Goal: Task Accomplishment & Management: Complete application form

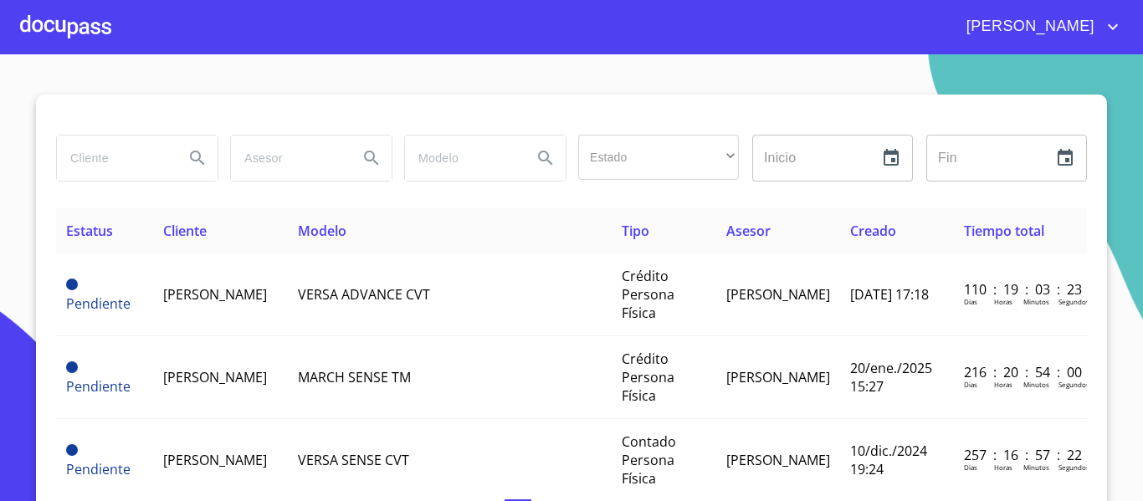
click at [88, 36] on div at bounding box center [65, 27] width 91 height 54
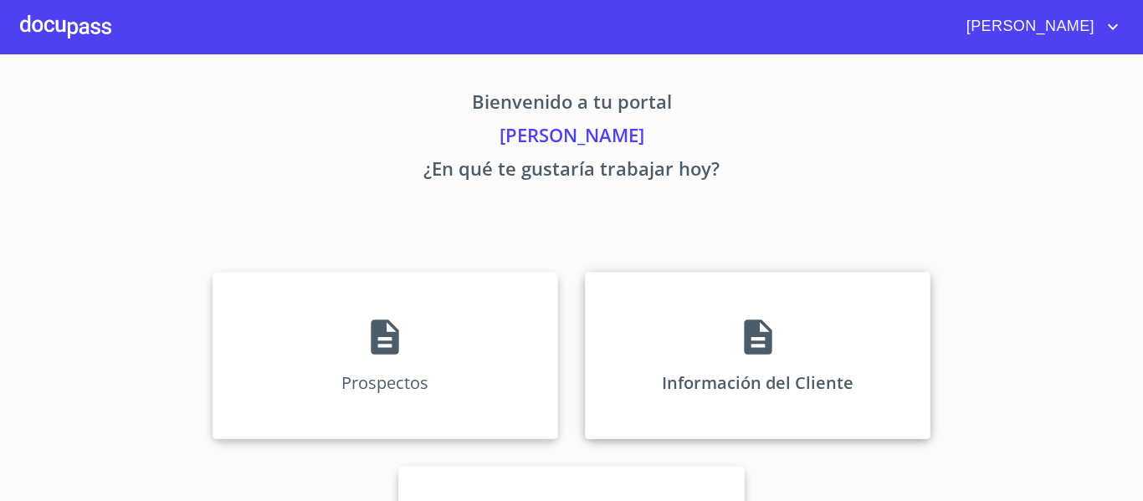
click at [785, 367] on div "Información del Cliente" at bounding box center [757, 355] width 345 height 167
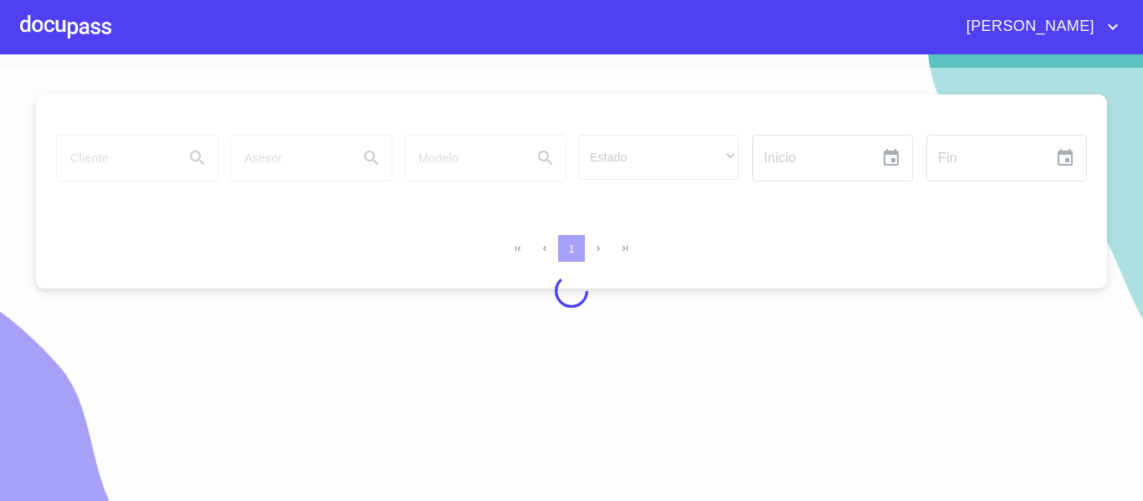
click at [20, 20] on div at bounding box center [65, 27] width 91 height 54
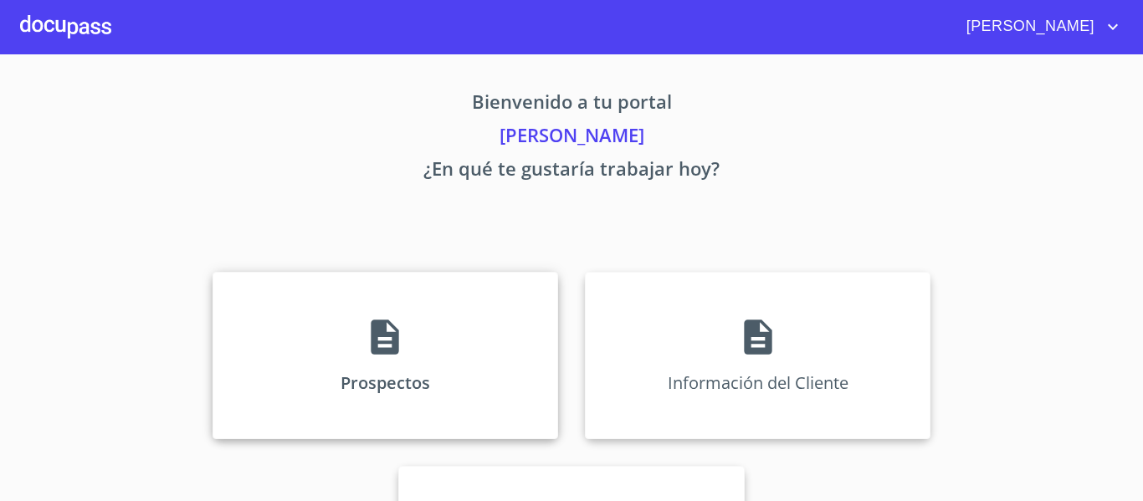
click at [287, 371] on div "Prospectos" at bounding box center [384, 355] width 345 height 167
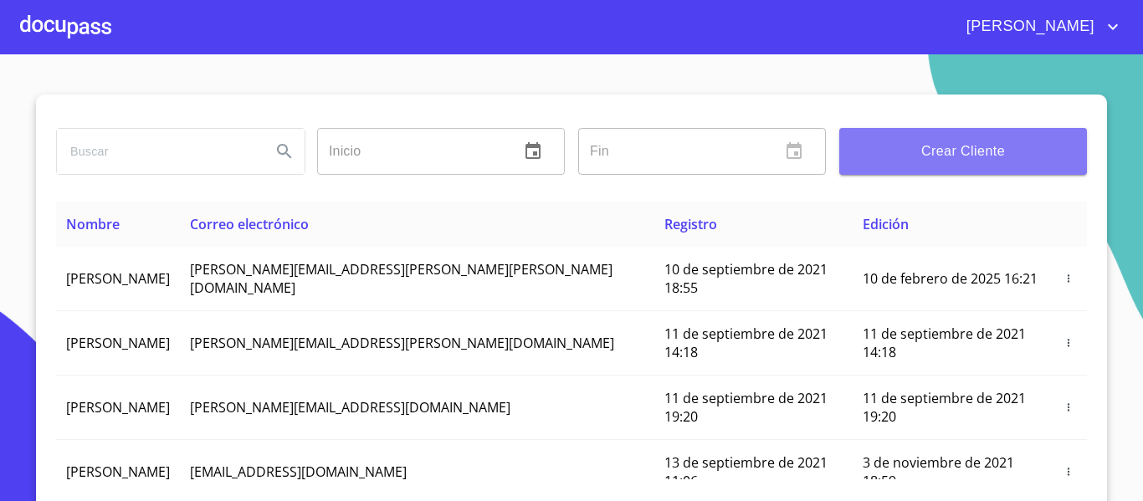
click at [1012, 161] on span "Crear Cliente" at bounding box center [962, 151] width 221 height 23
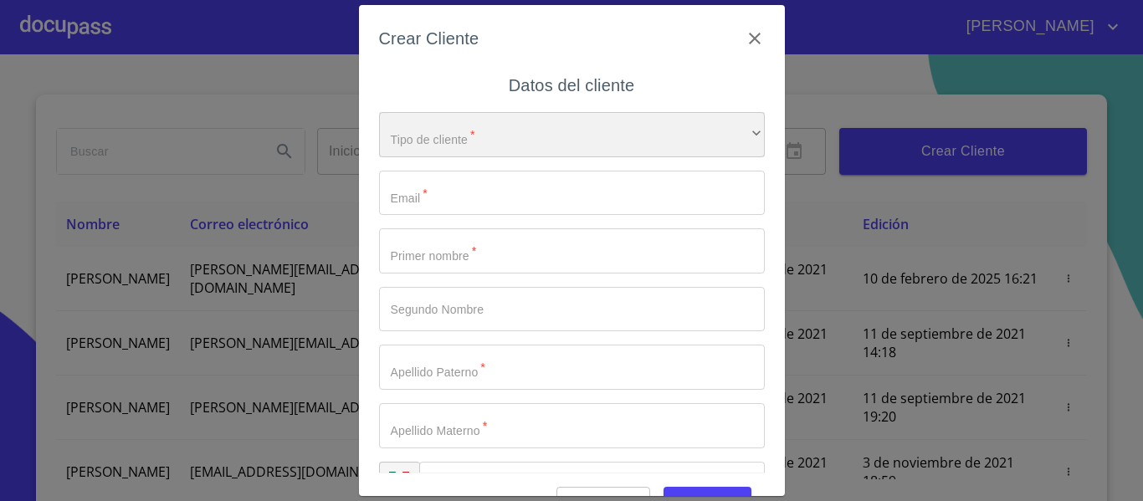
click at [589, 140] on div "​" at bounding box center [572, 134] width 386 height 45
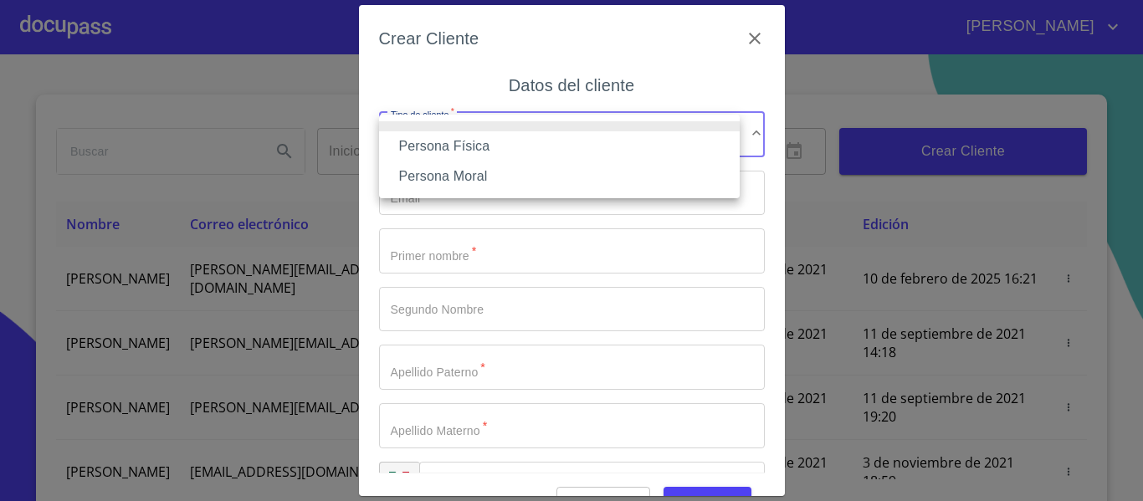
click at [473, 151] on li "Persona Física" at bounding box center [559, 146] width 360 height 30
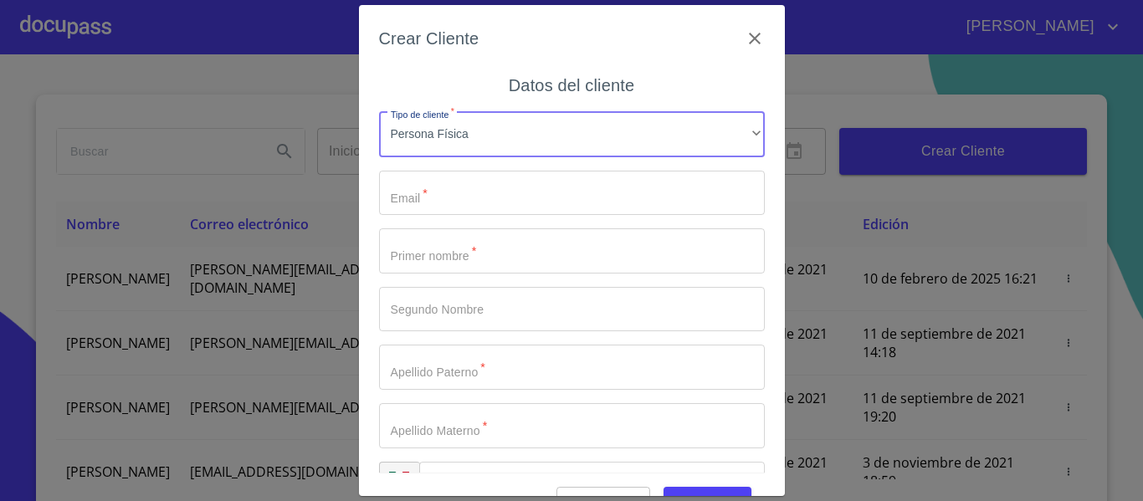
click at [401, 198] on input "Tipo de cliente   *" at bounding box center [572, 193] width 386 height 45
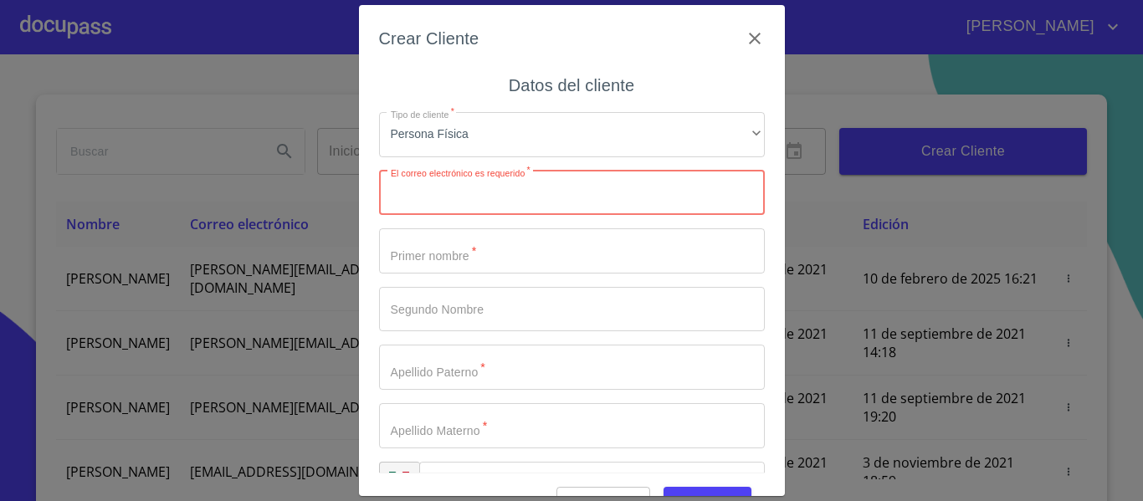
click at [469, 197] on input "Tipo de cliente   *" at bounding box center [572, 193] width 386 height 45
paste input "[EMAIL_ADDRESS][DOMAIN_NAME]"
type input "[EMAIL_ADDRESS][DOMAIN_NAME]"
click at [452, 251] on input "Tipo de cliente   *" at bounding box center [572, 250] width 386 height 45
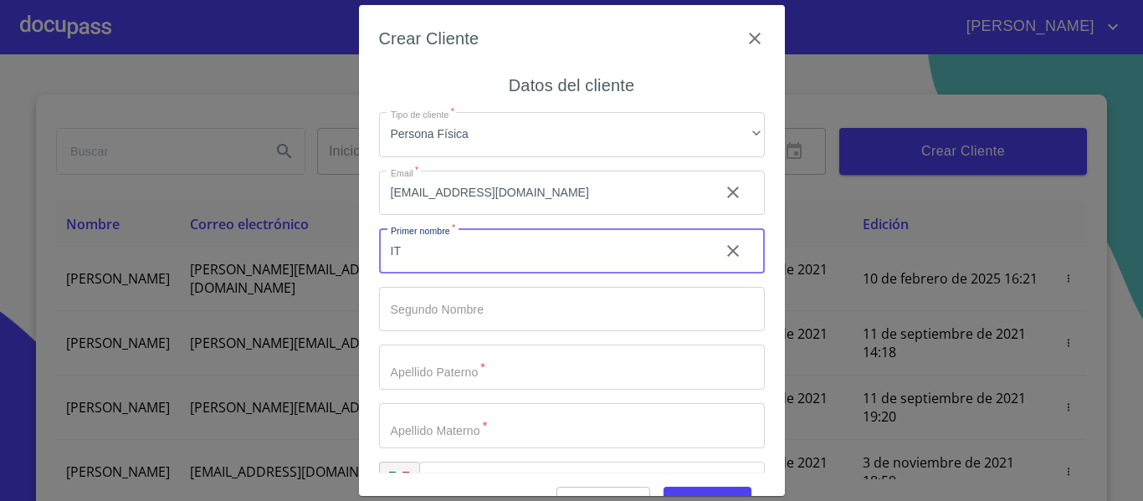
type input "I"
type input "p"
type input "ROSA"
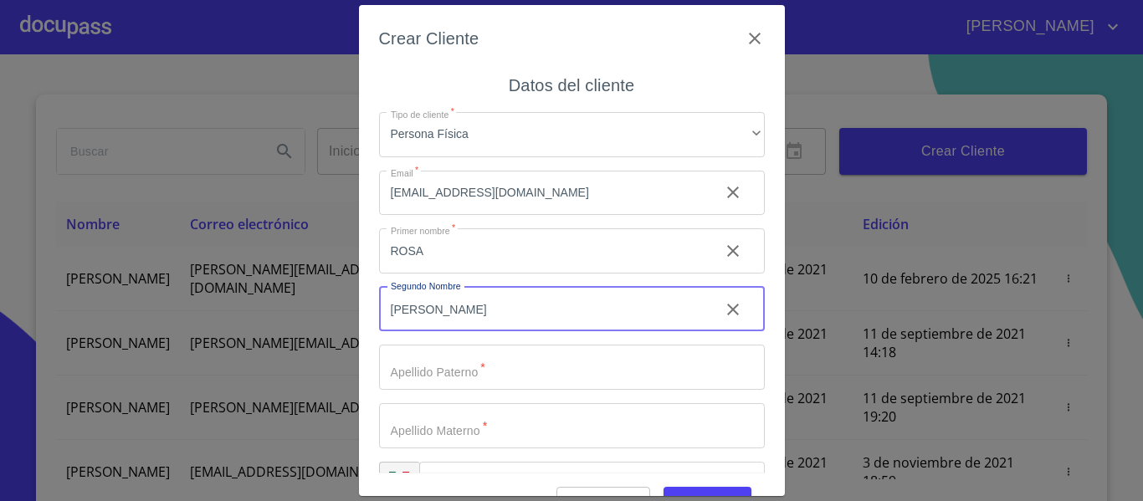
type input "[PERSON_NAME]"
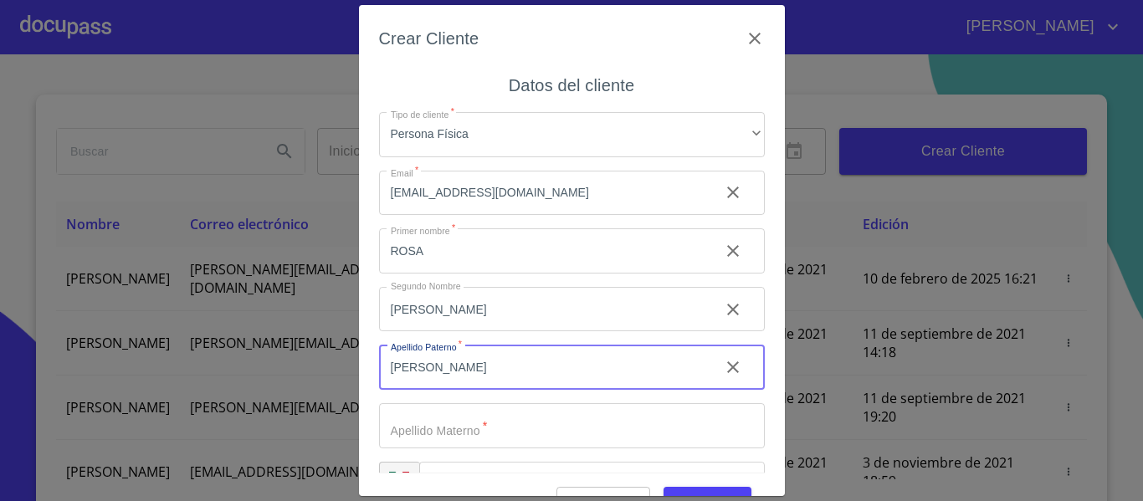
type input "[PERSON_NAME]"
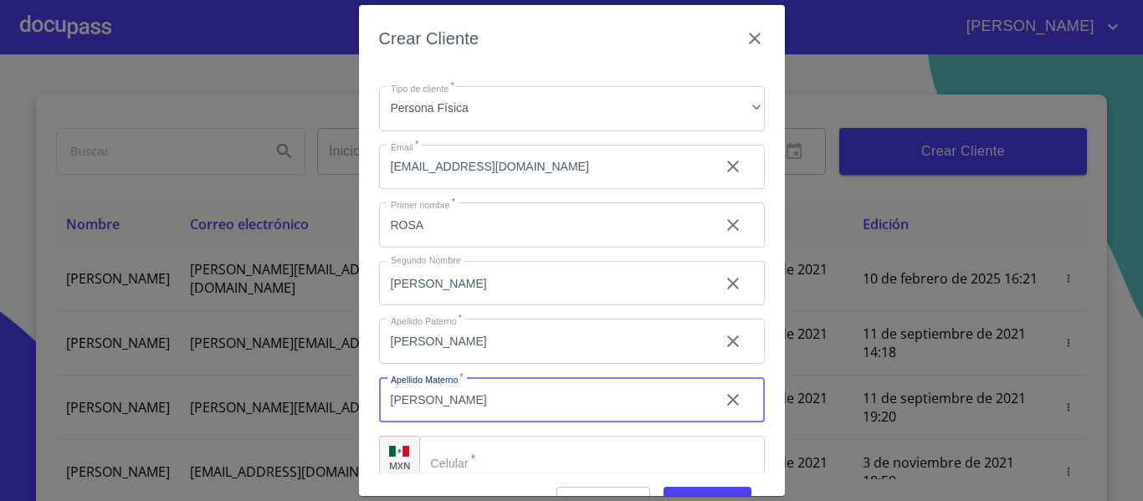
scroll to position [48, 0]
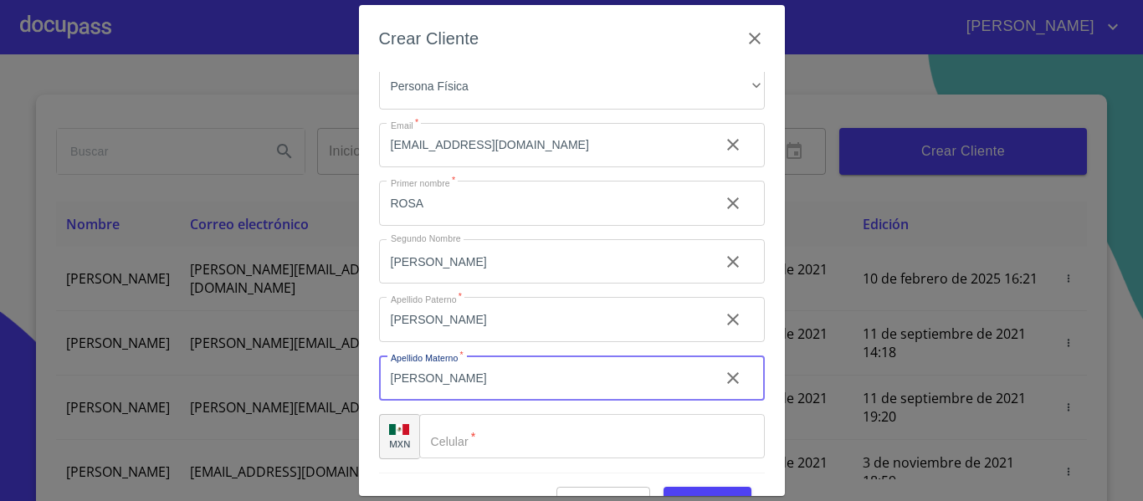
type input "[PERSON_NAME]"
click at [639, 449] on input "Tipo de cliente   *" at bounding box center [591, 436] width 345 height 45
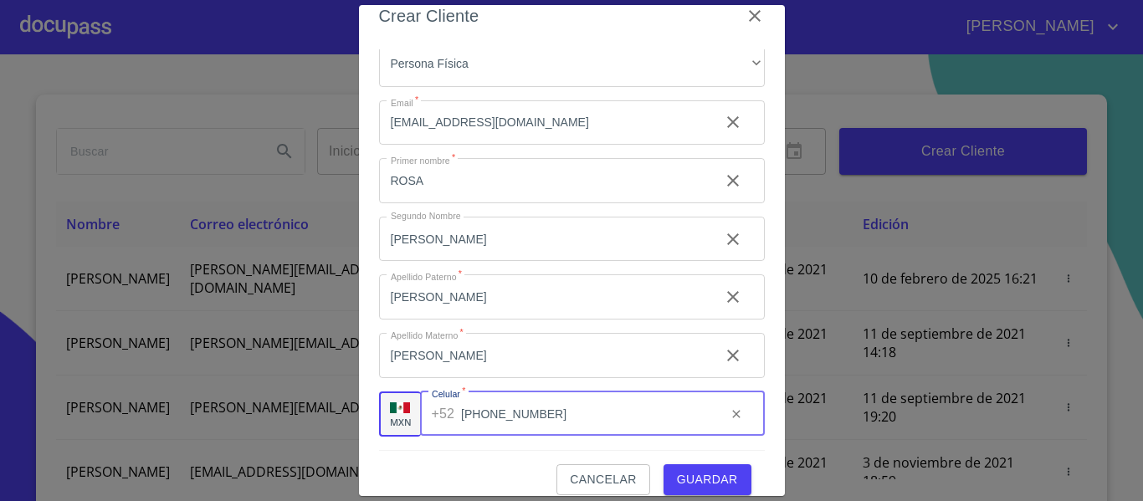
scroll to position [42, 0]
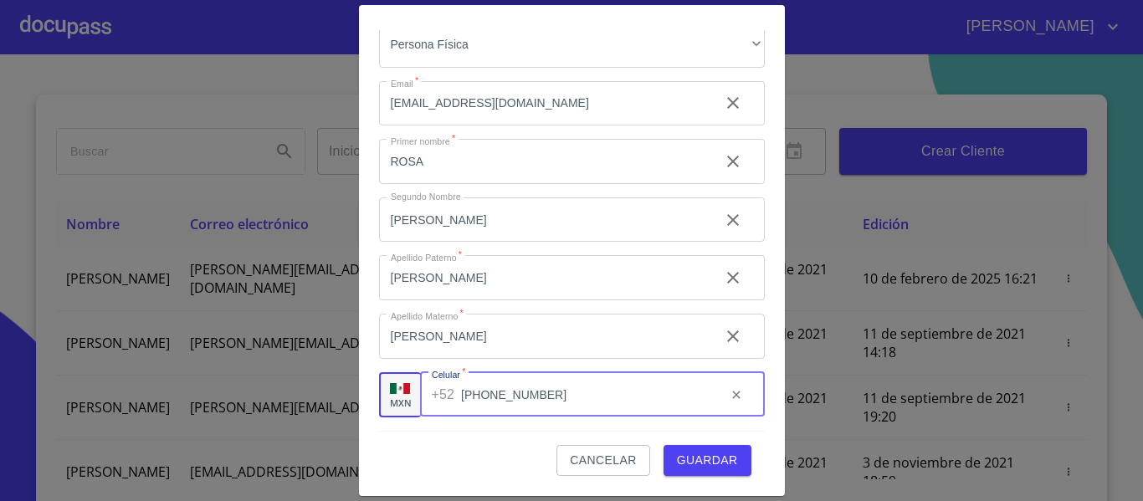
type input "[PHONE_NUMBER]"
click at [704, 462] on span "Guardar" at bounding box center [707, 460] width 61 height 21
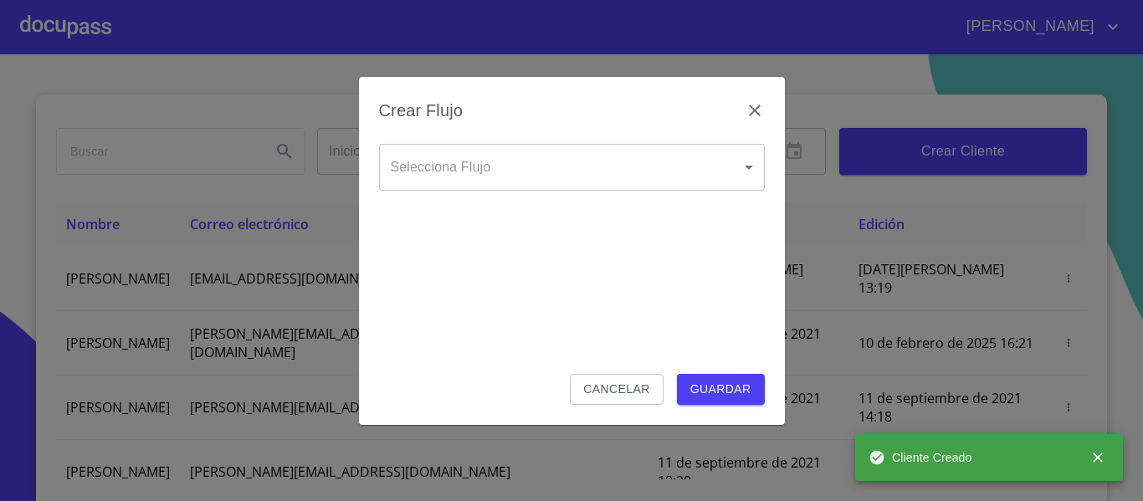
click at [429, 167] on body "[PERSON_NAME] ​ Fin ​ Crear Cliente Nombre Correo electrónico Registro Edición …" at bounding box center [571, 250] width 1143 height 501
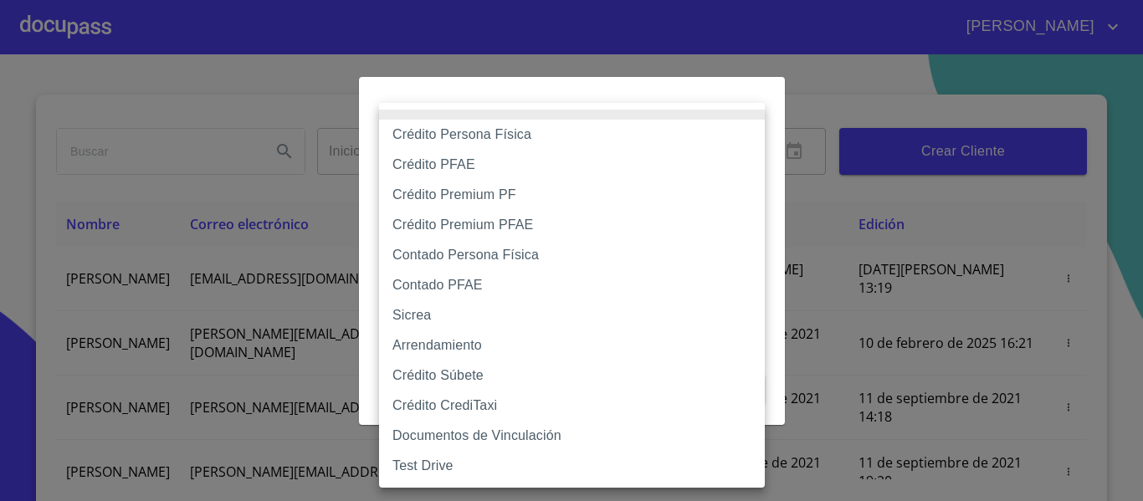
click at [432, 128] on li "Crédito Persona Física" at bounding box center [572, 135] width 386 height 30
type input "6009fb3c7d1714eb8809aa97"
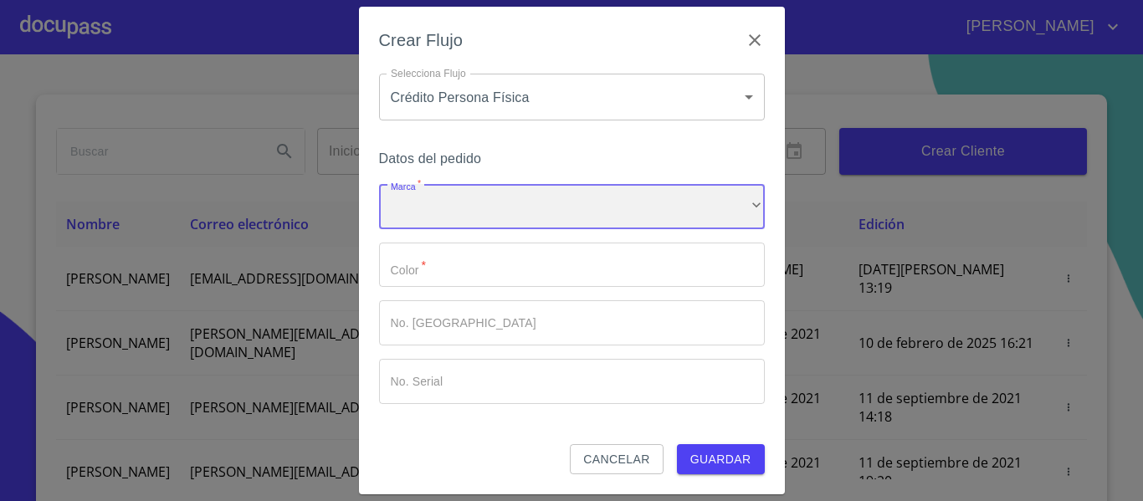
click at [494, 203] on div "​" at bounding box center [572, 206] width 386 height 45
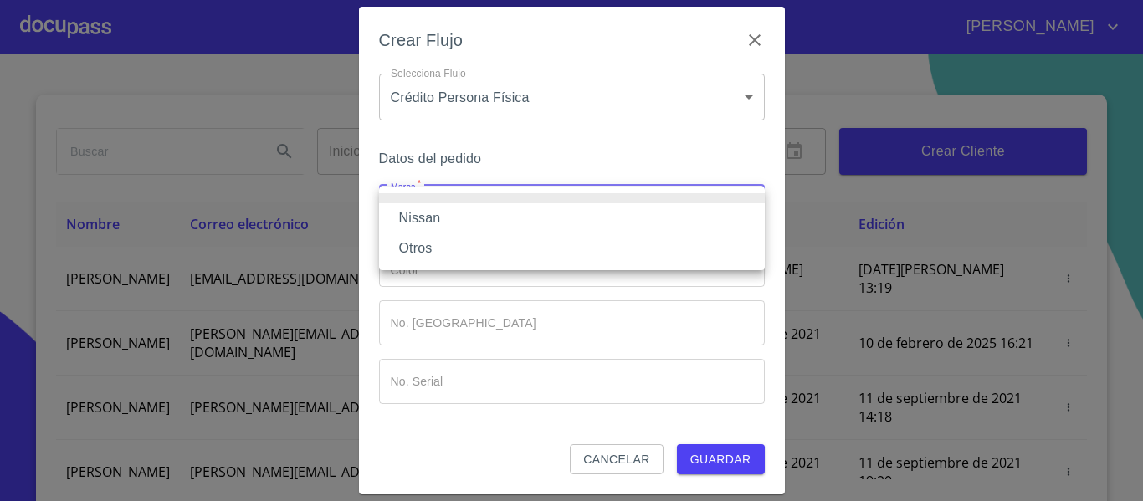
click at [478, 224] on li "Nissan" at bounding box center [572, 218] width 386 height 30
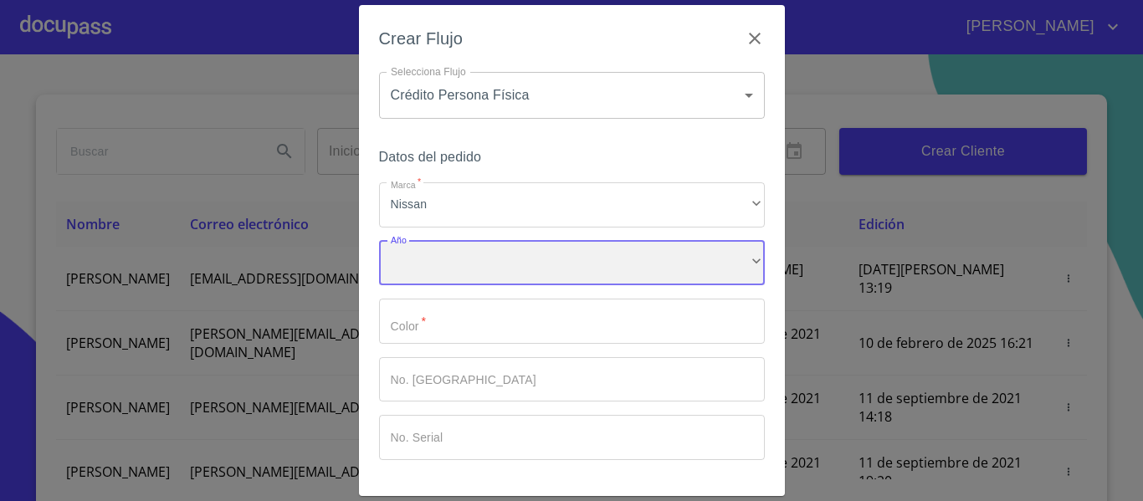
click at [475, 258] on div "​" at bounding box center [572, 263] width 386 height 45
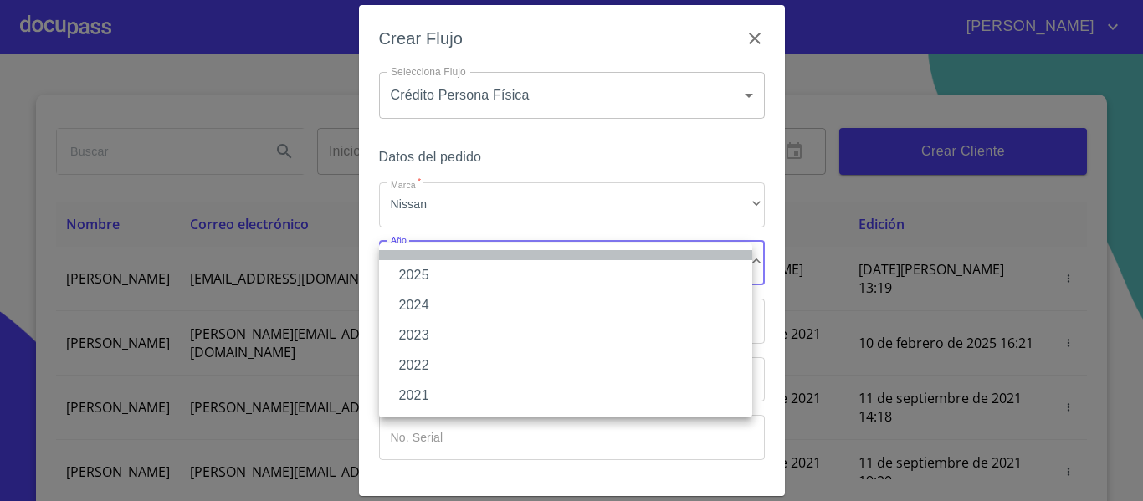
click at [475, 258] on li at bounding box center [565, 255] width 373 height 10
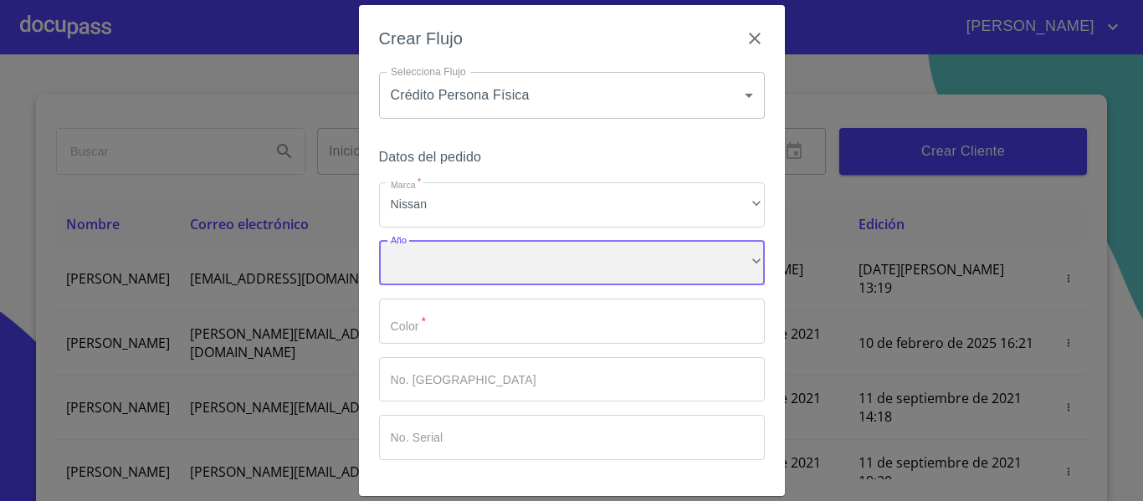
click at [472, 274] on div "​" at bounding box center [572, 263] width 386 height 45
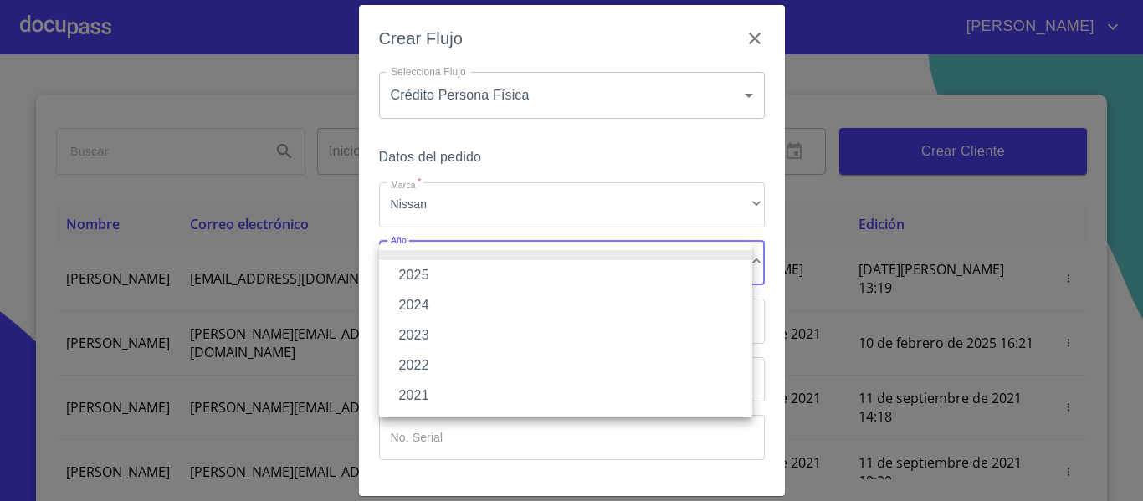
click at [470, 271] on li "2025" at bounding box center [565, 275] width 373 height 30
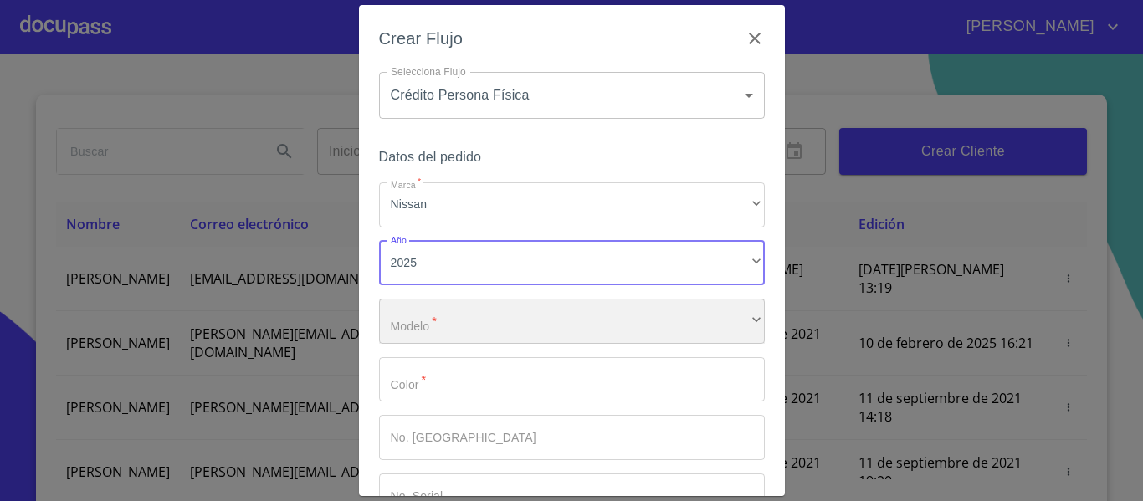
click at [483, 326] on div "​" at bounding box center [572, 321] width 386 height 45
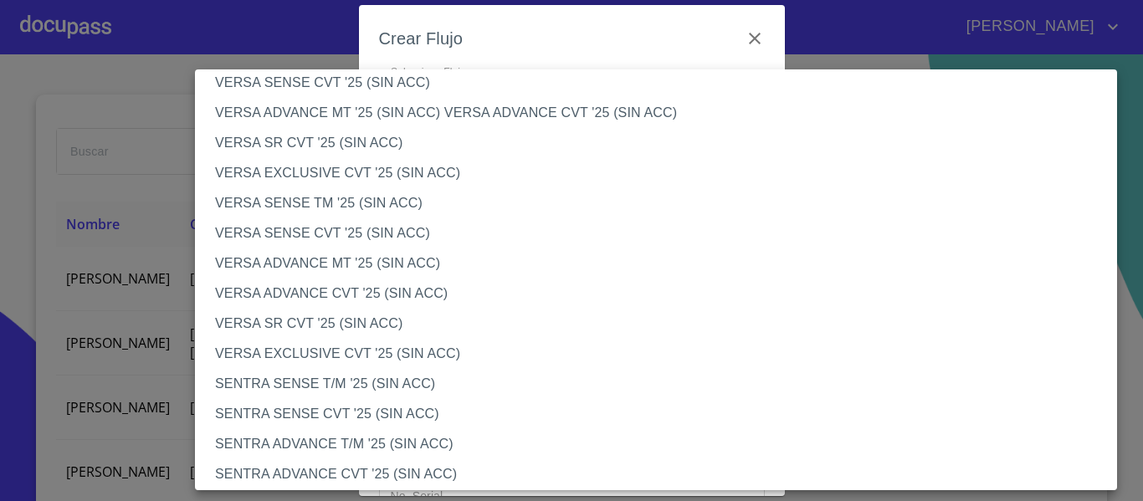
scroll to position [669, 0]
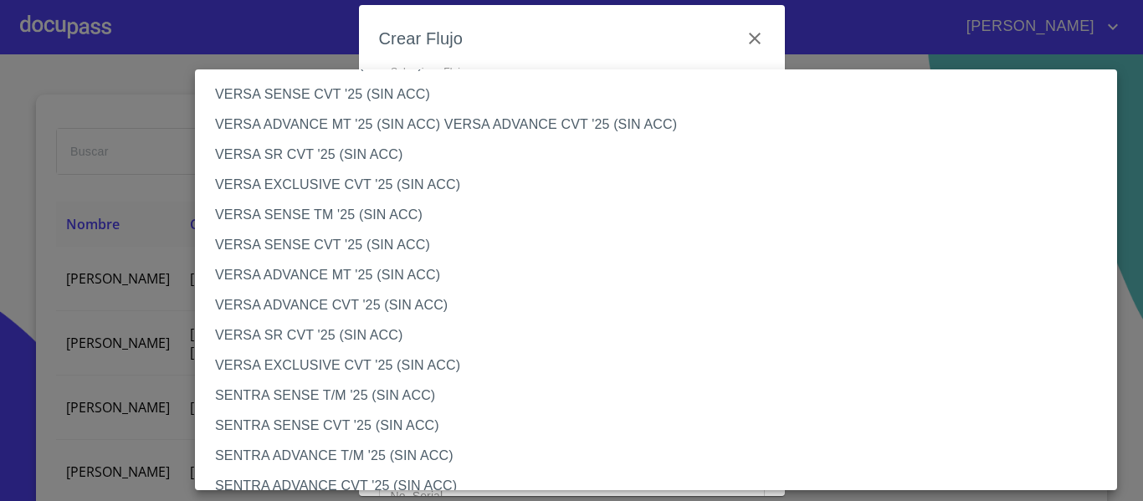
click at [325, 355] on li "VERSA EXCLUSIVE CVT '25 (SIN ACC)" at bounding box center [662, 365] width 934 height 30
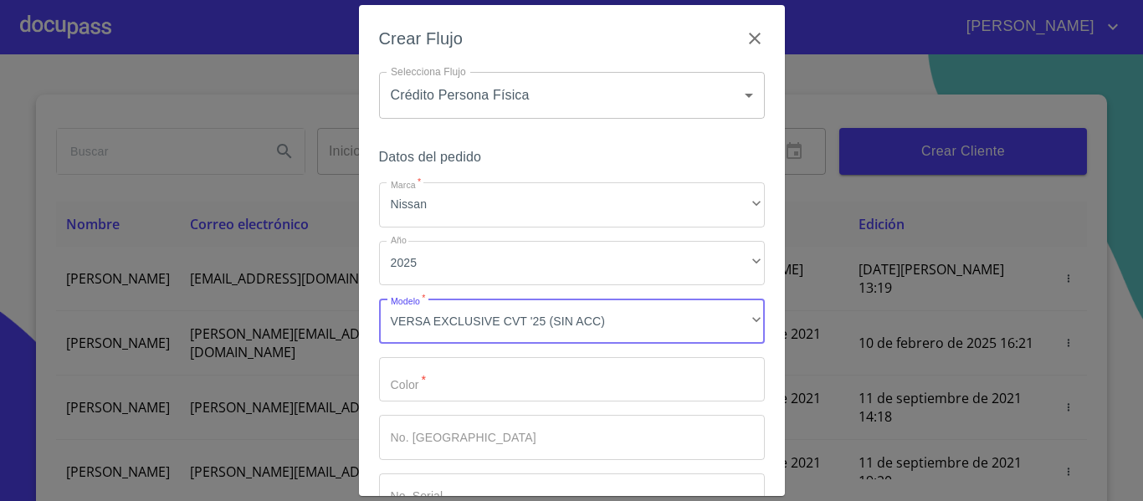
click at [497, 391] on input "Marca   *" at bounding box center [572, 379] width 386 height 45
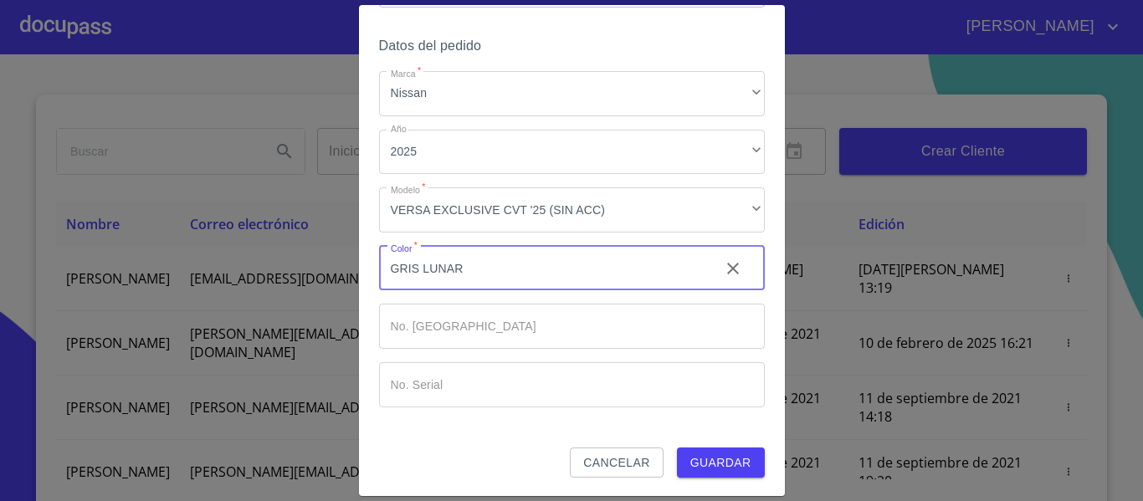
scroll to position [113, 0]
type input "GRIS LUNAR"
click at [720, 466] on span "Guardar" at bounding box center [720, 461] width 61 height 21
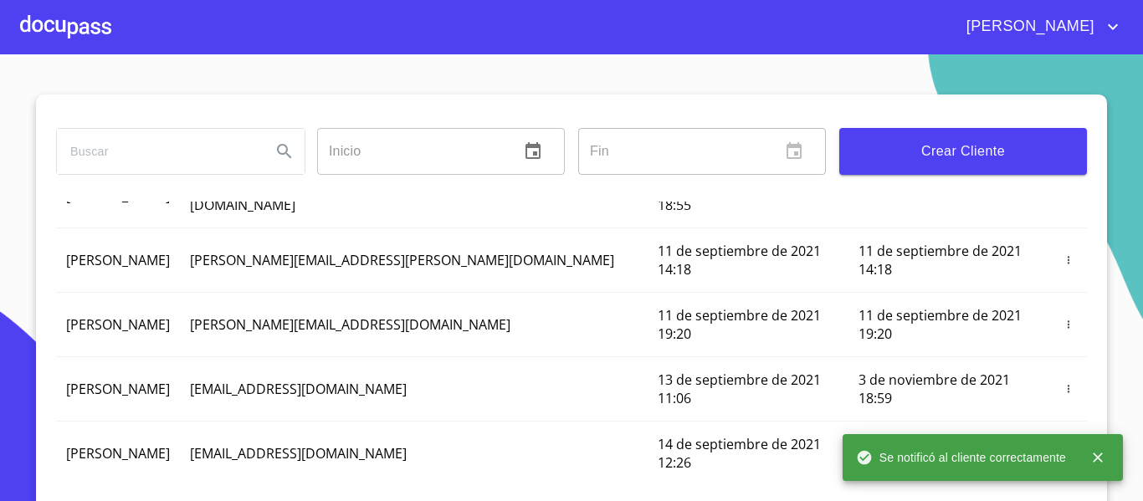
scroll to position [133, 0]
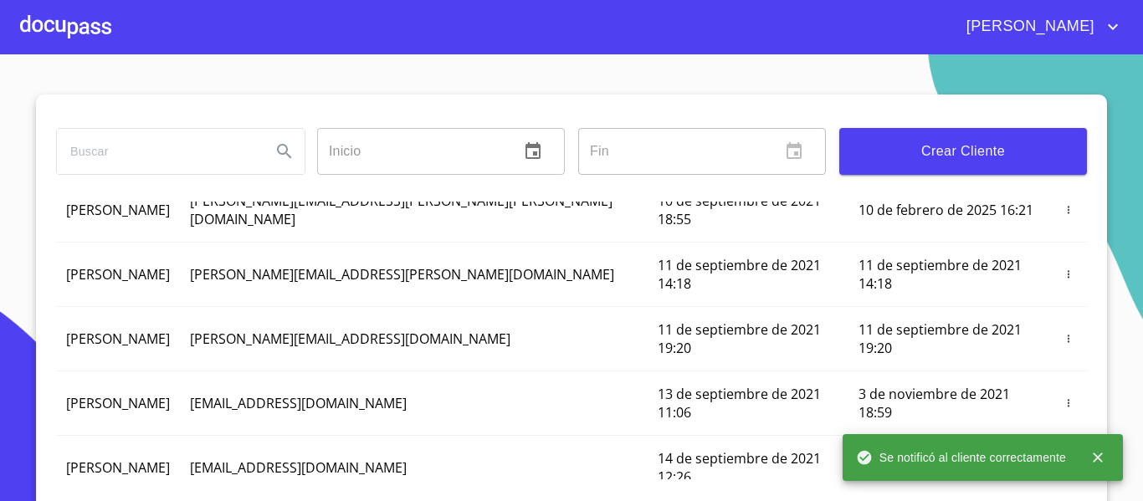
click at [38, 23] on div at bounding box center [65, 27] width 91 height 54
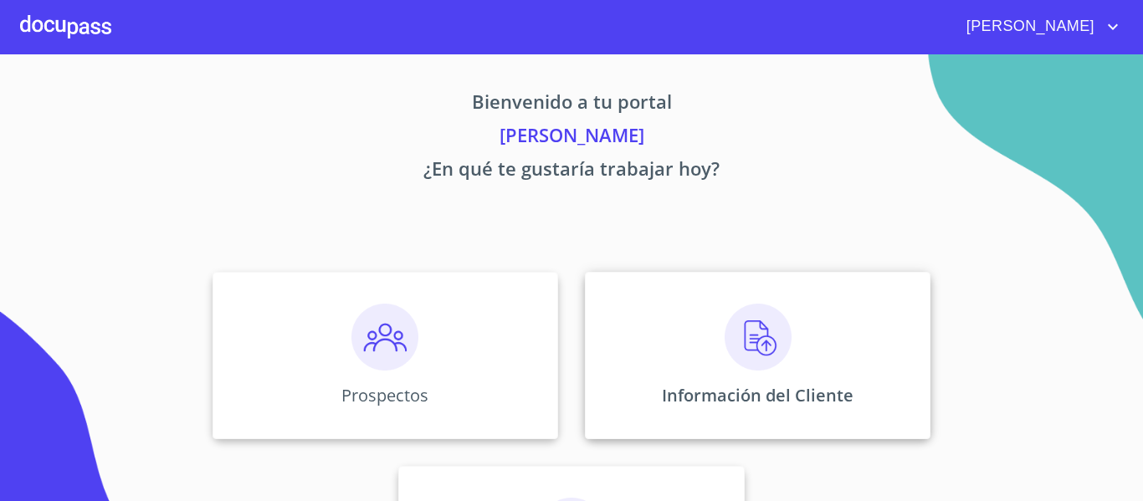
click at [815, 407] on div "Información del Cliente" at bounding box center [757, 355] width 345 height 167
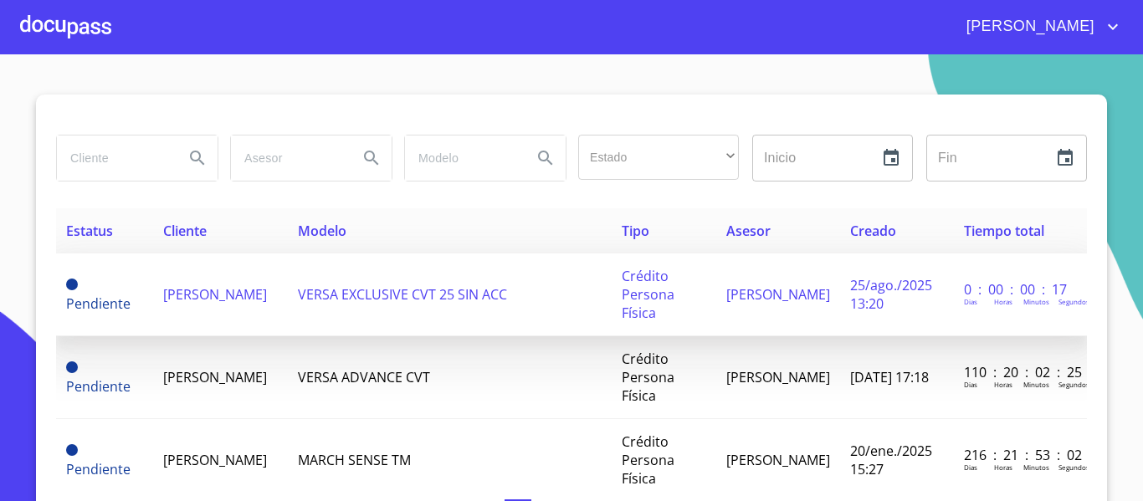
click at [287, 299] on td "[PERSON_NAME]" at bounding box center [220, 294] width 134 height 83
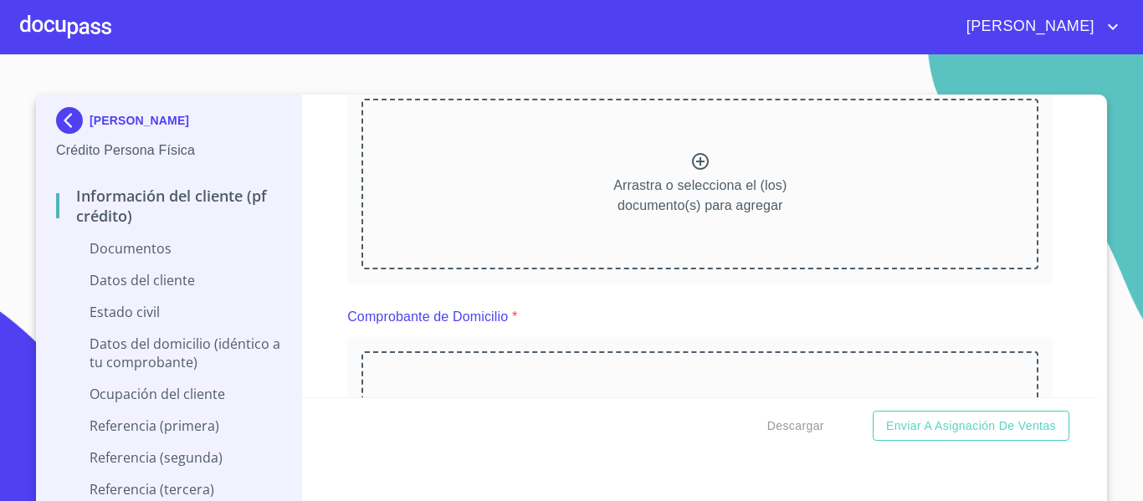
scroll to position [251, 0]
click at [692, 163] on icon at bounding box center [700, 160] width 17 height 17
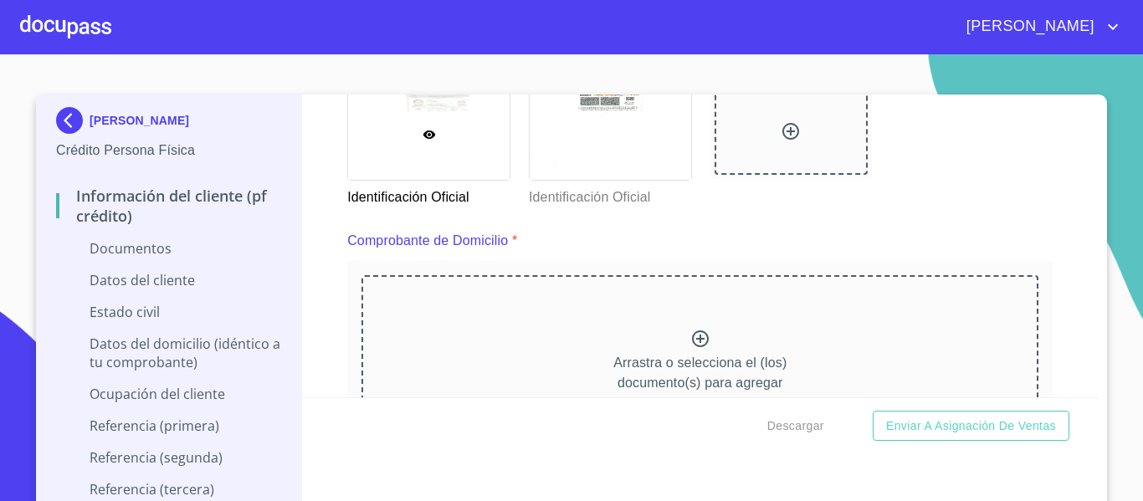
scroll to position [836, 0]
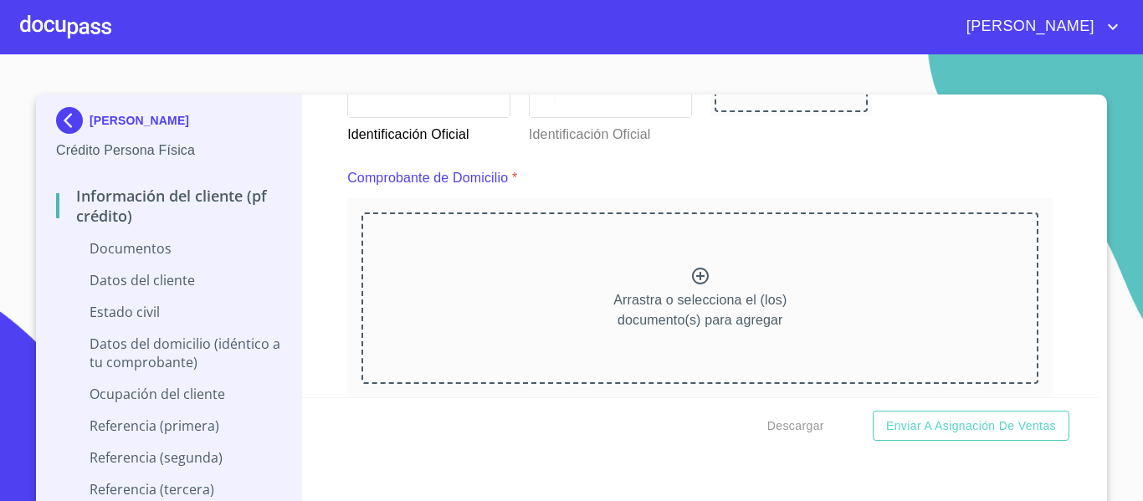
click at [692, 279] on icon at bounding box center [700, 276] width 20 height 20
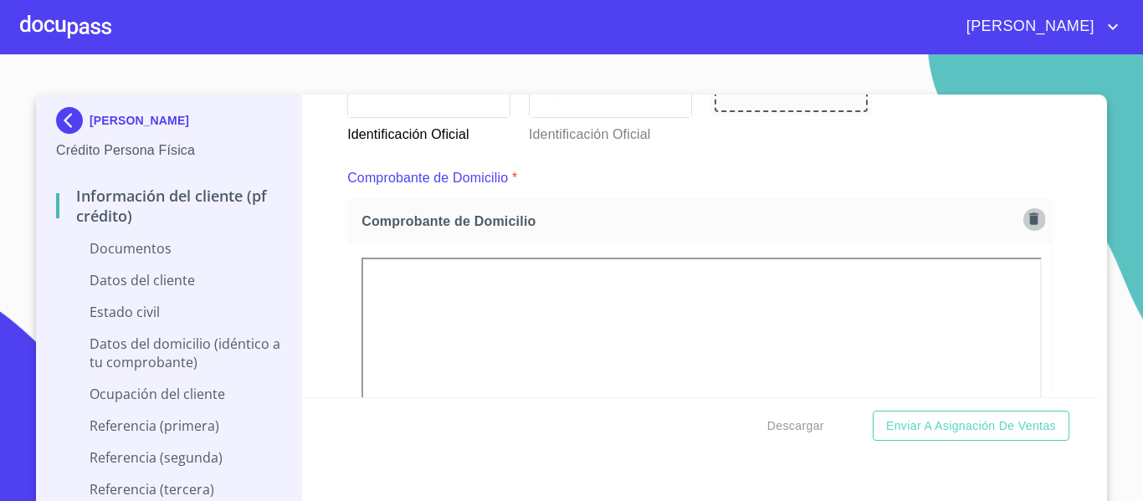
click at [1025, 227] on icon "button" at bounding box center [1033, 219] width 16 height 16
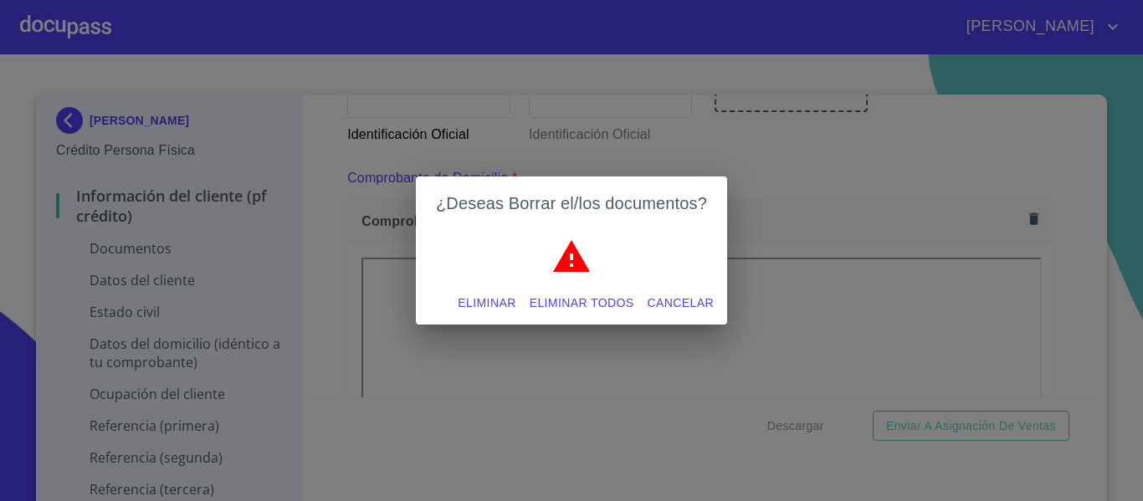
click at [603, 302] on span "Eliminar todos" at bounding box center [581, 303] width 105 height 21
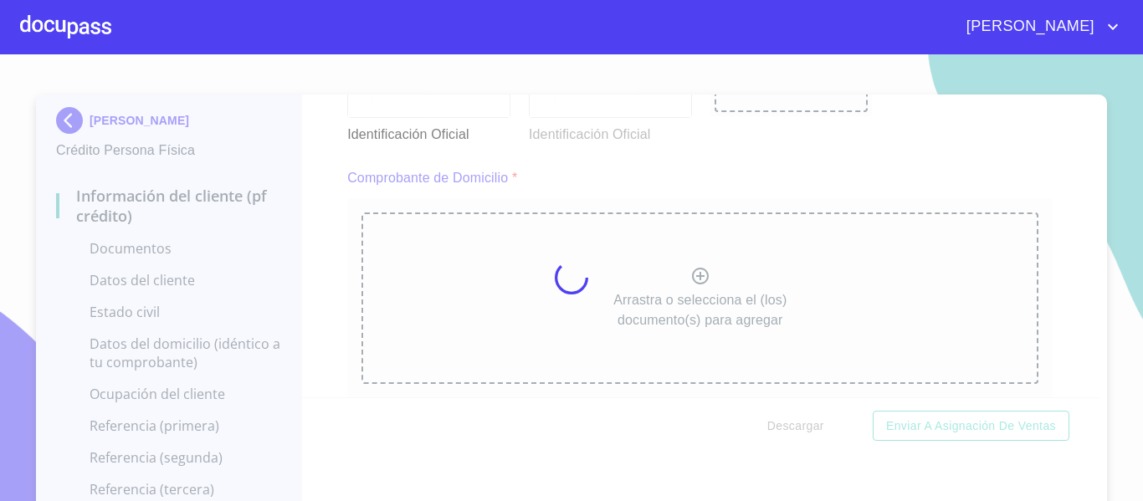
click at [689, 268] on div at bounding box center [571, 277] width 1143 height 447
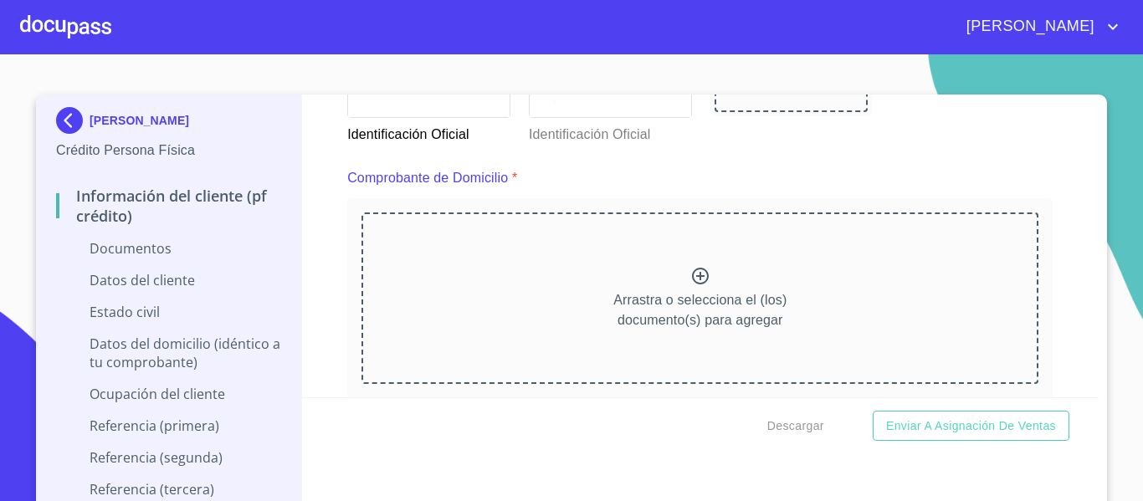
click at [690, 278] on icon at bounding box center [700, 276] width 20 height 20
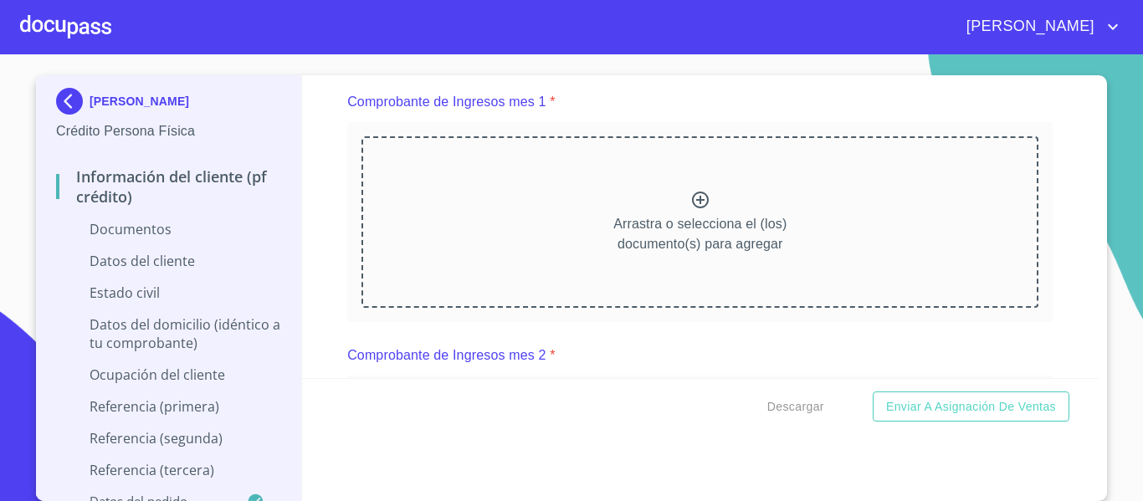
scroll to position [1673, 0]
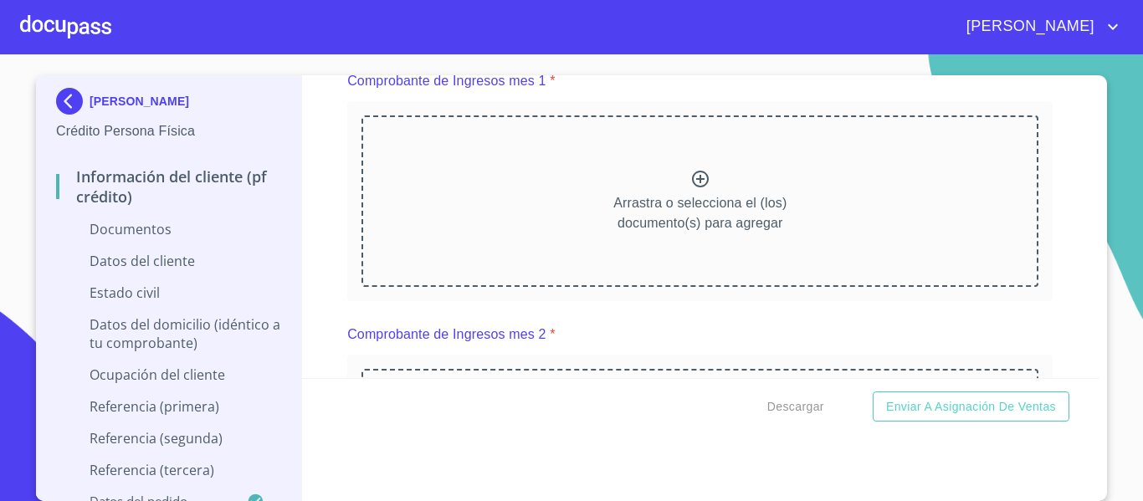
click at [690, 189] on icon at bounding box center [700, 179] width 20 height 20
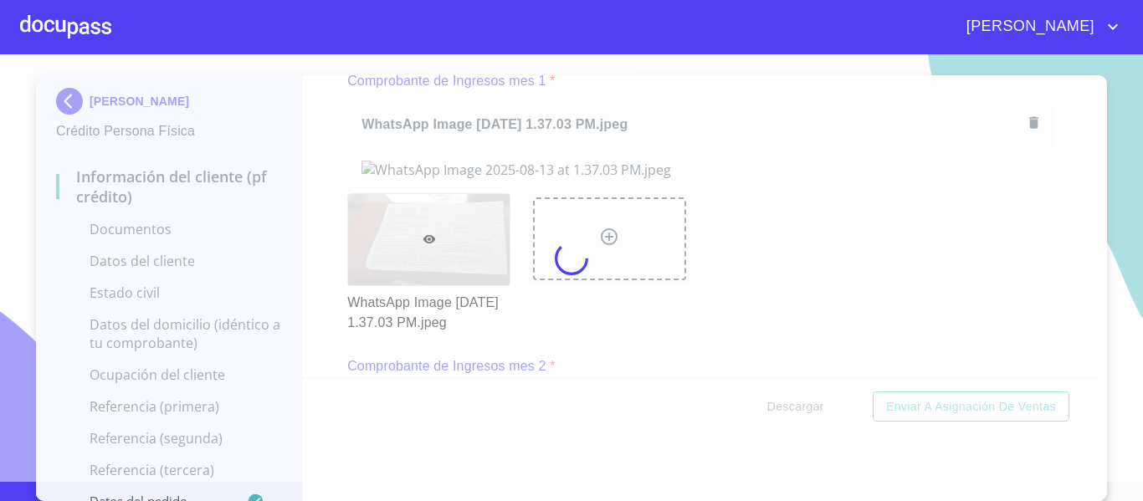
click at [1014, 130] on div at bounding box center [571, 258] width 1143 height 447
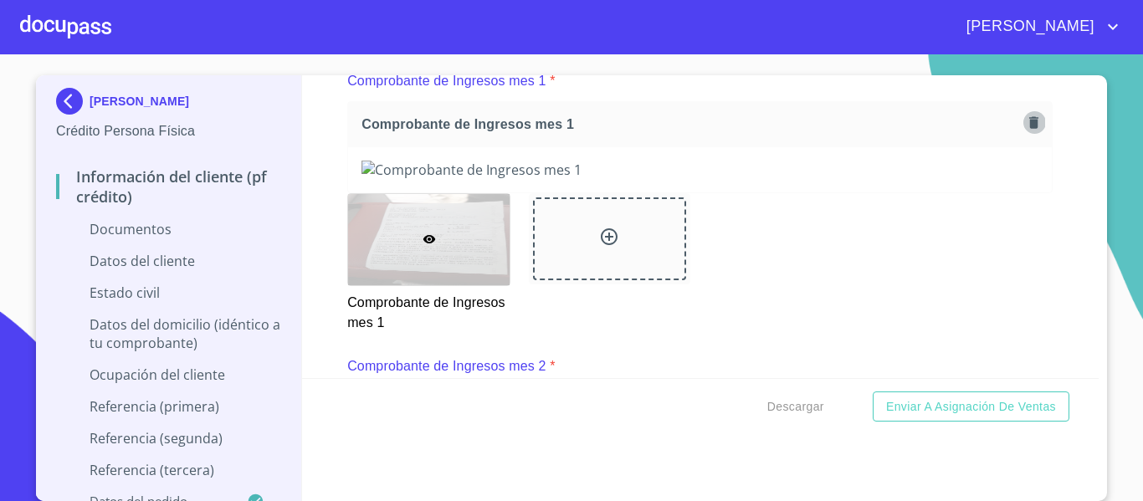
click at [1025, 130] on icon "button" at bounding box center [1033, 123] width 16 height 16
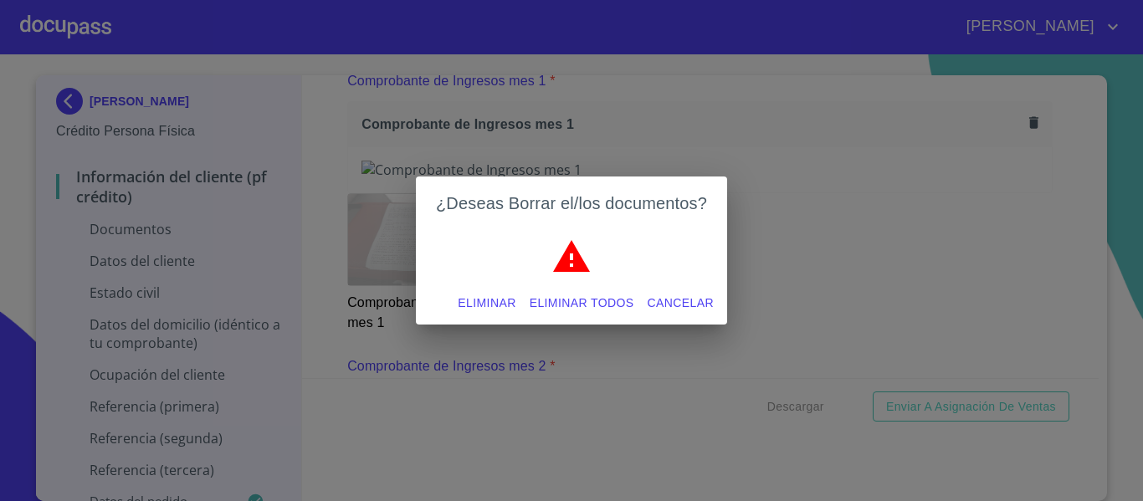
click at [605, 309] on span "Eliminar todos" at bounding box center [581, 303] width 105 height 21
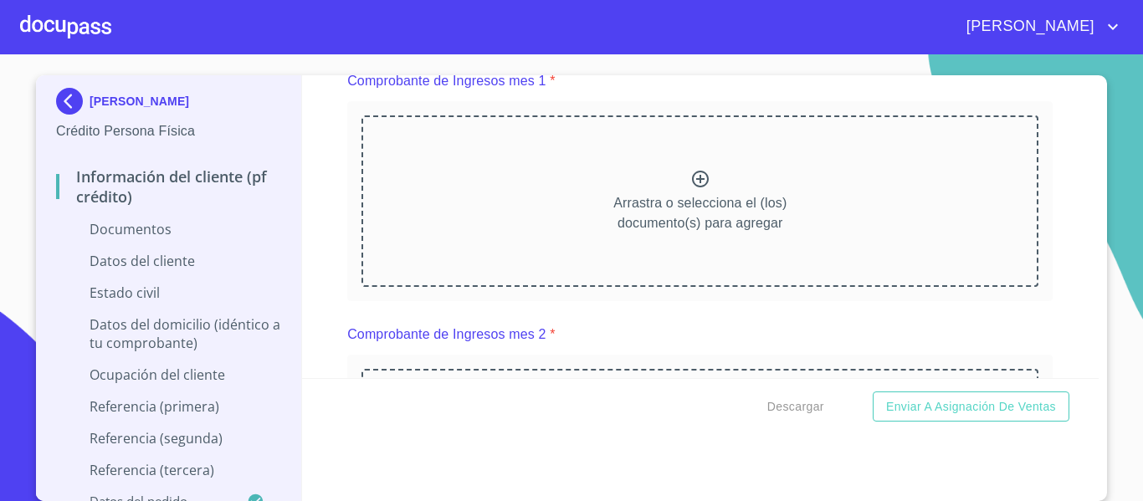
click at [690, 189] on icon at bounding box center [700, 179] width 20 height 20
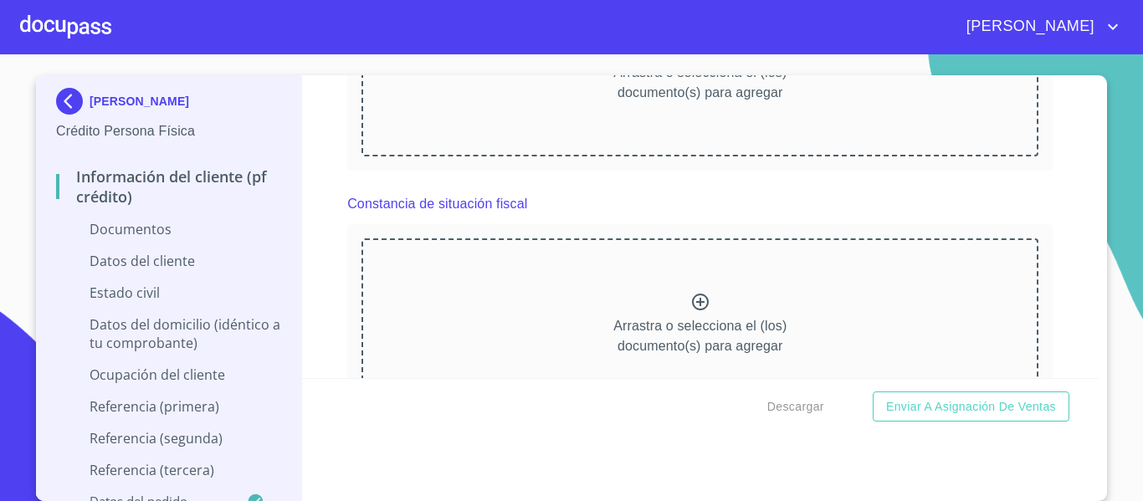
scroll to position [2593, 0]
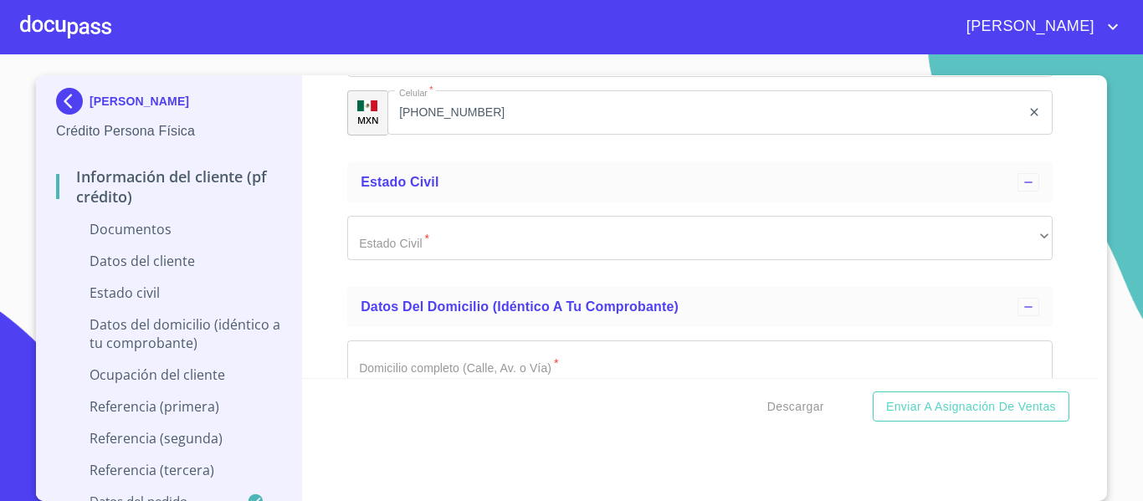
scroll to position [3597, 0]
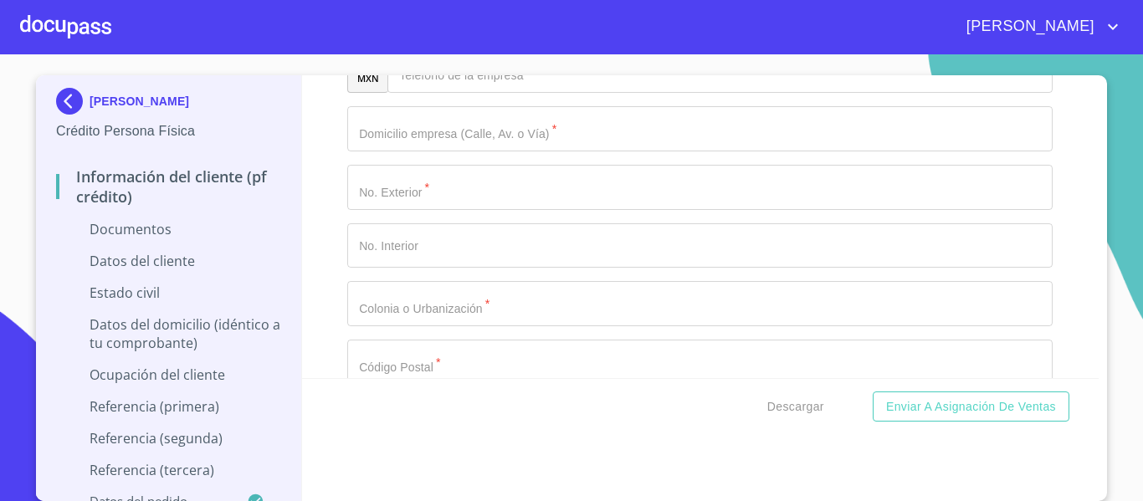
scroll to position [5353, 0]
paste input "AOHR650416MNERRS06"
type input "AOHR650416MNERRS06"
click at [334, 308] on div "Información del cliente (PF crédito) Documentos Documento de identificación.   …" at bounding box center [700, 226] width 797 height 303
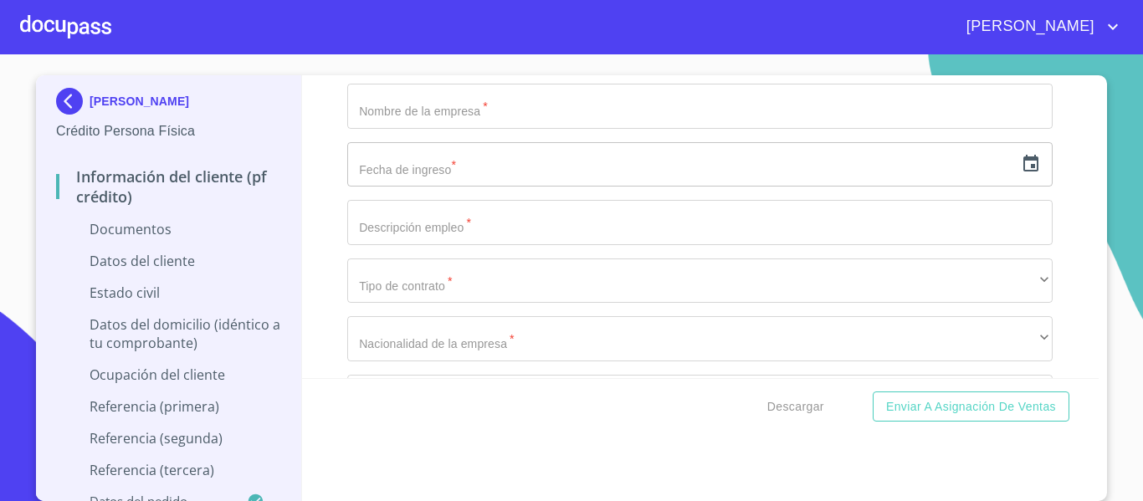
scroll to position [4517, 0]
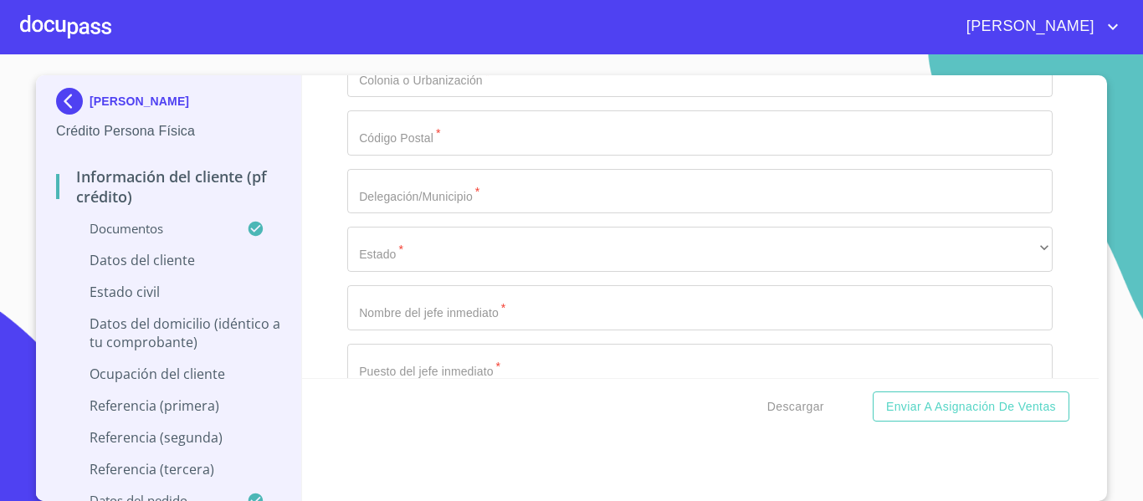
scroll to position [5771, 0]
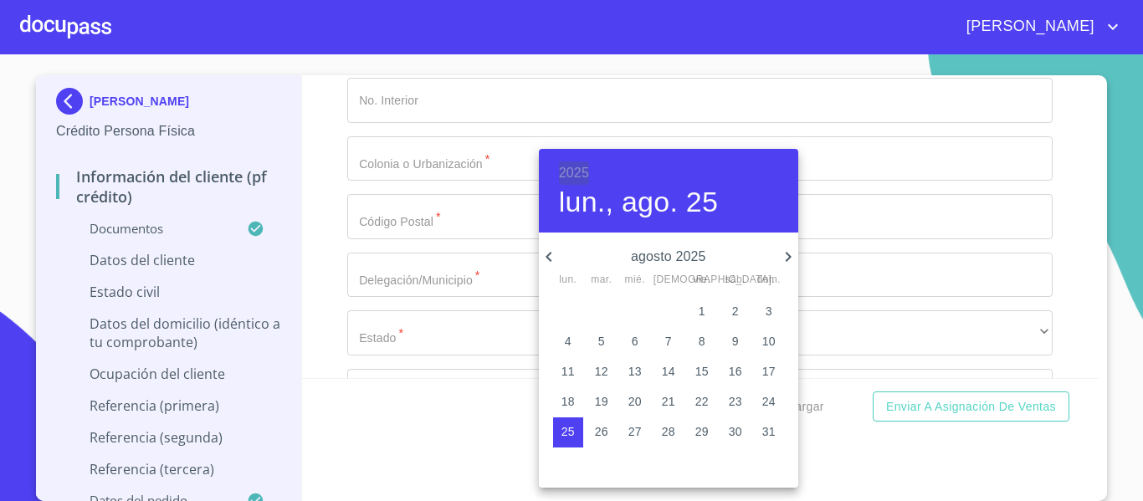
click at [561, 171] on h6 "2025" at bounding box center [574, 172] width 30 height 23
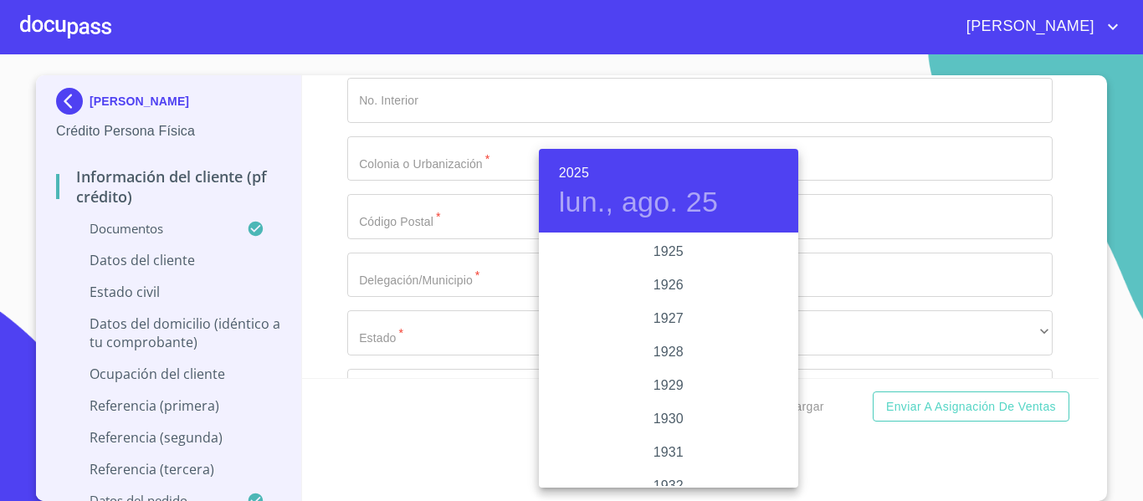
scroll to position [3245, 0]
click at [583, 170] on h6 "2025" at bounding box center [574, 172] width 30 height 23
click at [665, 350] on div "1965" at bounding box center [668, 351] width 259 height 33
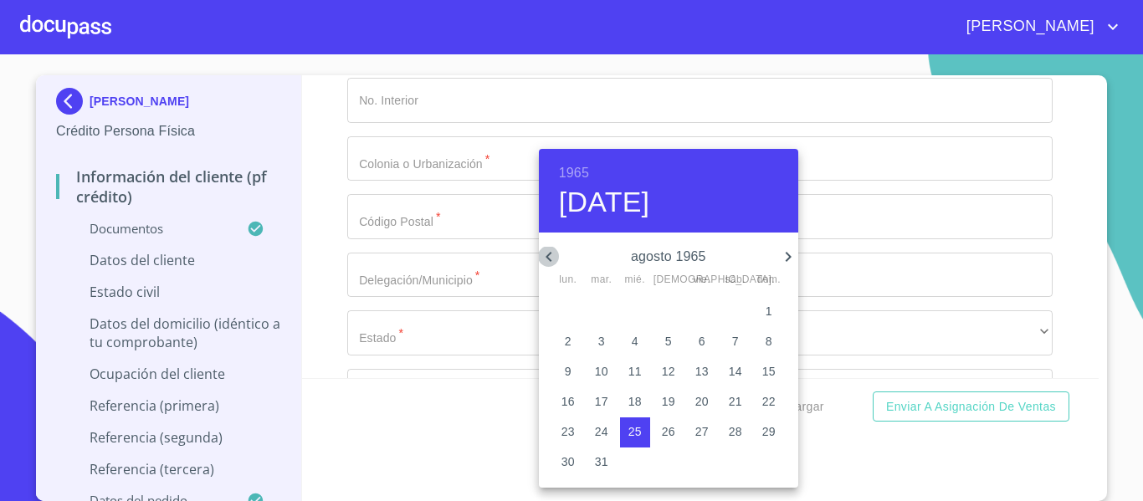
click at [557, 253] on icon "button" at bounding box center [549, 257] width 20 height 20
click at [703, 369] on p "16" at bounding box center [701, 371] width 13 height 17
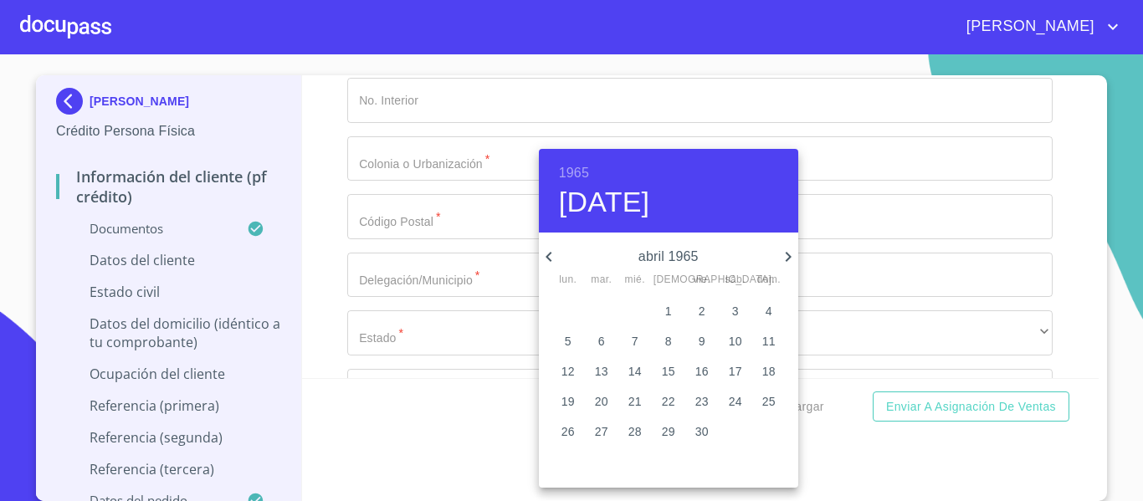
type input "16 de abr. de 1965"
click at [503, 396] on div at bounding box center [571, 250] width 1143 height 501
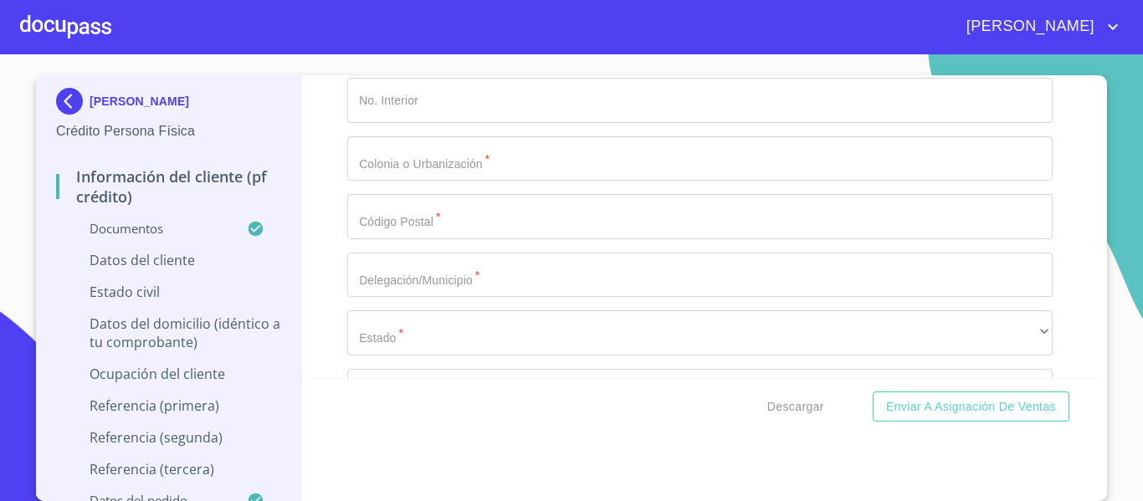
paste input "AOHR650416"
paste input "532"
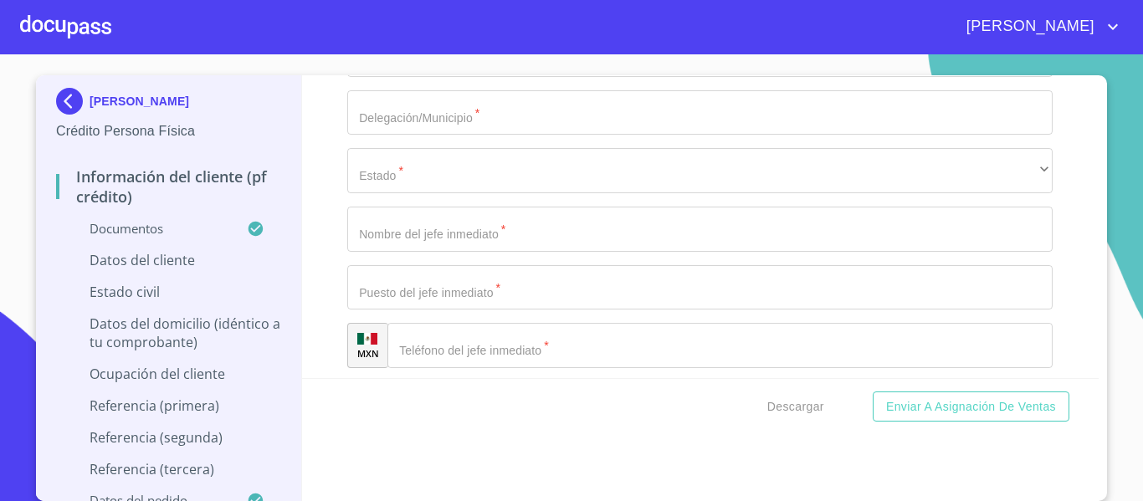
scroll to position [5938, 0]
type input "AOHR650416532"
type input "2824545149"
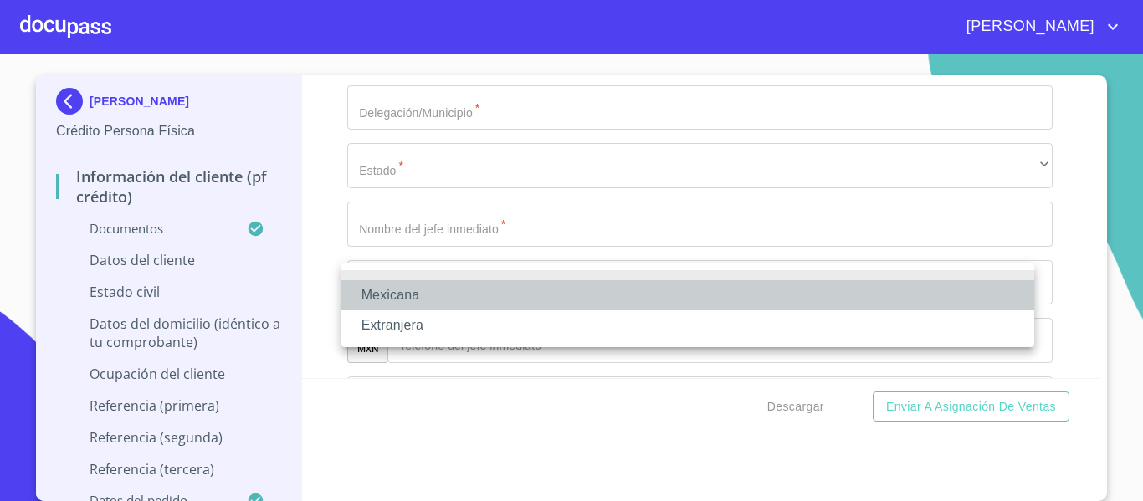
click at [460, 288] on li "Mexicana" at bounding box center [687, 295] width 693 height 30
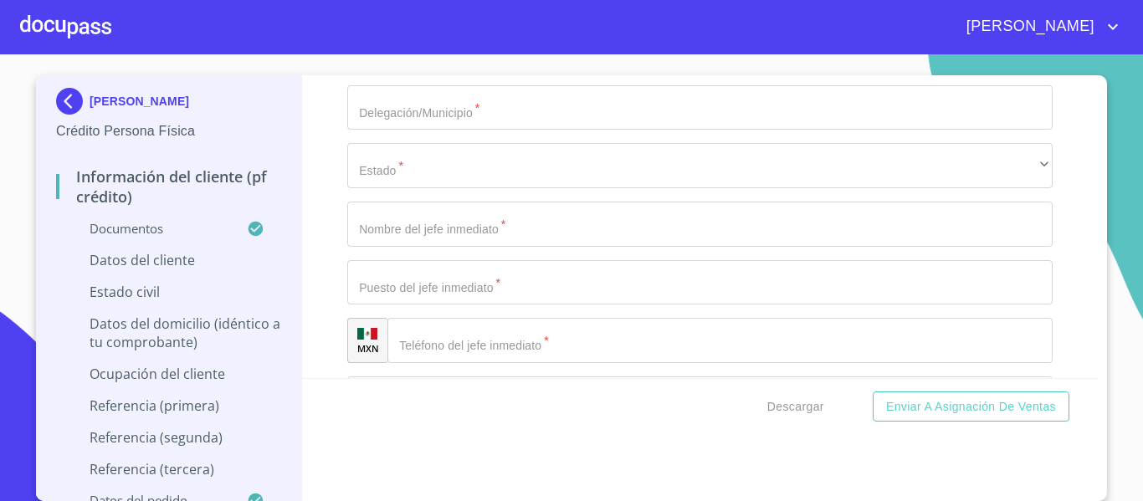
scroll to position [6022, 0]
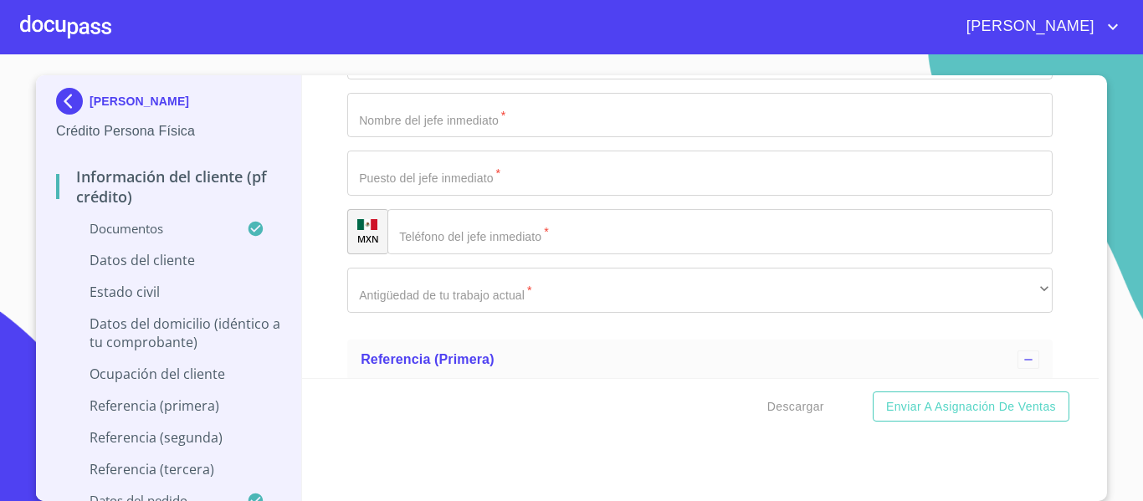
type input "[GEOGRAPHIC_DATA]"
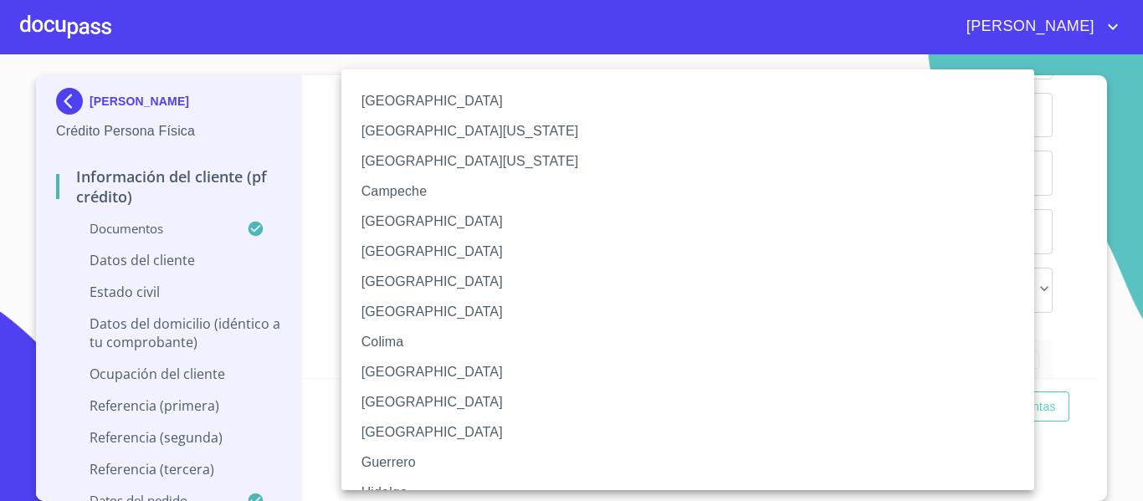
click at [333, 268] on div at bounding box center [571, 250] width 1143 height 501
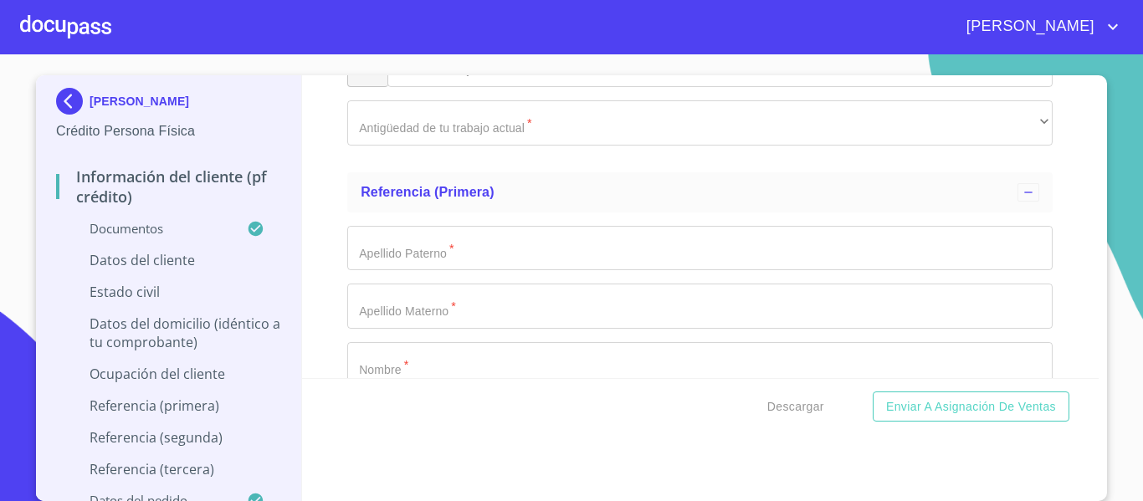
scroll to position [6189, 0]
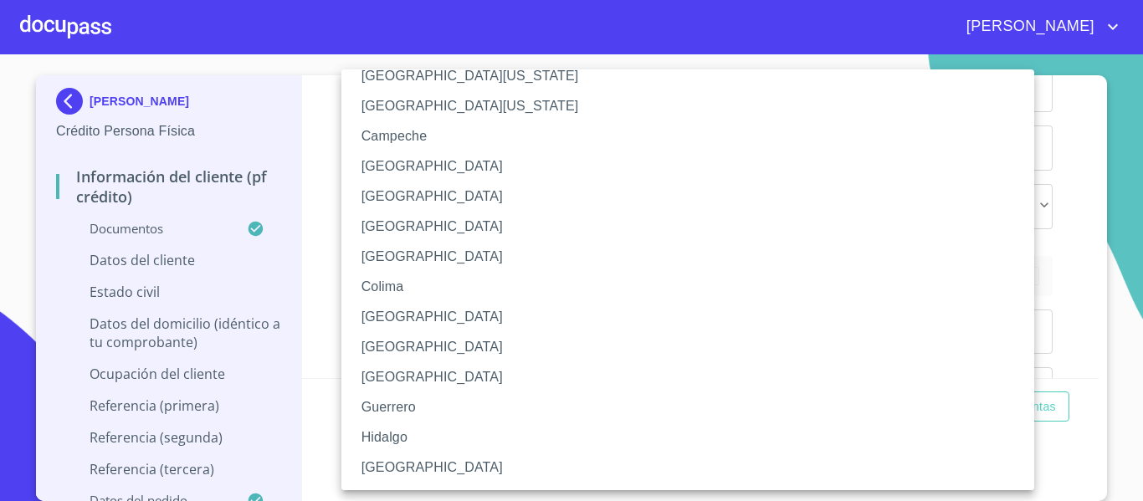
scroll to position [84, 0]
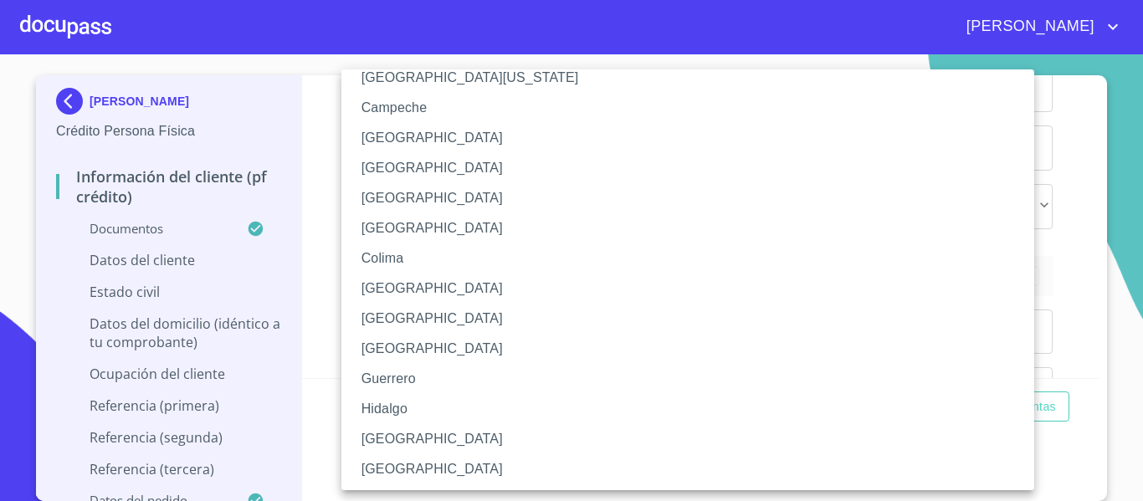
click at [401, 435] on li "[GEOGRAPHIC_DATA]" at bounding box center [693, 439] width 705 height 30
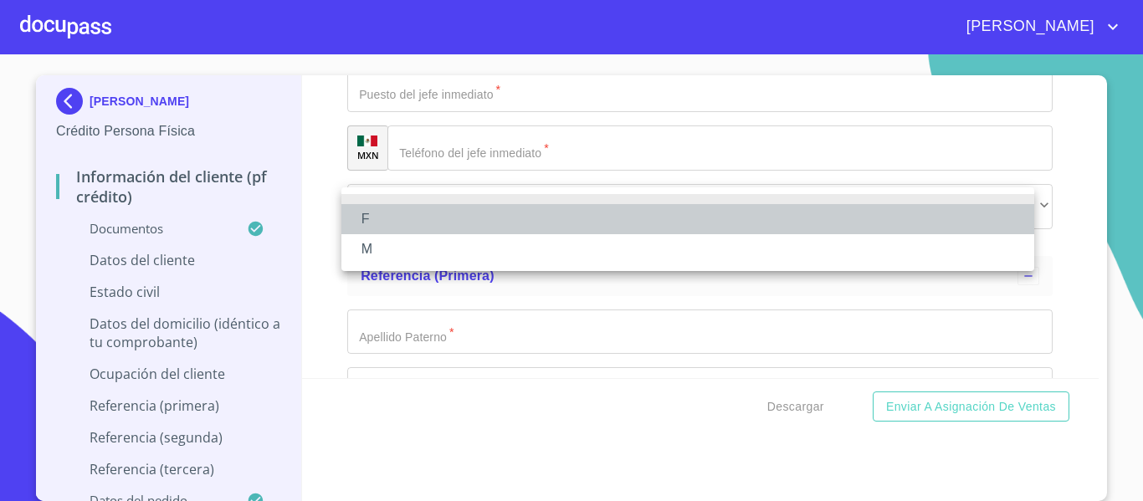
click at [414, 222] on li "F" at bounding box center [687, 219] width 693 height 30
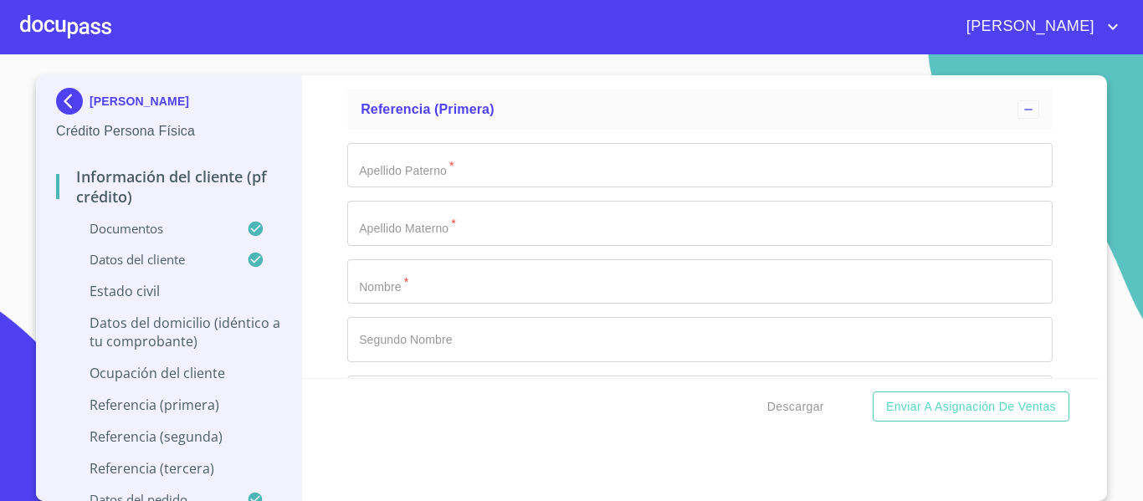
scroll to position [6357, 0]
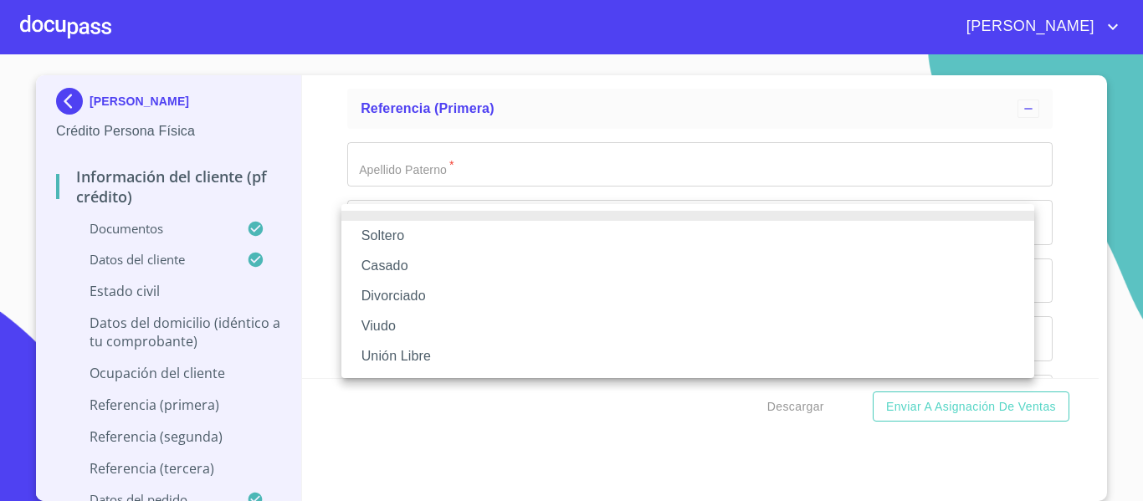
click at [426, 260] on li "Casado" at bounding box center [687, 266] width 693 height 30
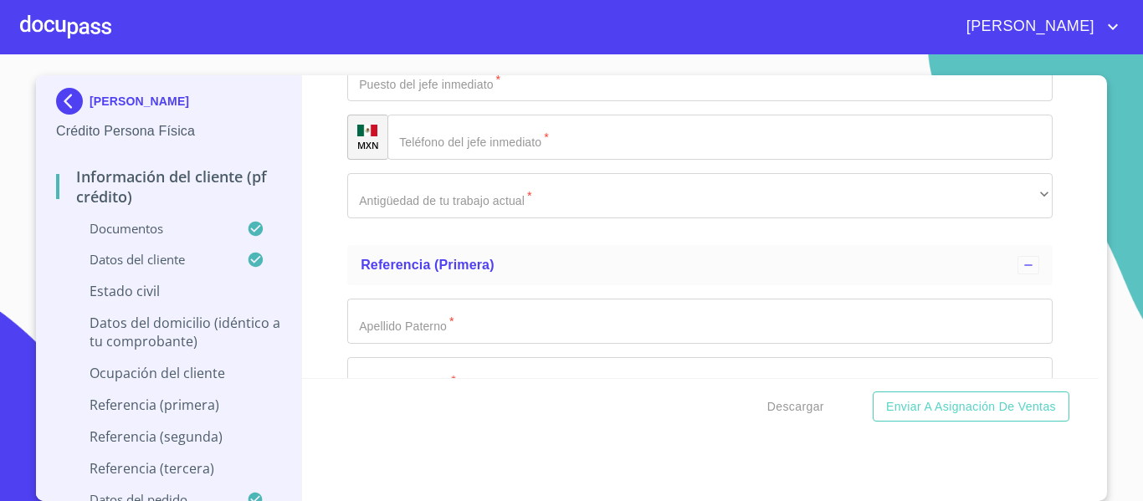
scroll to position [6440, 0]
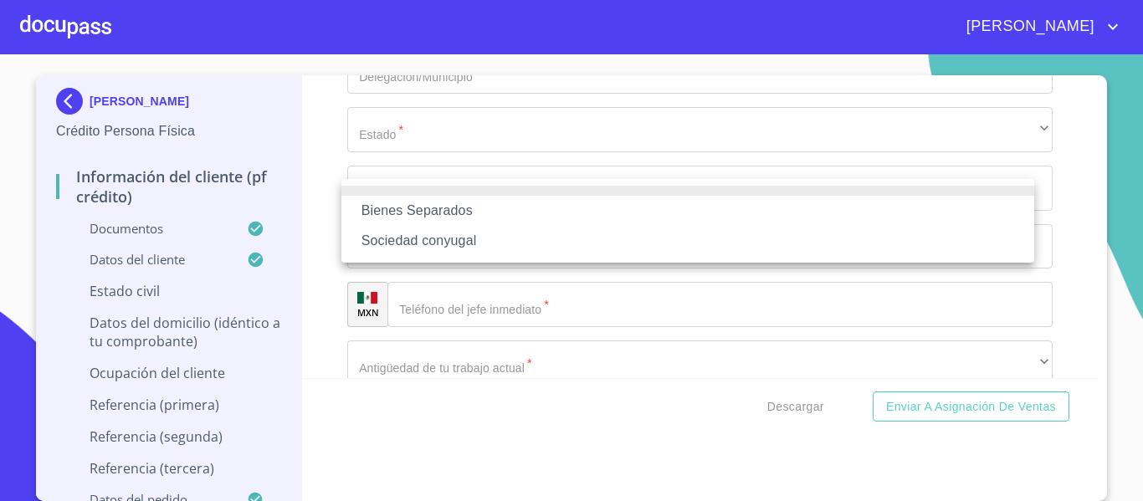
click at [535, 238] on li "Sociedad conyugal" at bounding box center [687, 241] width 693 height 30
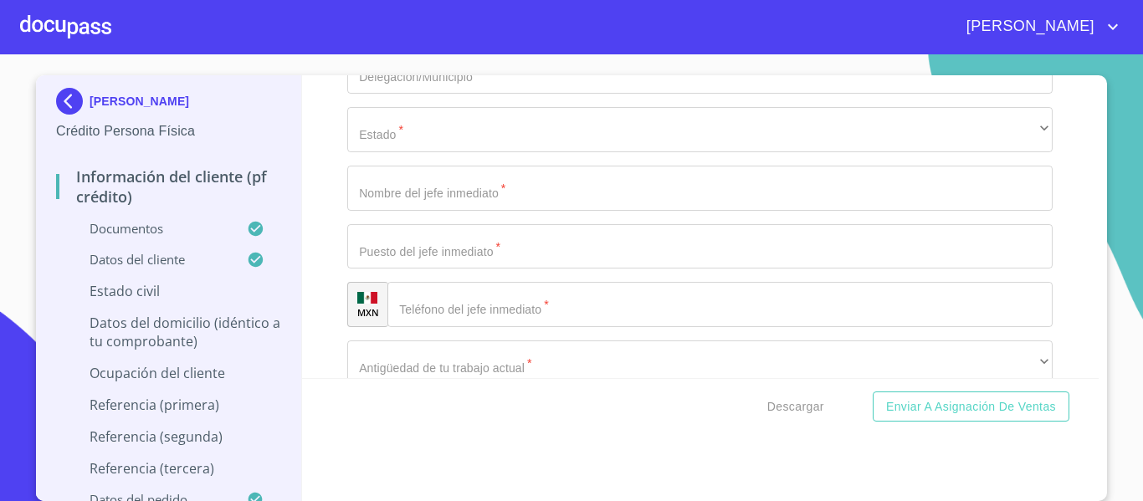
type input "AGRAS"
type input "AMADO"
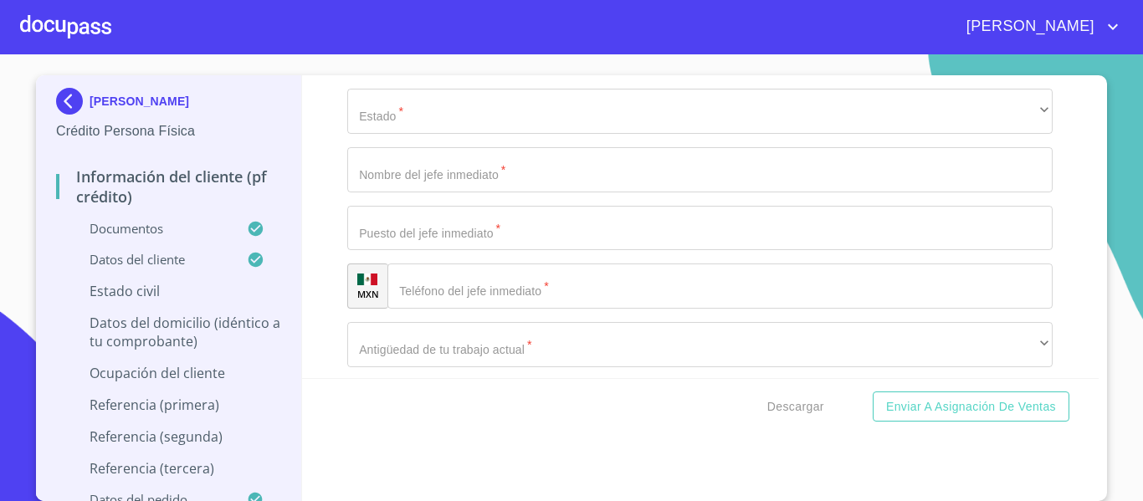
type input "[PERSON_NAME]"
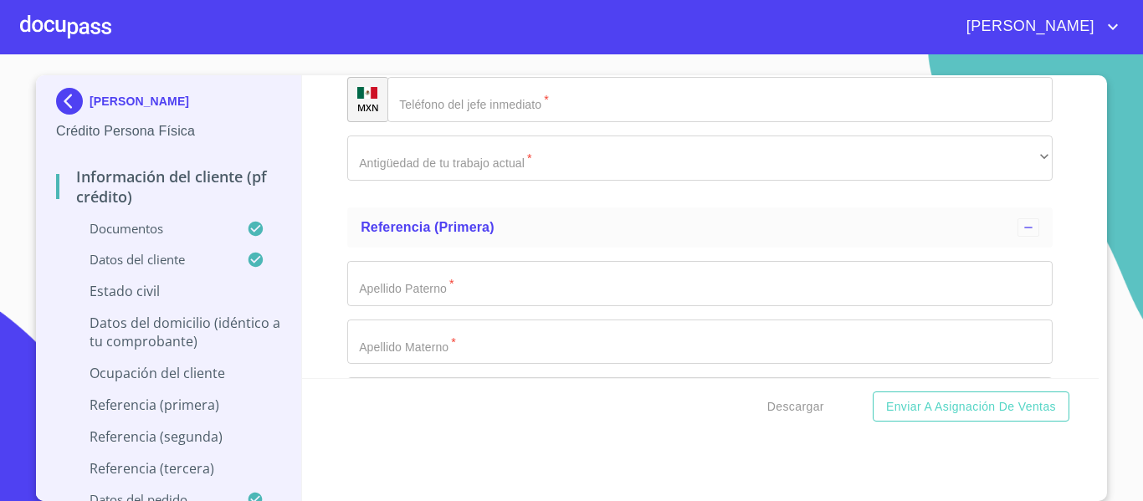
type input "[PERSON_NAME]"
type input "0"
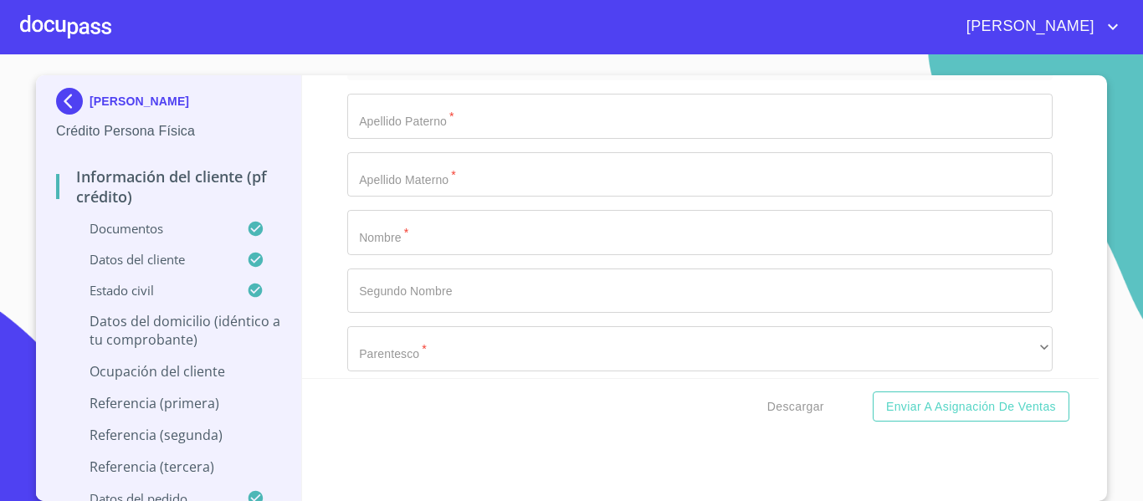
scroll to position [6729, 0]
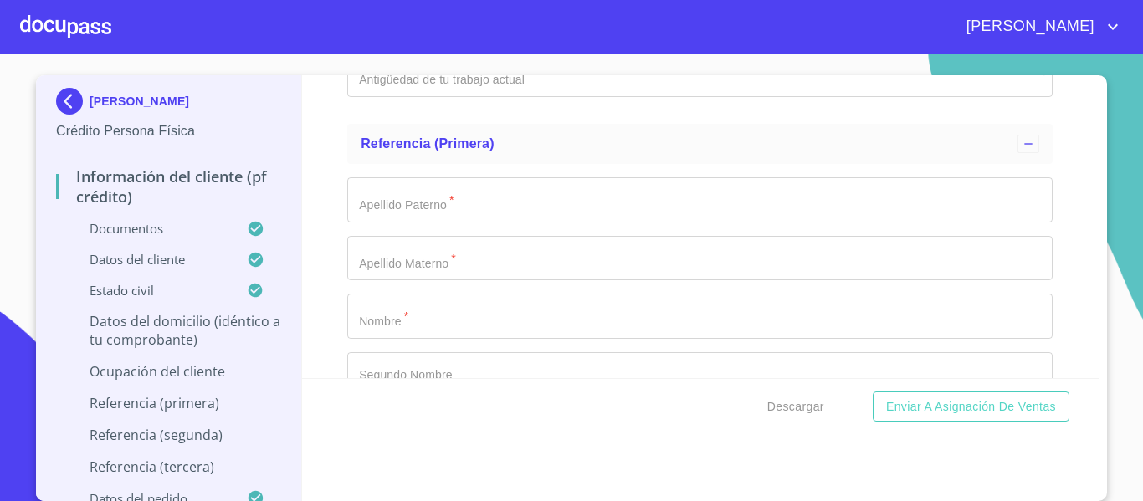
click at [329, 229] on div "Información del cliente (PF crédito) Documentos Documento de identificación.   …" at bounding box center [700, 226] width 797 height 303
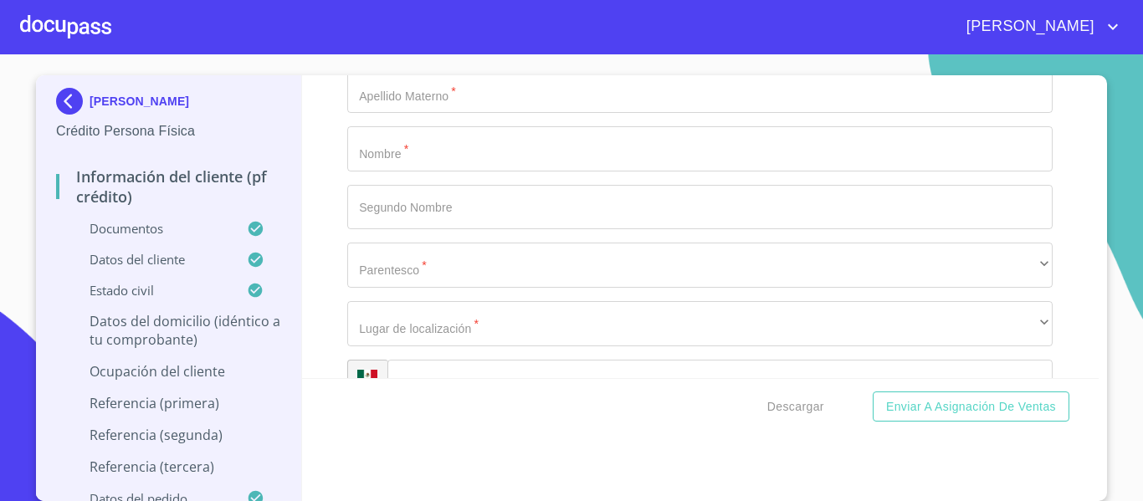
scroll to position [6812, 0]
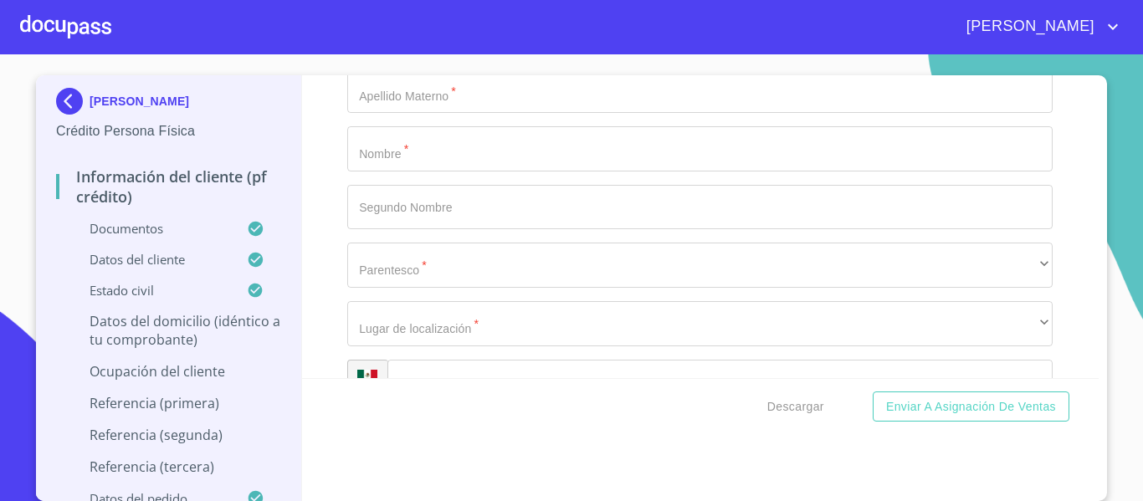
paste input "42􀀠􀀁A62􀀟􀀁2􀀁4􀀢􀀟:􀀠2􀀁H􀀁4􀀢C􀀢􀀁2􀀟42CA246B"
type input "42􀀠􀀁A62􀀟􀀁2􀀁4􀀢􀀟:􀀠2􀀁H􀀁4􀀢C􀀢􀀁2􀀟42CA246B"
drag, startPoint x: 691, startPoint y: 333, endPoint x: 310, endPoint y: 324, distance: 380.7
click at [310, 324] on div "Información del cliente (PF crédito) Documentos Documento de identificación.   …" at bounding box center [700, 226] width 797 height 303
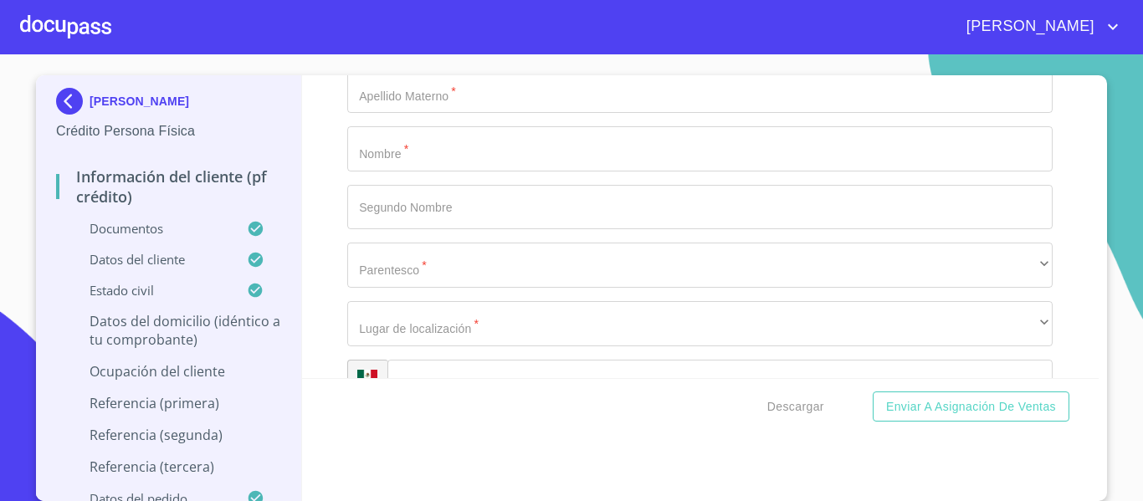
type input "ADAMAR"
type input "1742"
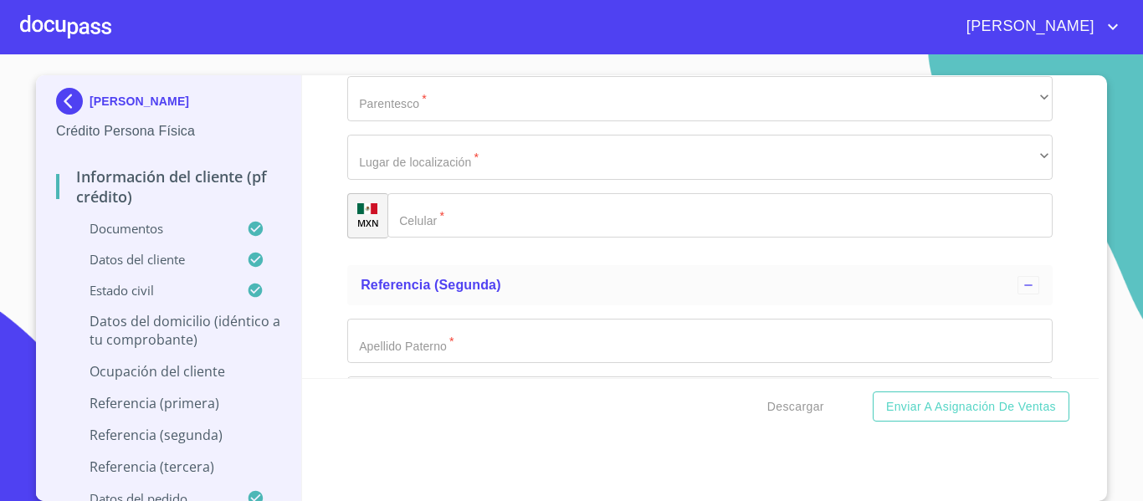
scroll to position [7063, 0]
type input "CAM REAL A COLIMA Y COTO ALCATRACES"
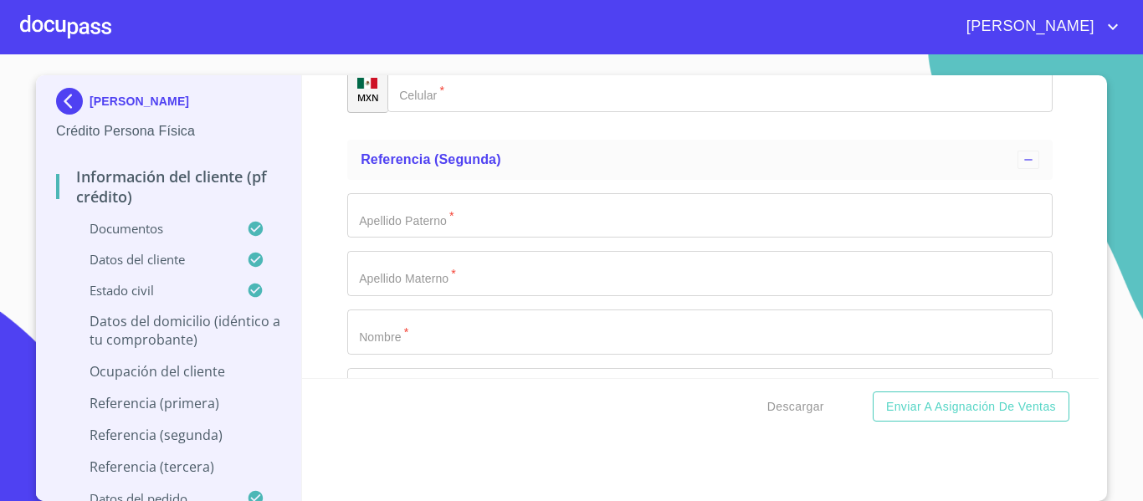
scroll to position [7231, 0]
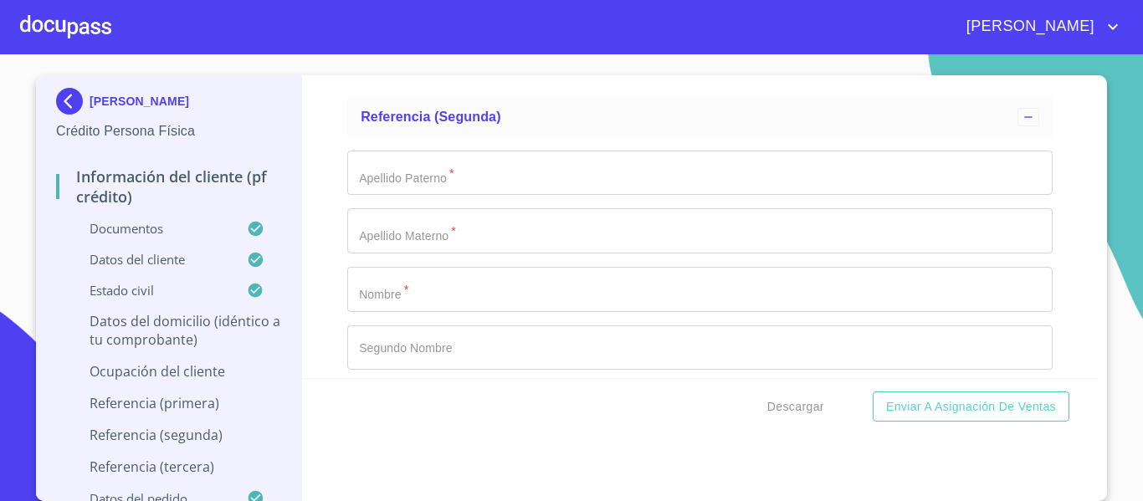
type input "LT 18"
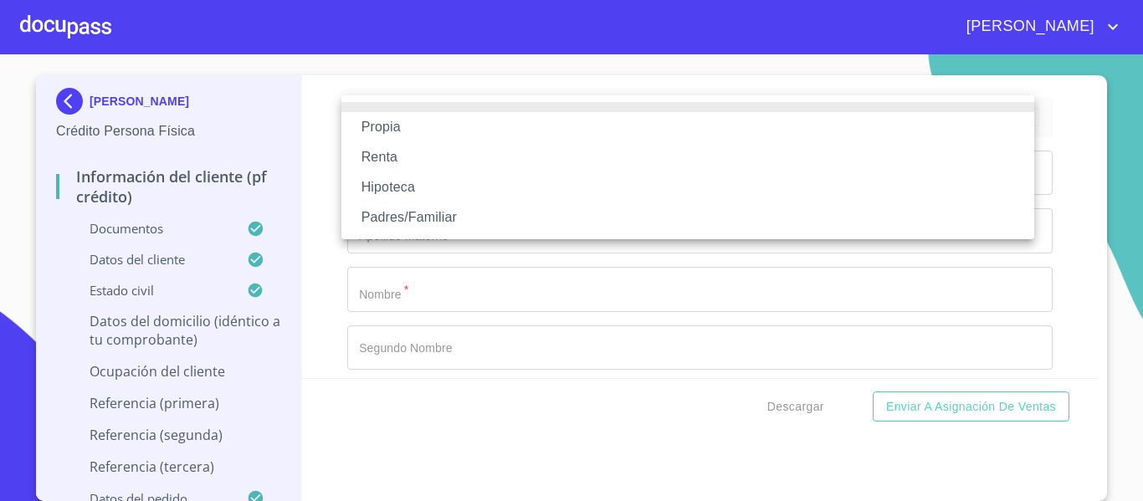
click at [423, 123] on li "Propia" at bounding box center [687, 127] width 693 height 30
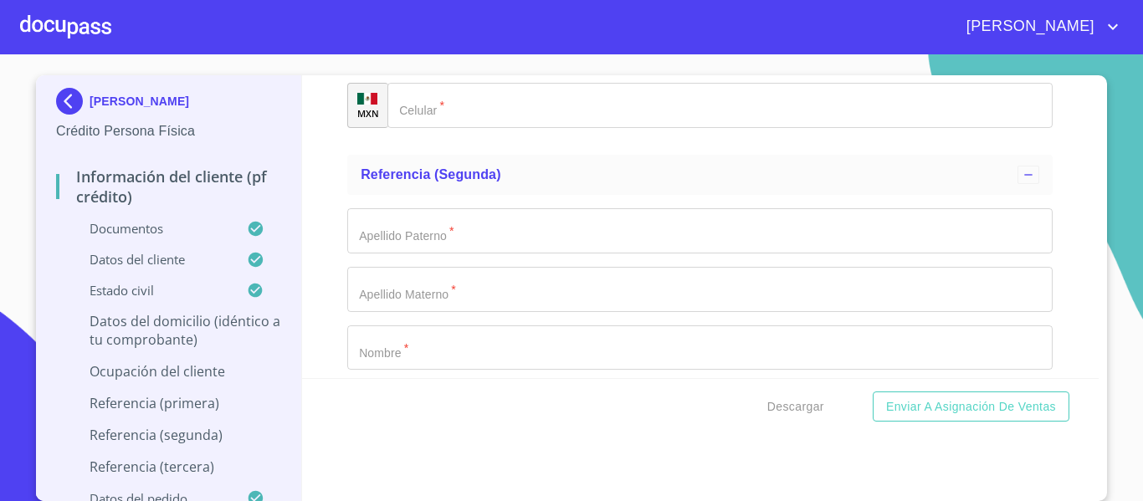
type input "$2,000,000"
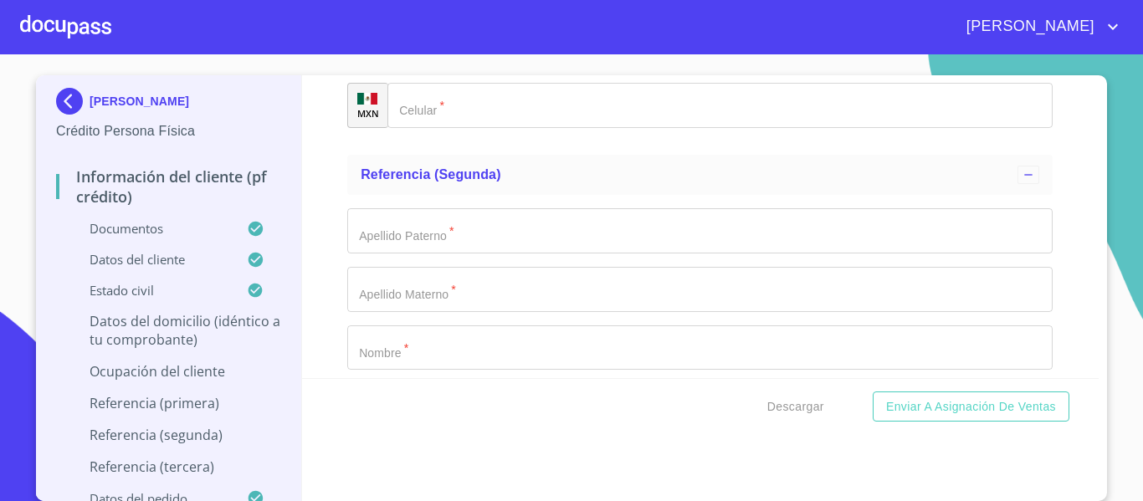
type input "ADAMAR"
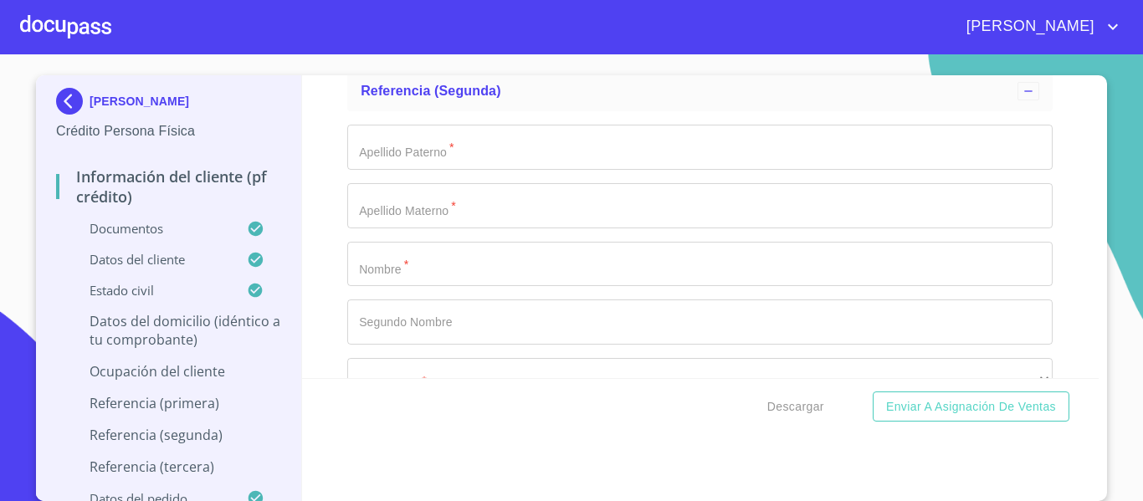
type input "[GEOGRAPHIC_DATA]"
type input "J"
type input "SANTA [PERSON_NAME]"
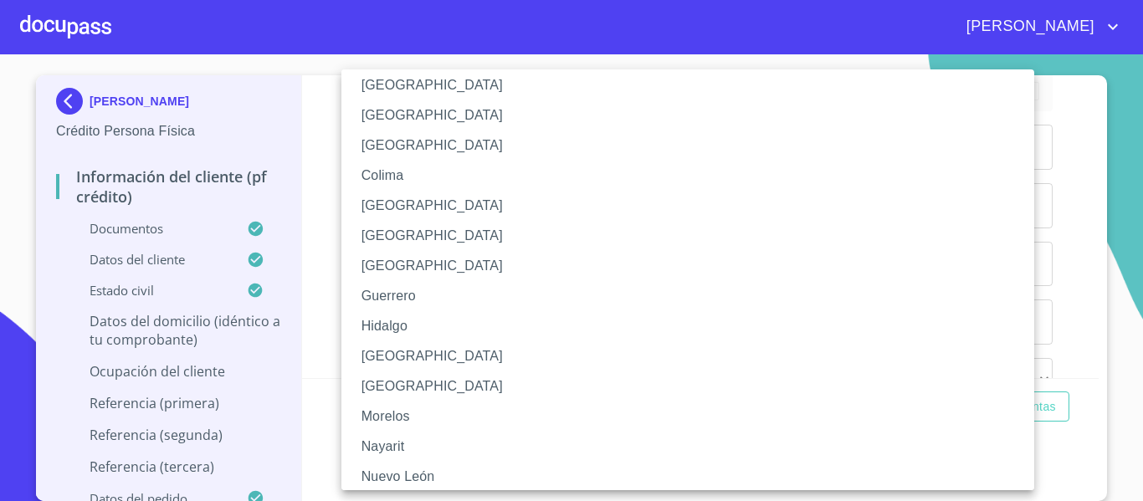
scroll to position [167, 0]
click at [449, 353] on li "[GEOGRAPHIC_DATA]" at bounding box center [693, 355] width 705 height 30
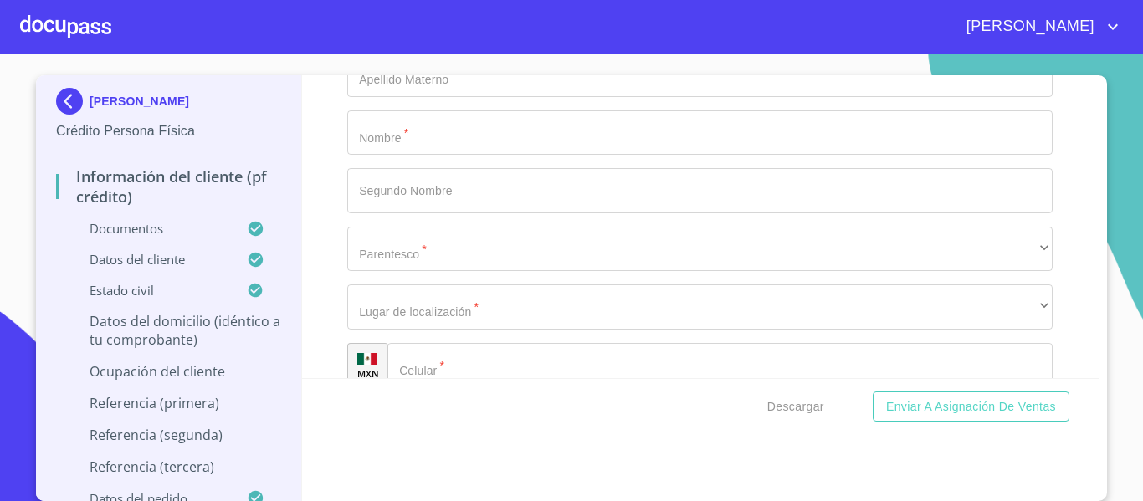
scroll to position [7482, 0]
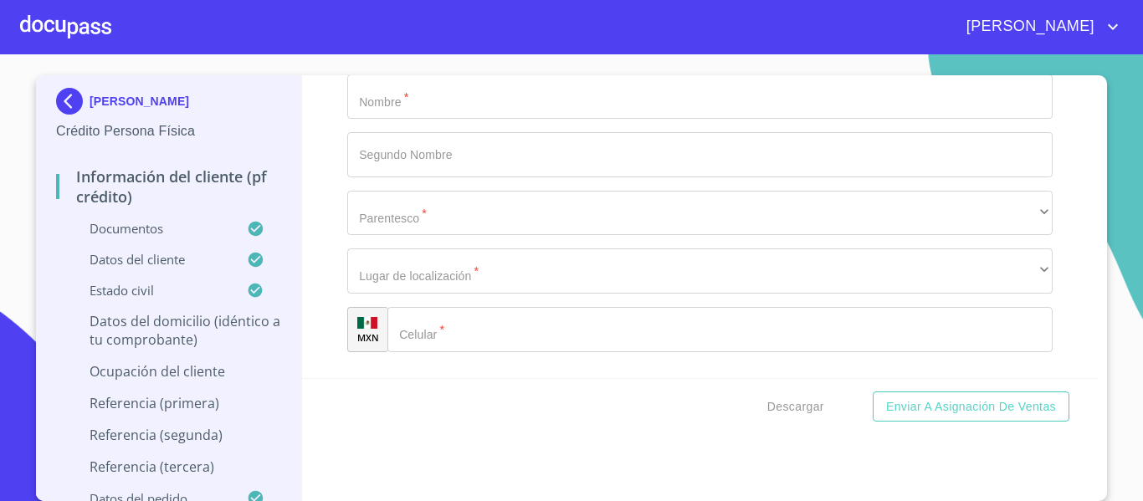
type input "45645"
click at [335, 234] on div "Información del cliente (PF crédito) Documentos Documento de identificación.   …" at bounding box center [700, 226] width 797 height 303
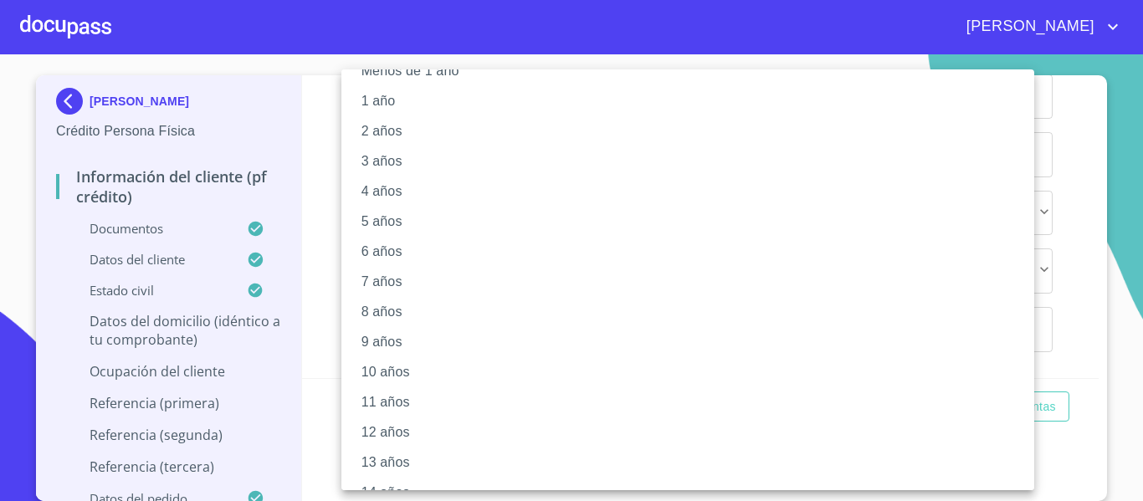
scroll to position [0, 0]
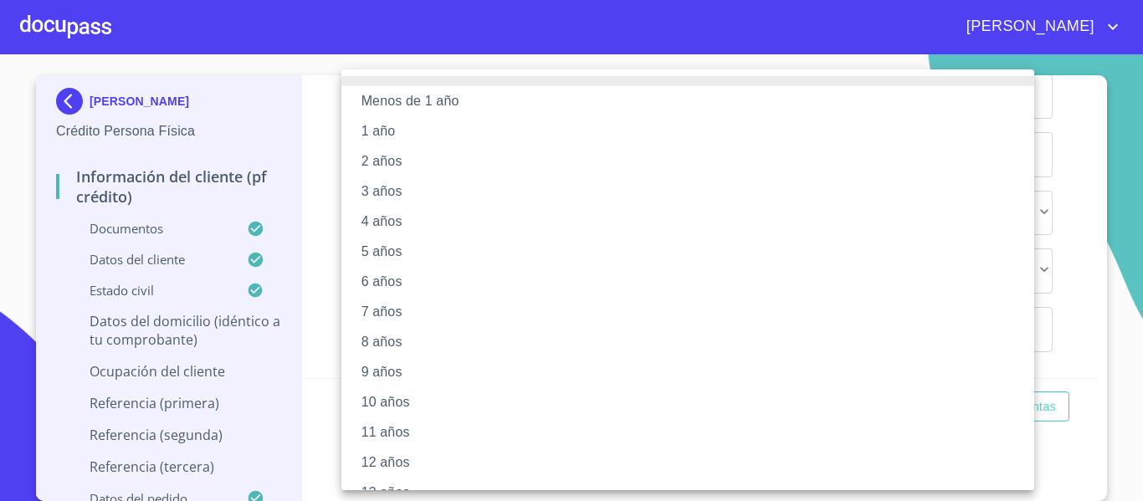
click at [396, 150] on li "2 años" at bounding box center [693, 161] width 705 height 30
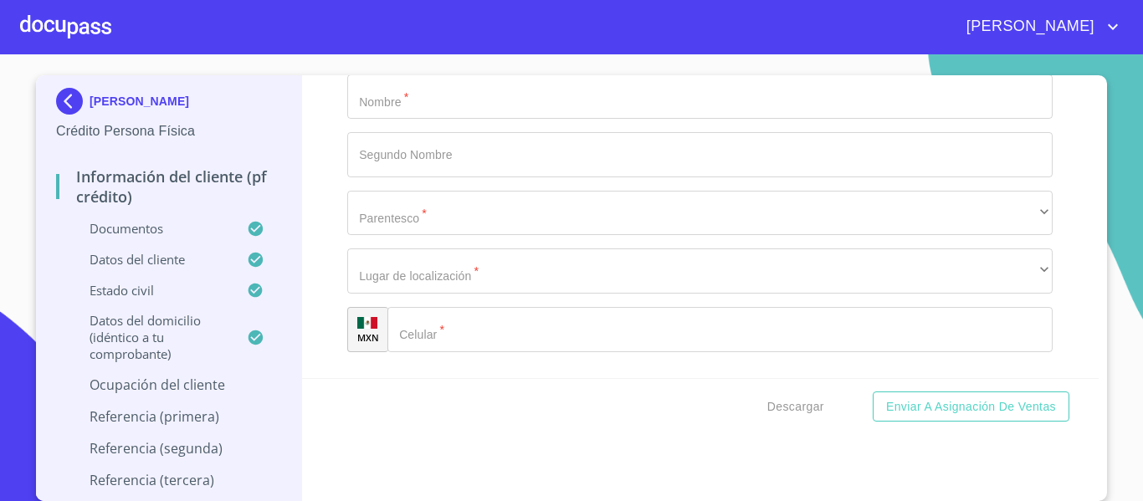
click at [335, 325] on div "Información del cliente (PF crédito) Documentos Documento de identificación.   …" at bounding box center [700, 226] width 797 height 303
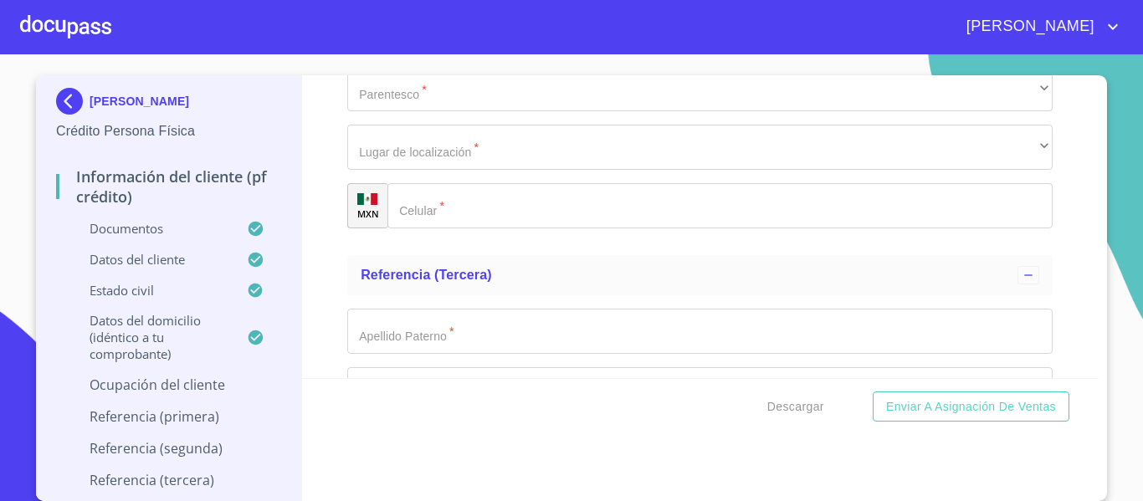
scroll to position [7649, 0]
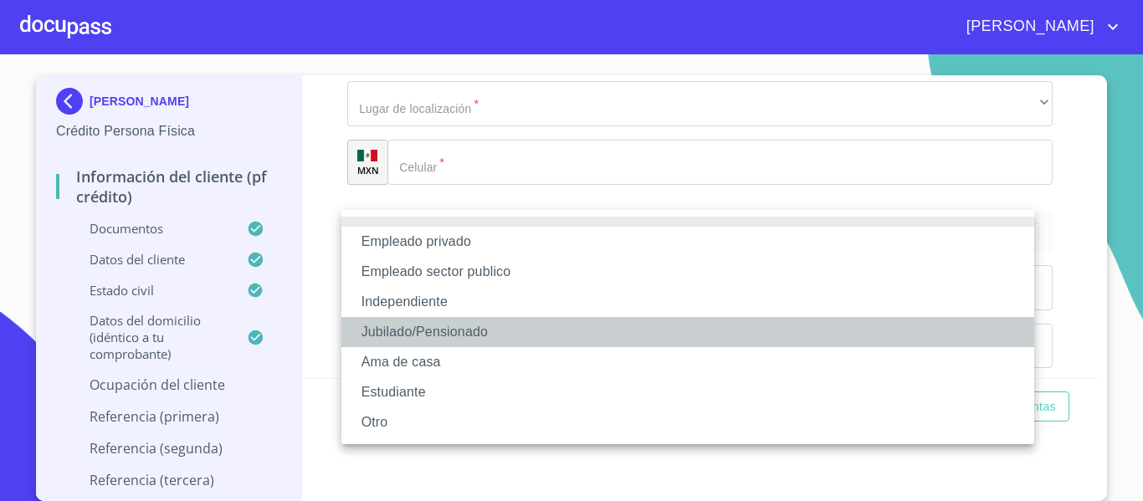
click at [415, 336] on li "Jubilado/Pensionado" at bounding box center [687, 332] width 693 height 30
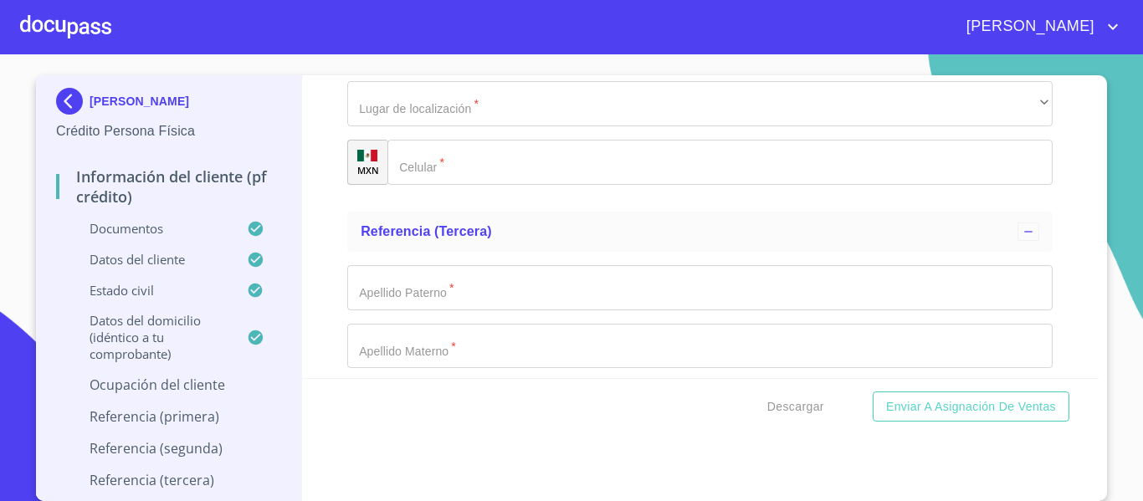
click at [326, 242] on div "Información del cliente (PF crédito) Documentos Documento de identificación.   …" at bounding box center [700, 226] width 797 height 303
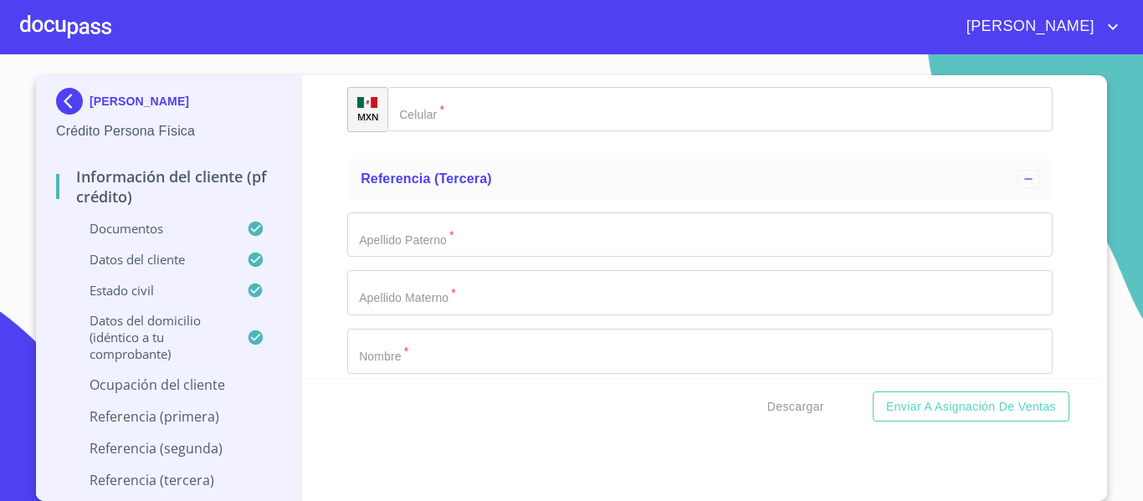
scroll to position [7733, 0]
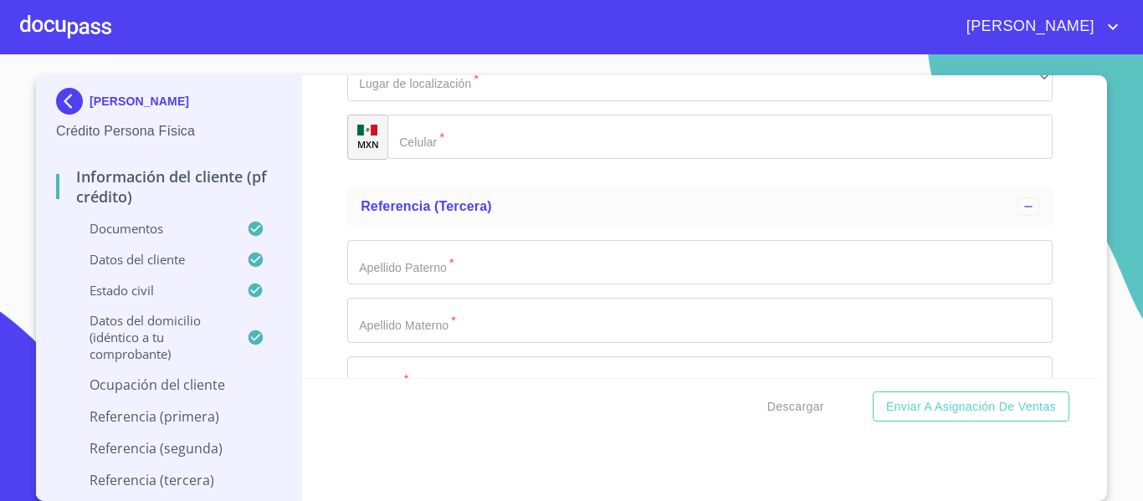
type input "[PERSON_NAME]"
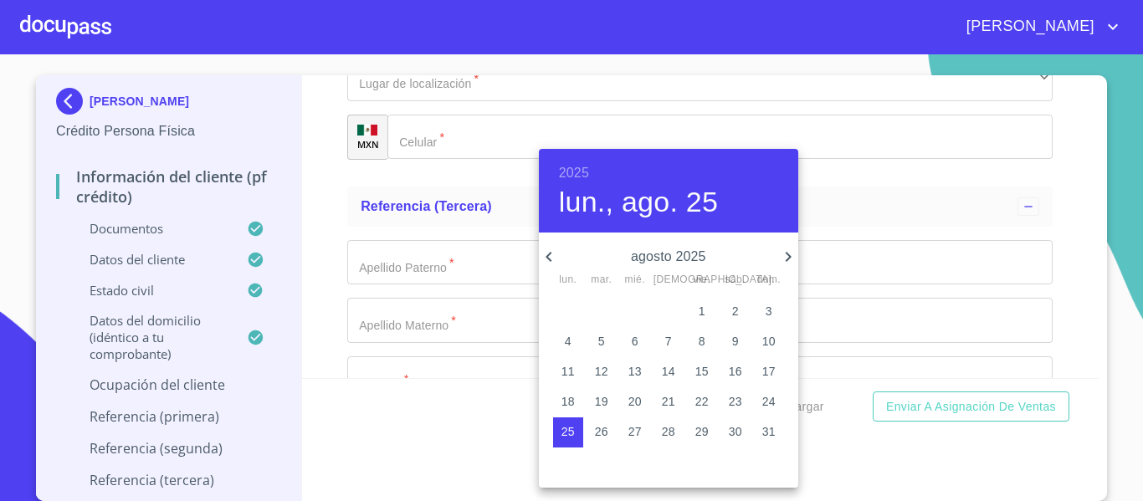
click at [570, 176] on h6 "2025" at bounding box center [574, 172] width 30 height 23
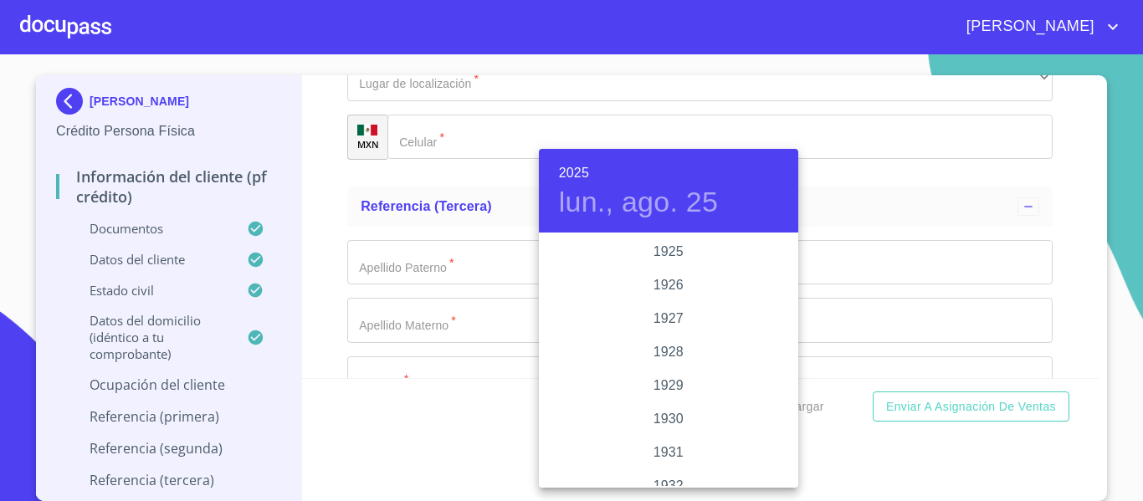
scroll to position [3245, 0]
click at [666, 316] on div "2024" at bounding box center [668, 318] width 259 height 33
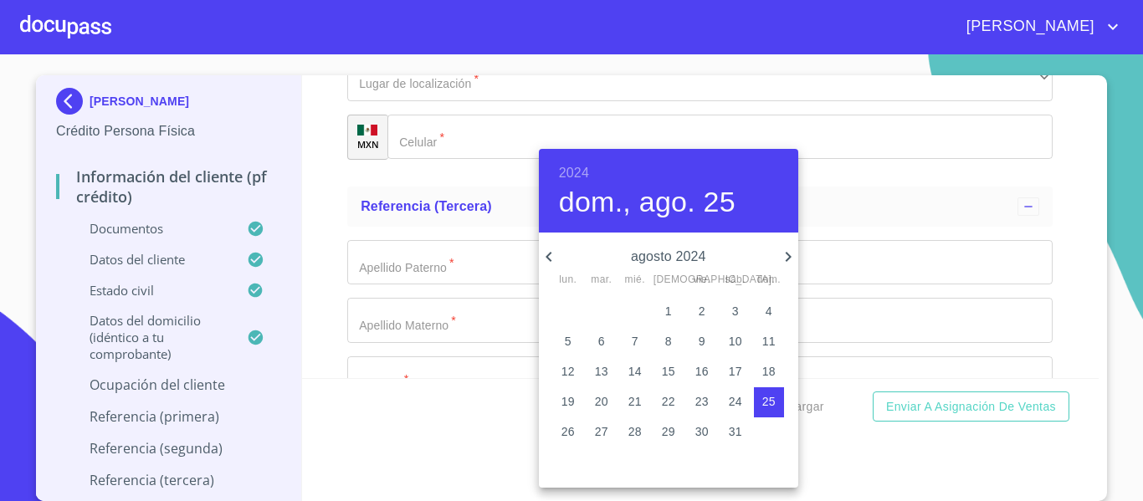
click at [564, 366] on p "12" at bounding box center [567, 371] width 13 height 17
click at [790, 254] on icon "button" at bounding box center [788, 257] width 20 height 20
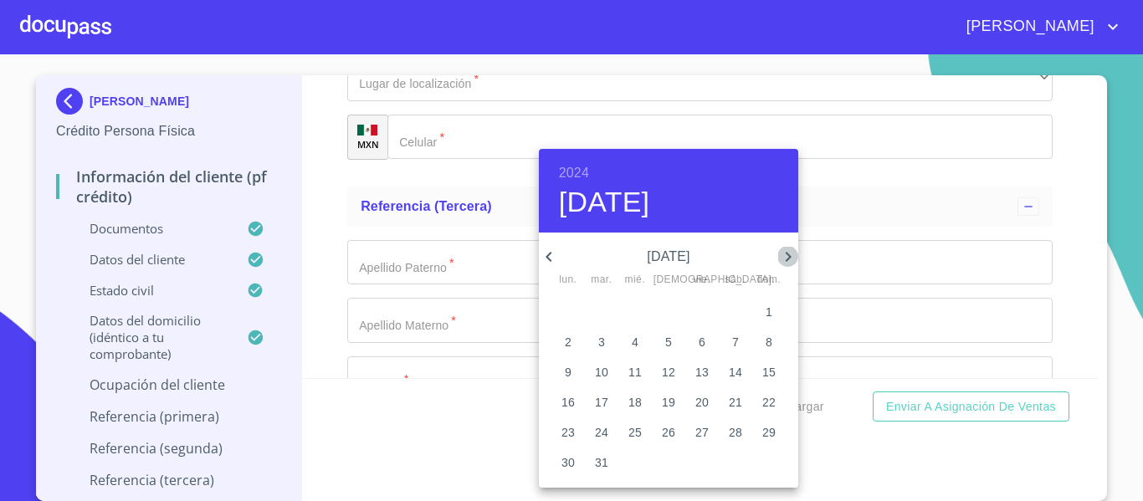
click at [790, 254] on icon "button" at bounding box center [788, 257] width 20 height 20
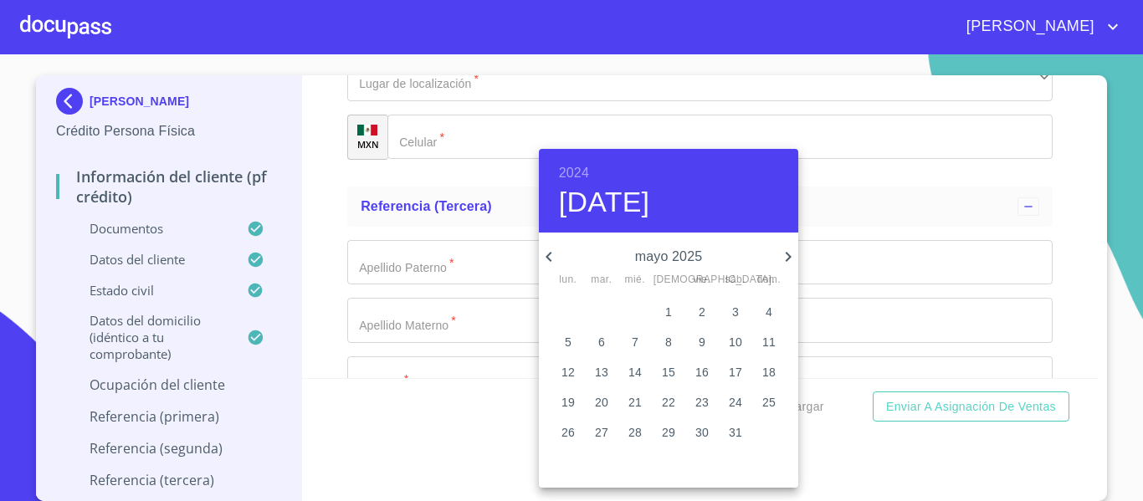
click at [790, 254] on icon "button" at bounding box center [788, 257] width 20 height 20
click at [550, 261] on icon "button" at bounding box center [548, 257] width 6 height 10
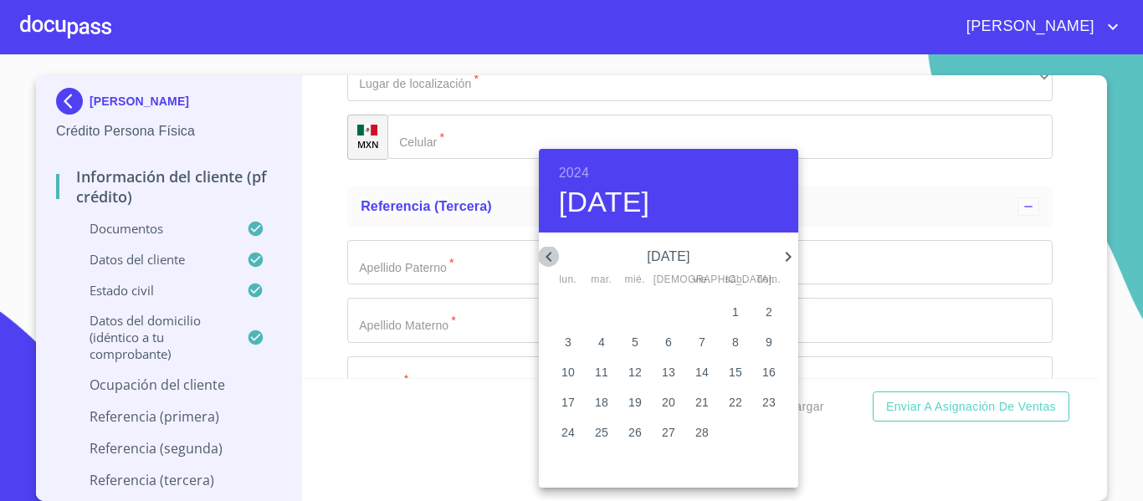
click at [550, 261] on icon "button" at bounding box center [548, 257] width 6 height 10
click at [790, 257] on icon "button" at bounding box center [788, 257] width 6 height 10
click at [662, 369] on p "12" at bounding box center [668, 371] width 13 height 17
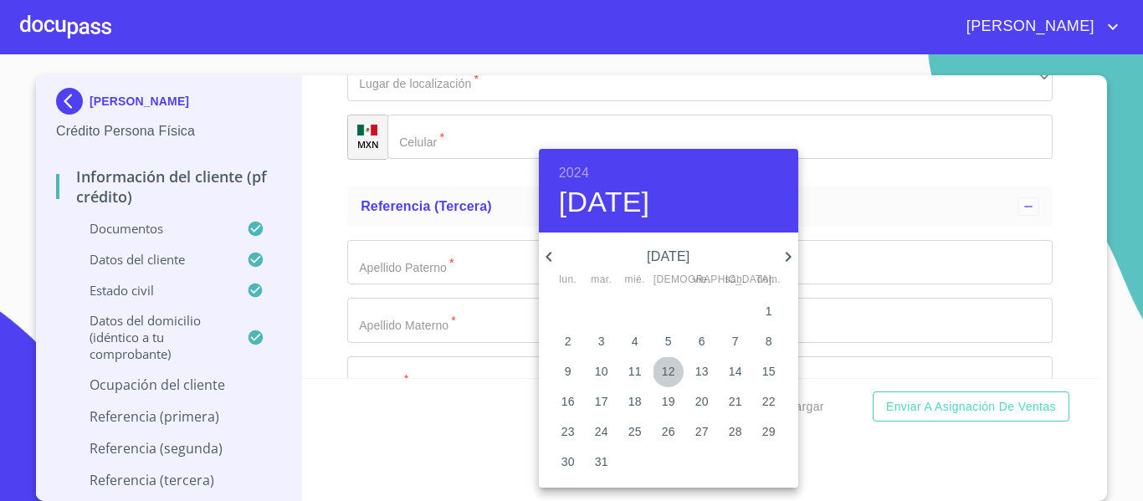
type input "12 de dic. de 2024"
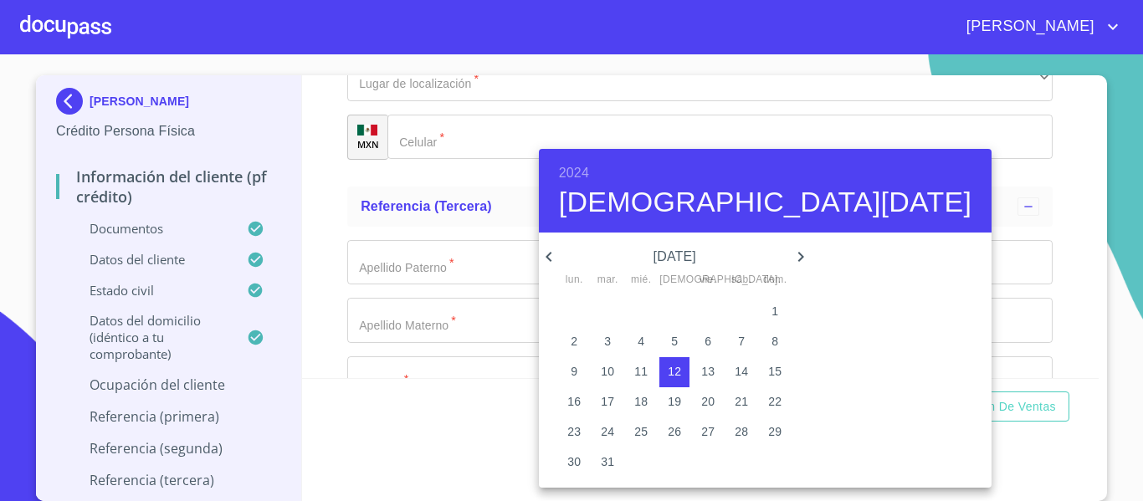
click at [323, 312] on div at bounding box center [571, 250] width 1143 height 501
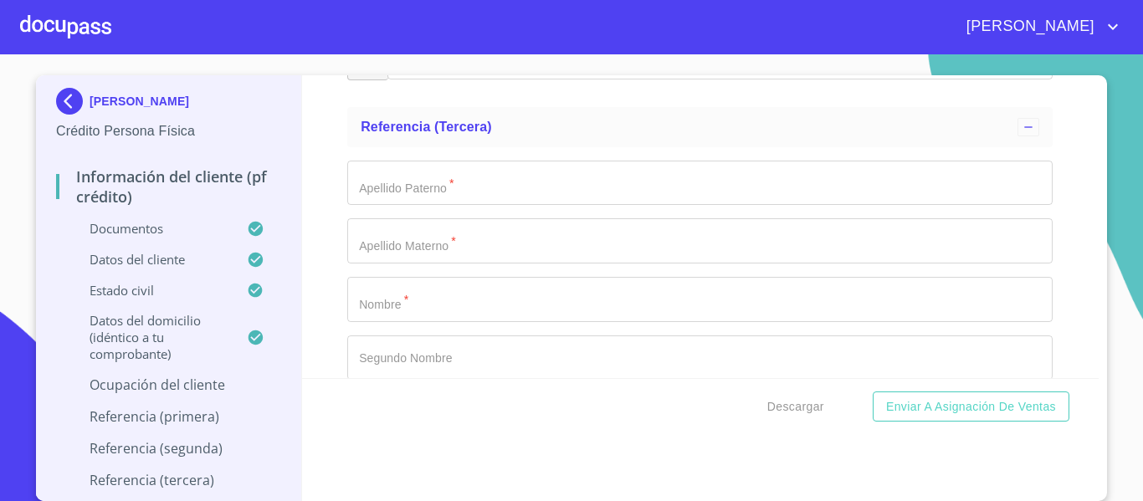
scroll to position [7900, 0]
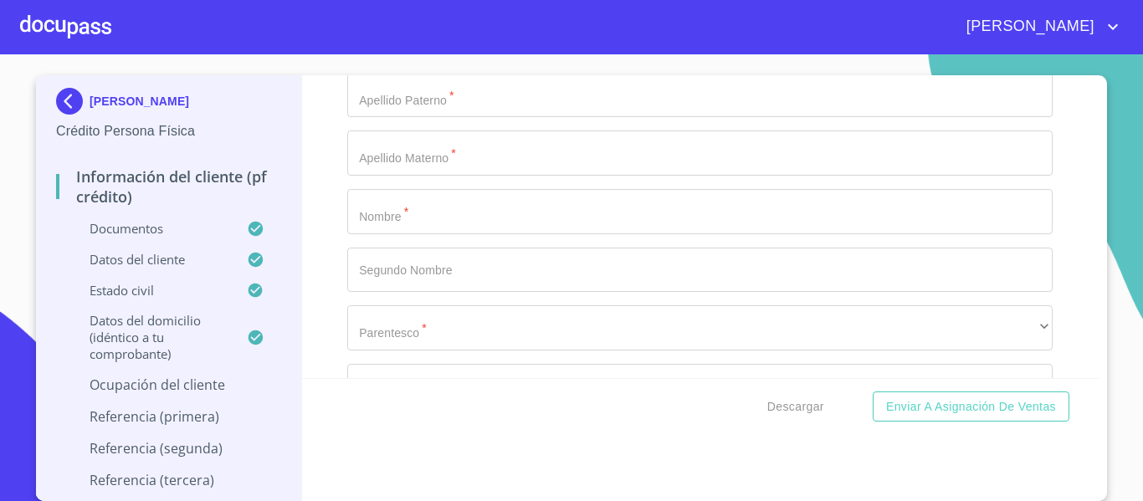
type input "PENCIONADA"
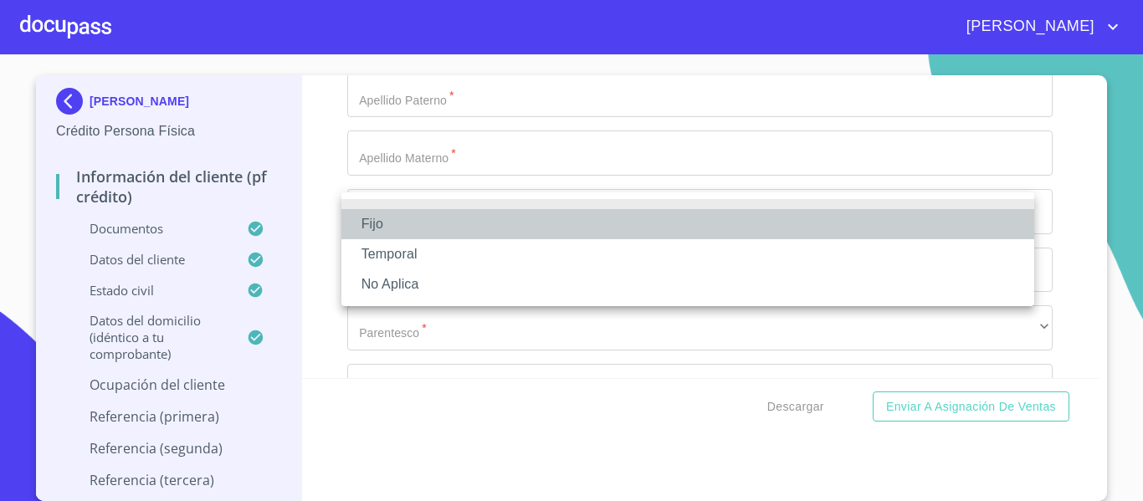
click at [386, 226] on li "Fijo" at bounding box center [687, 224] width 693 height 30
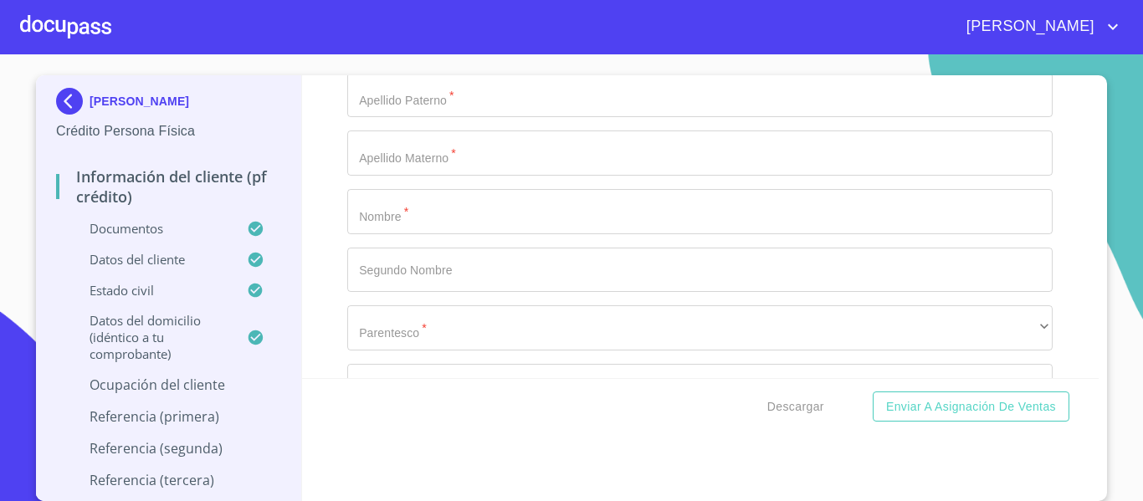
click at [316, 284] on div "Información del cliente (PF crédito) Documentos Documento de identificación.   …" at bounding box center [700, 226] width 797 height 303
type input "30000"
click at [319, 298] on div "Información del cliente (PF crédito) Documentos Documento de identificación.   …" at bounding box center [700, 226] width 797 height 303
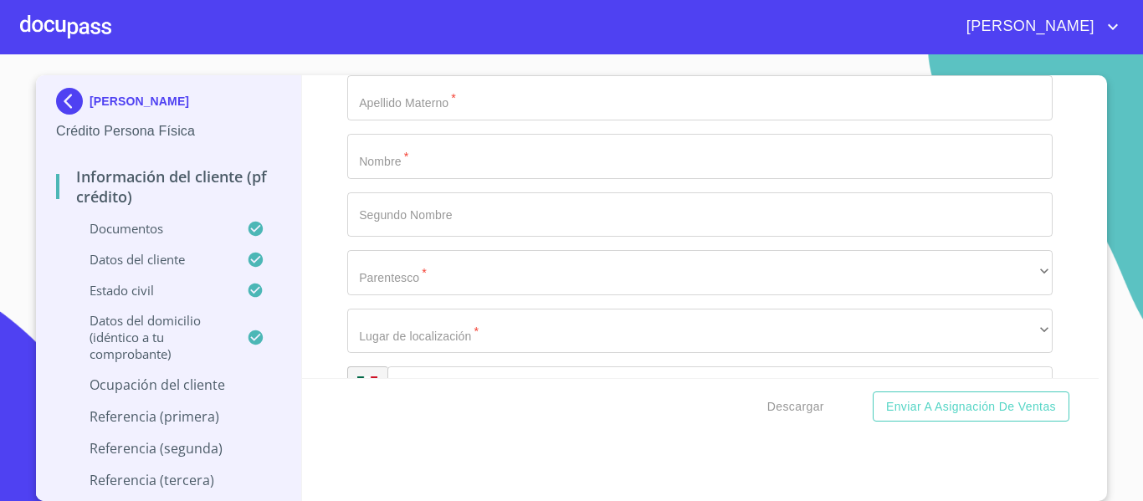
scroll to position [7983, 0]
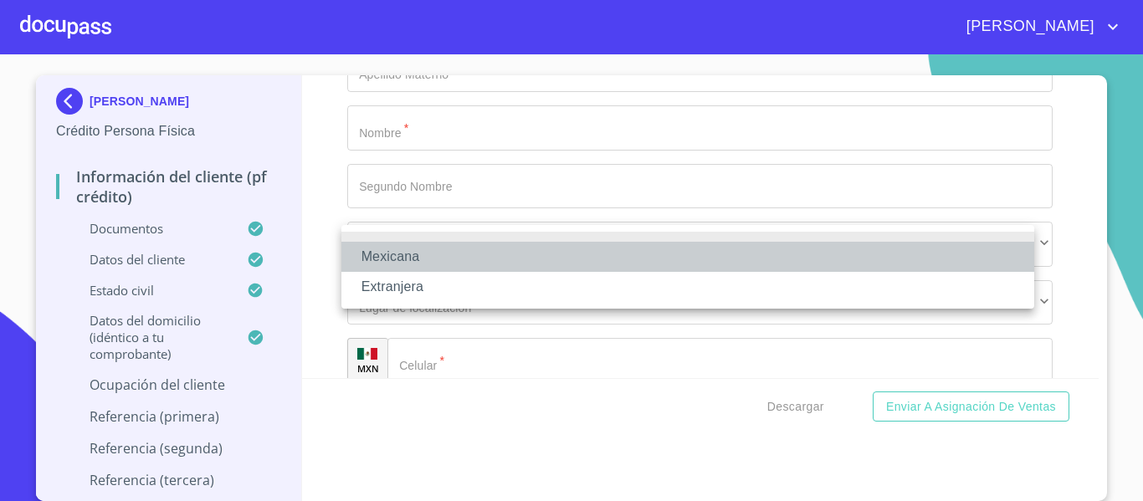
click at [447, 257] on li "Mexicana" at bounding box center [687, 257] width 693 height 30
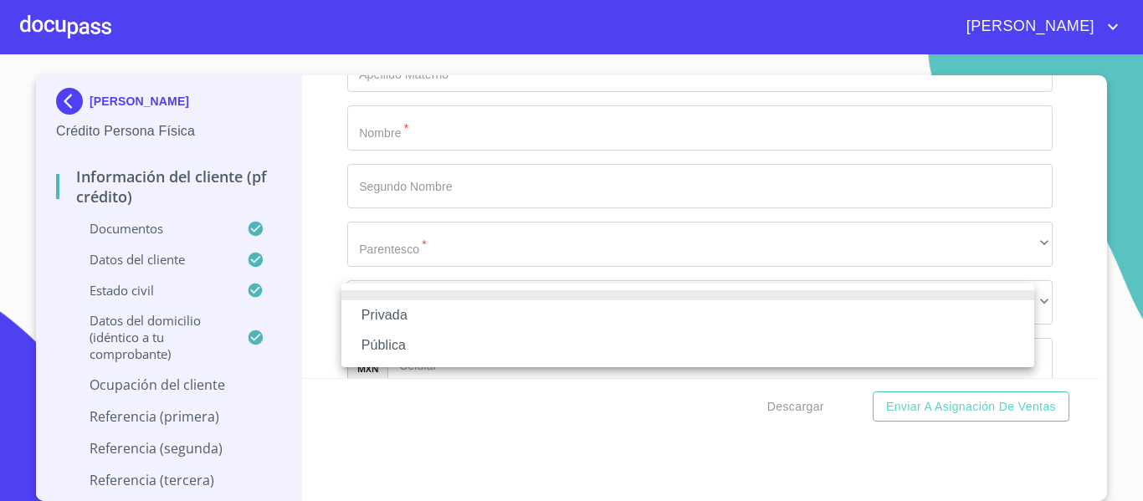
click at [414, 306] on li "Privada" at bounding box center [687, 315] width 693 height 30
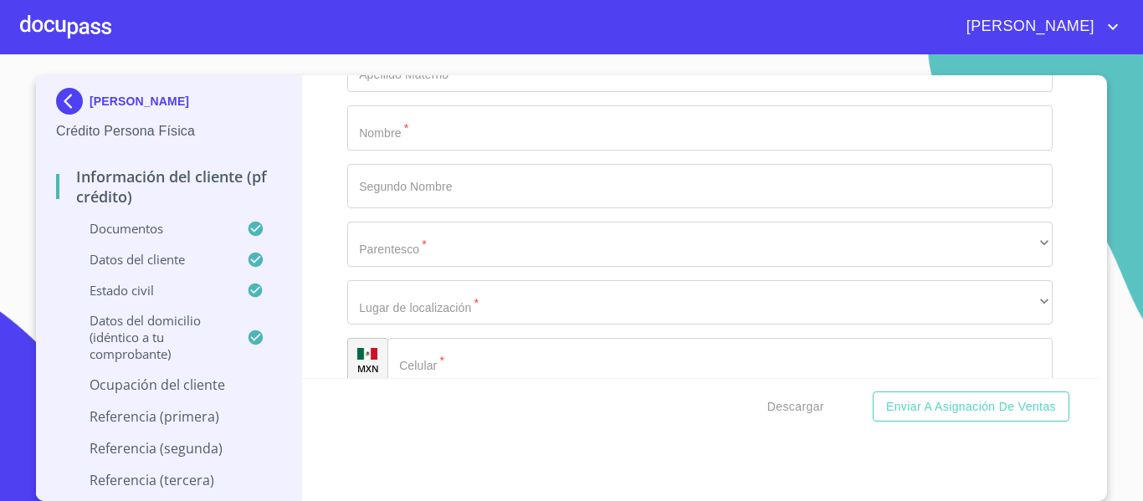
scroll to position [8067, 0]
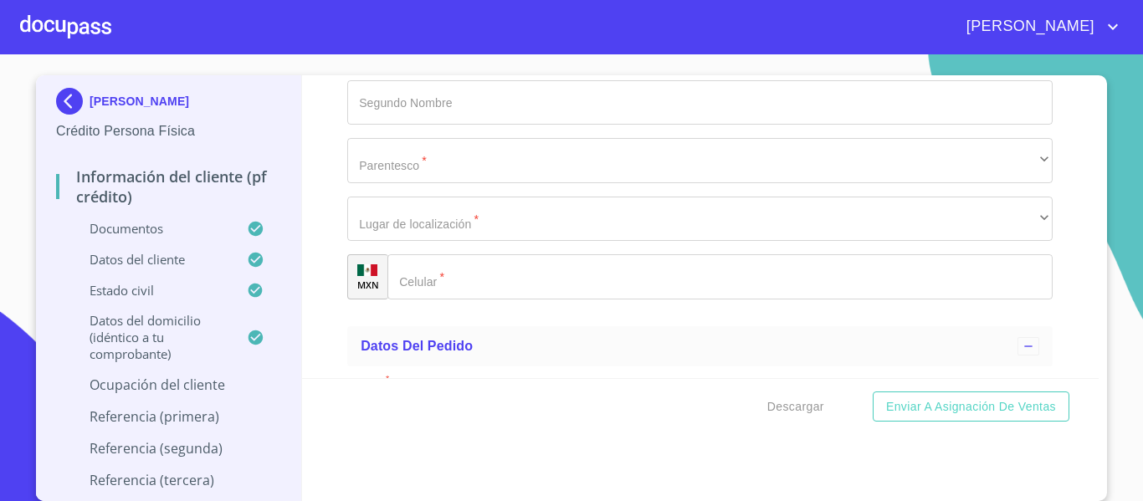
type input "PENCIONADA"
type input "[PHONE_NUMBER]"
click at [302, 284] on div "Información del cliente (PF crédito) Documentos Documento de identificación.   …" at bounding box center [700, 226] width 797 height 303
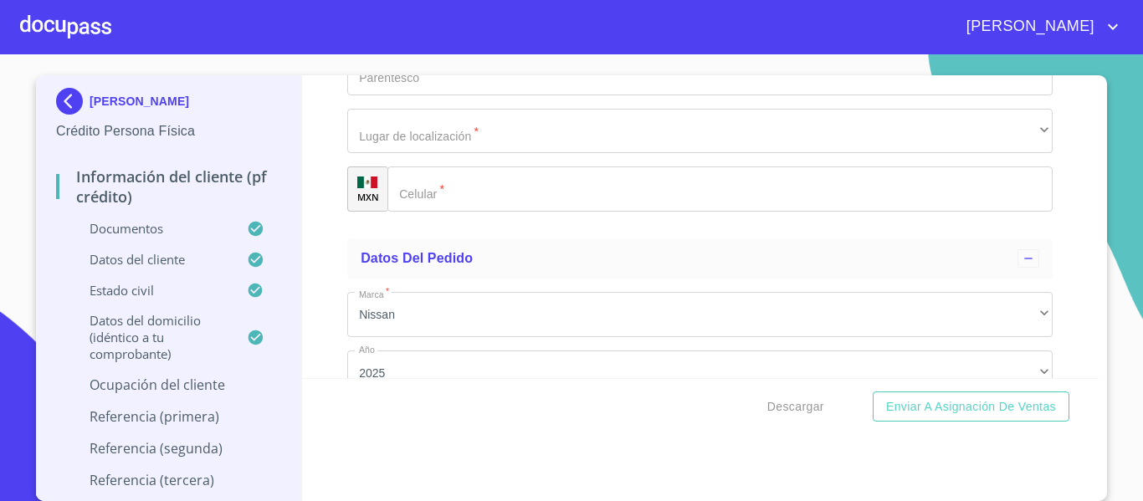
scroll to position [8234, 0]
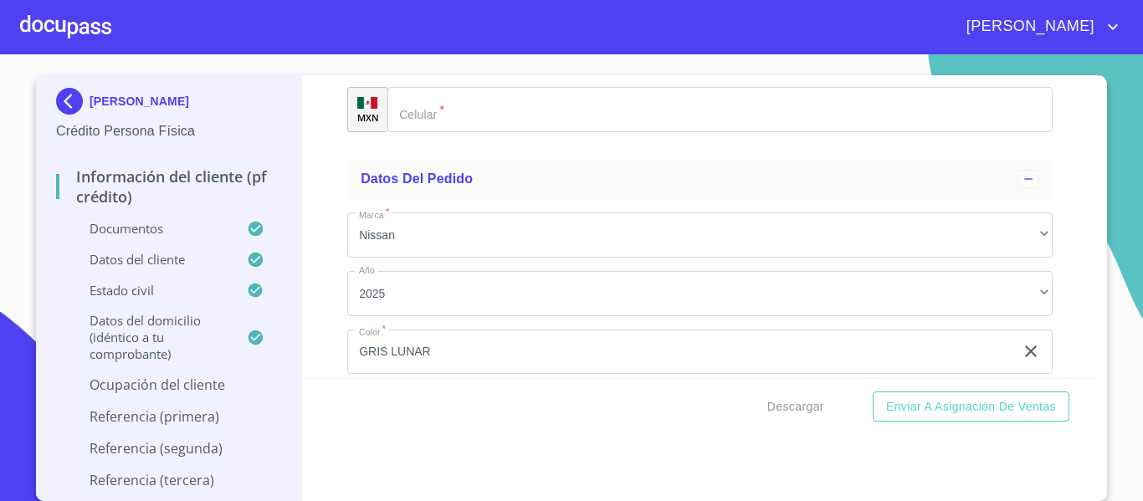
type input "a"
type input "A"
type input "ADAMAR"
type input "1742"
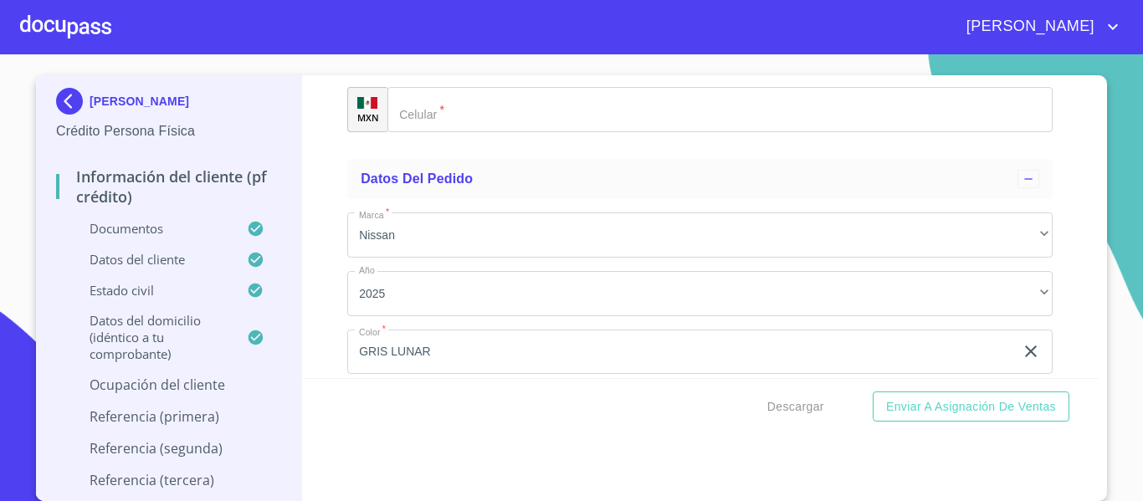
type input "48"
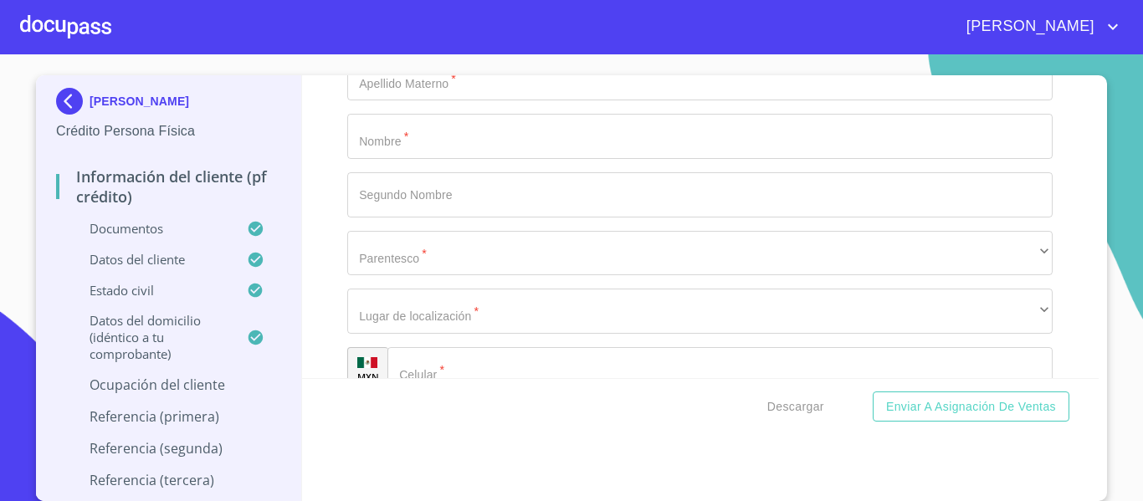
scroll to position [6988, 0]
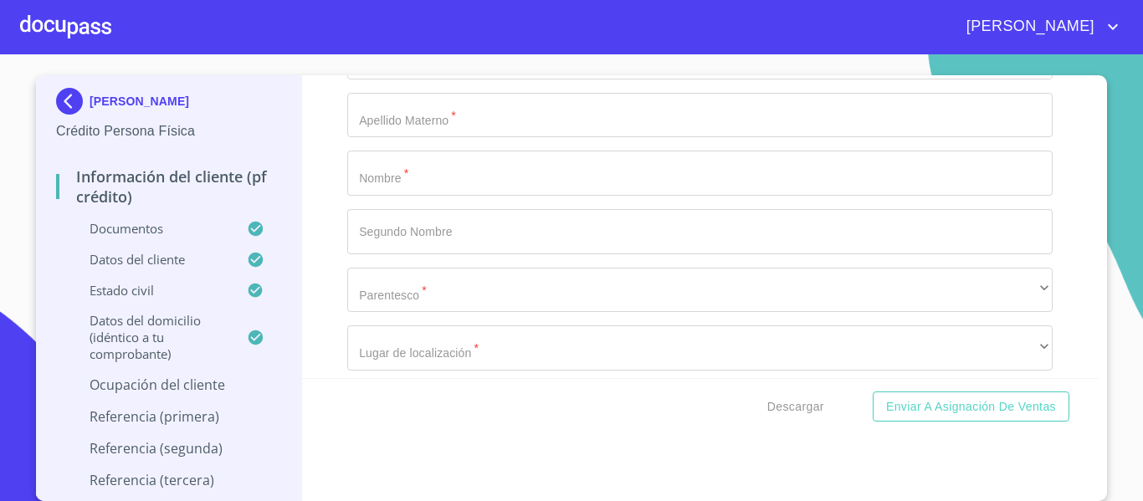
drag, startPoint x: 412, startPoint y: 298, endPoint x: 366, endPoint y: 300, distance: 45.2
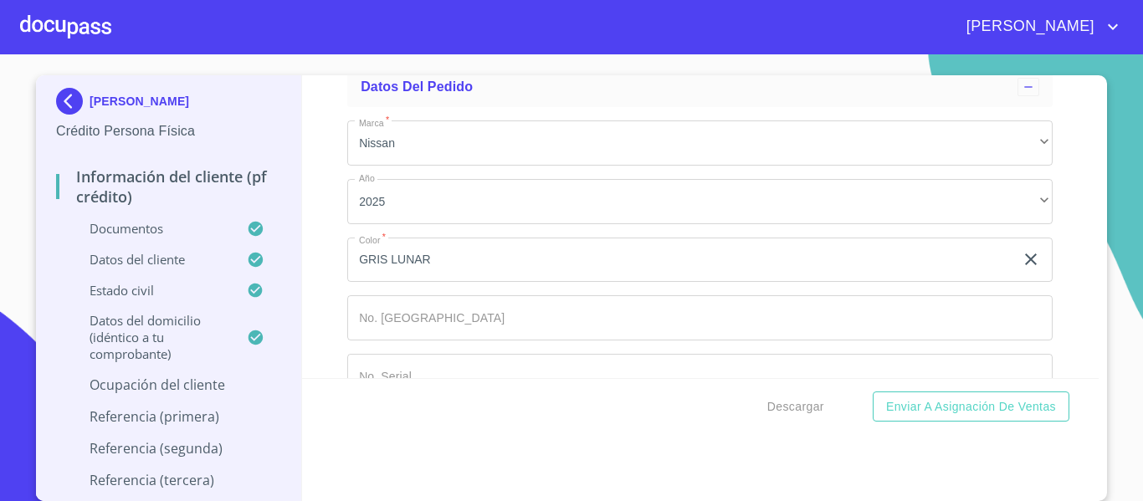
type input "48 LT 18"
paste input "LT 18"
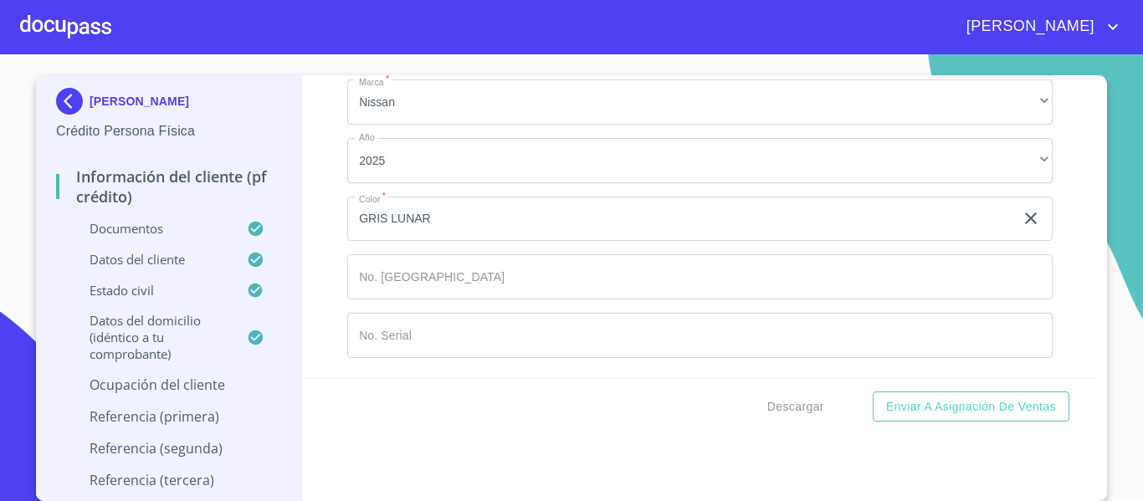
scroll to position [8494, 0]
type input "48 LT 18"
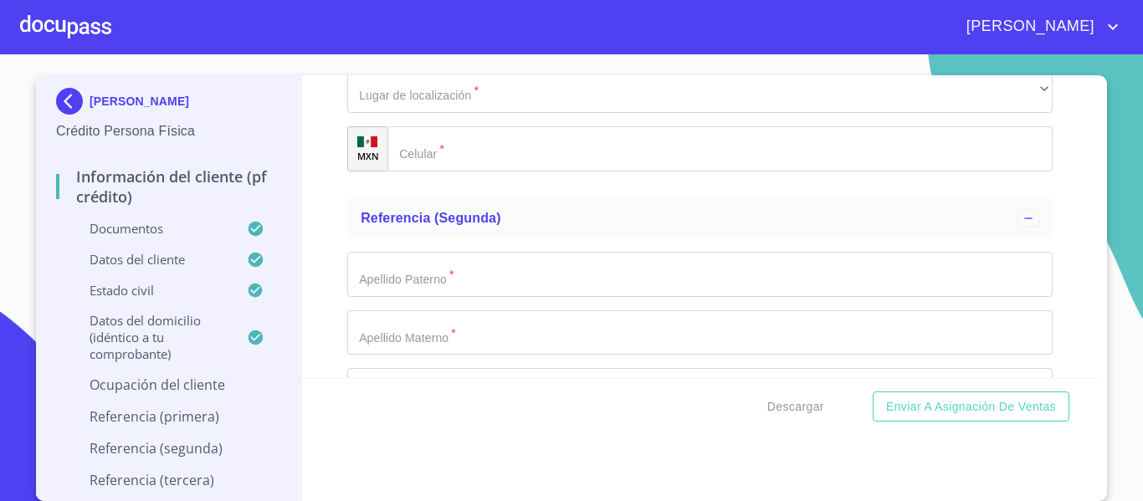
scroll to position [7239, 0]
drag, startPoint x: 538, startPoint y: 216, endPoint x: 335, endPoint y: 212, distance: 203.3
click at [335, 212] on div "Información del cliente (PF crédito) Documentos Documento de identificación.   …" at bounding box center [700, 226] width 797 height 303
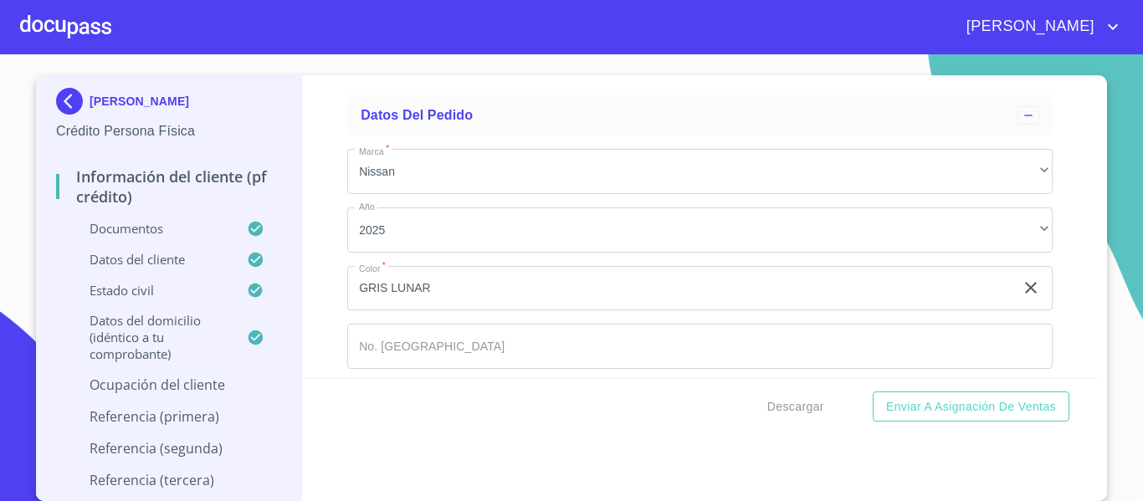
scroll to position [8326, 0]
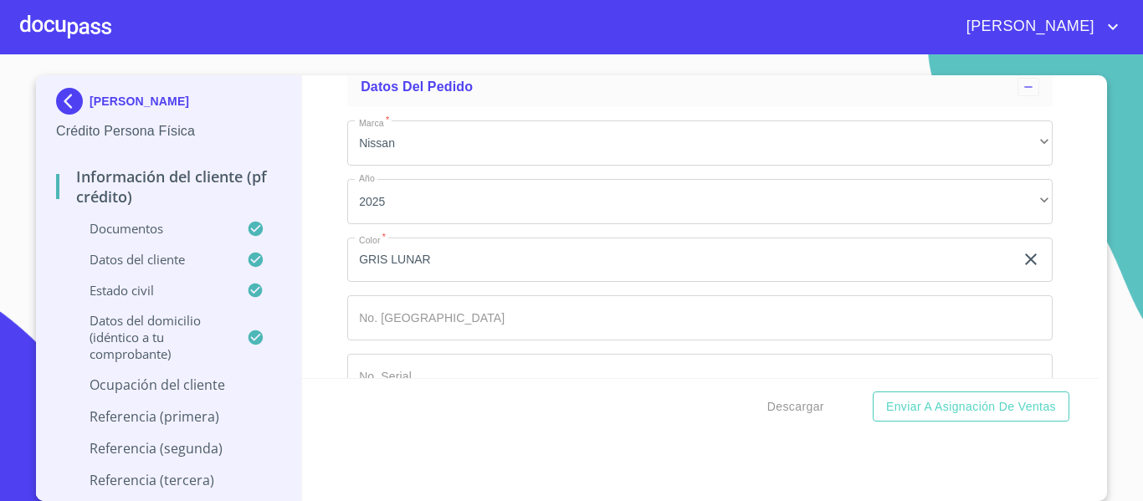
paste input "ADAMAR"
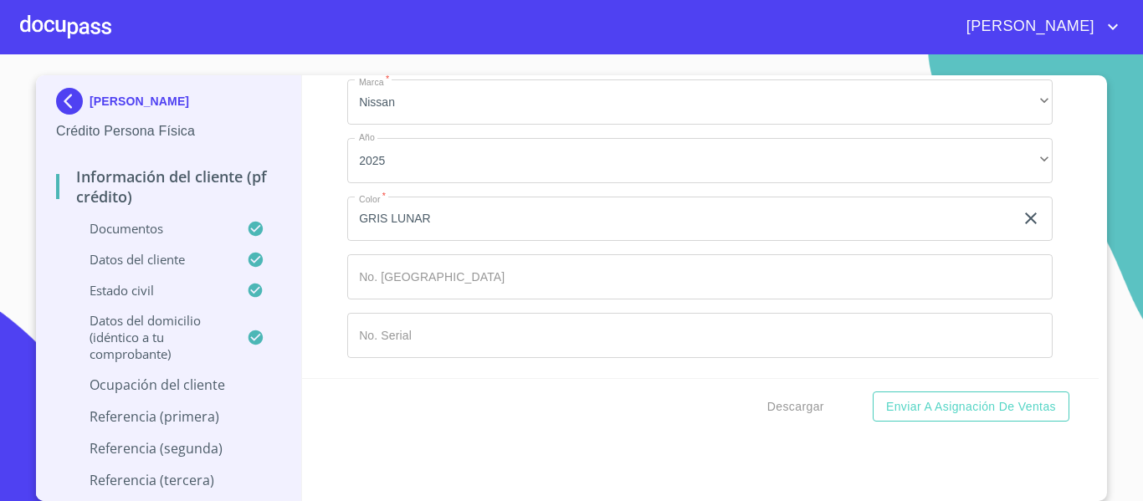
scroll to position [8494, 0]
type input "ADAMAR"
drag, startPoint x: 431, startPoint y: 293, endPoint x: 284, endPoint y: 302, distance: 147.5
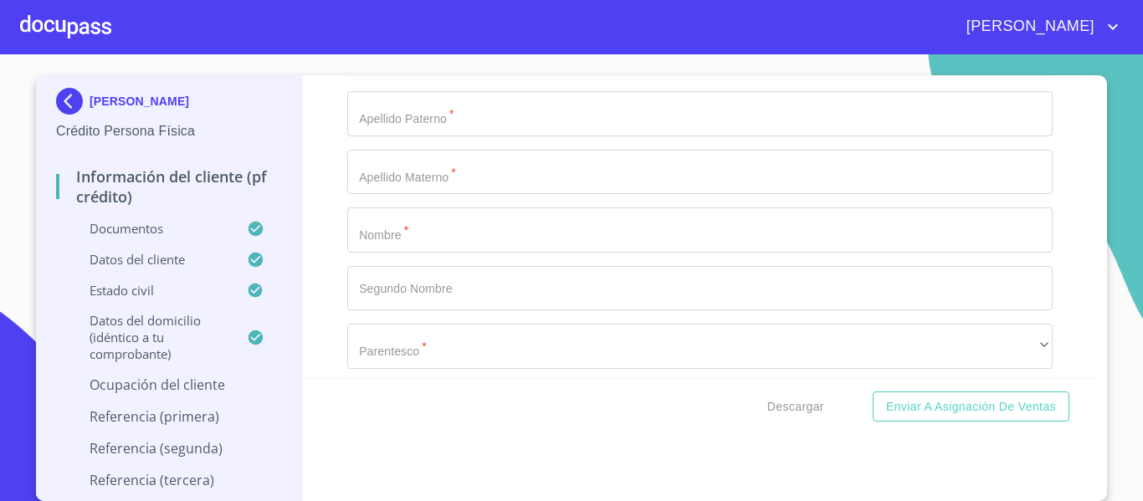
click at [284, 302] on div "[PERSON_NAME] Crédito Persona Física Información del cliente (PF crédito) Docum…" at bounding box center [567, 288] width 1062 height 426
paste input "45645"
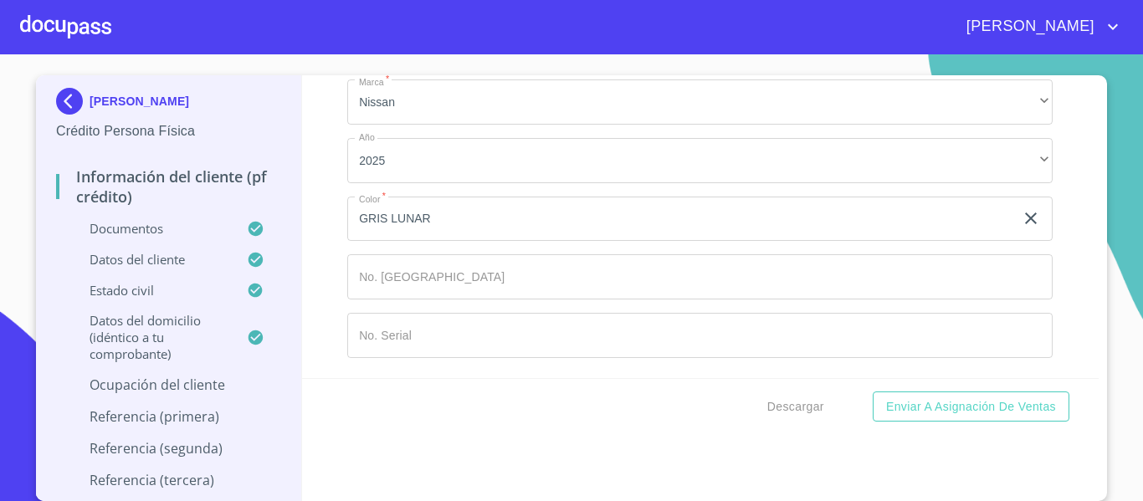
type input "45645"
type input "SANTA [PERSON_NAME]"
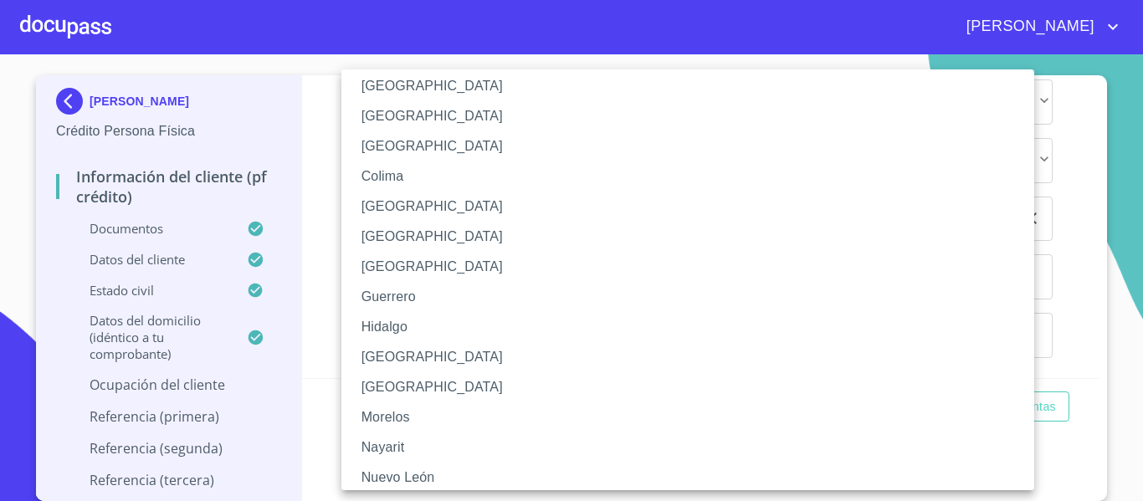
scroll to position [167, 0]
click at [419, 357] on li "[GEOGRAPHIC_DATA]" at bounding box center [693, 355] width 705 height 30
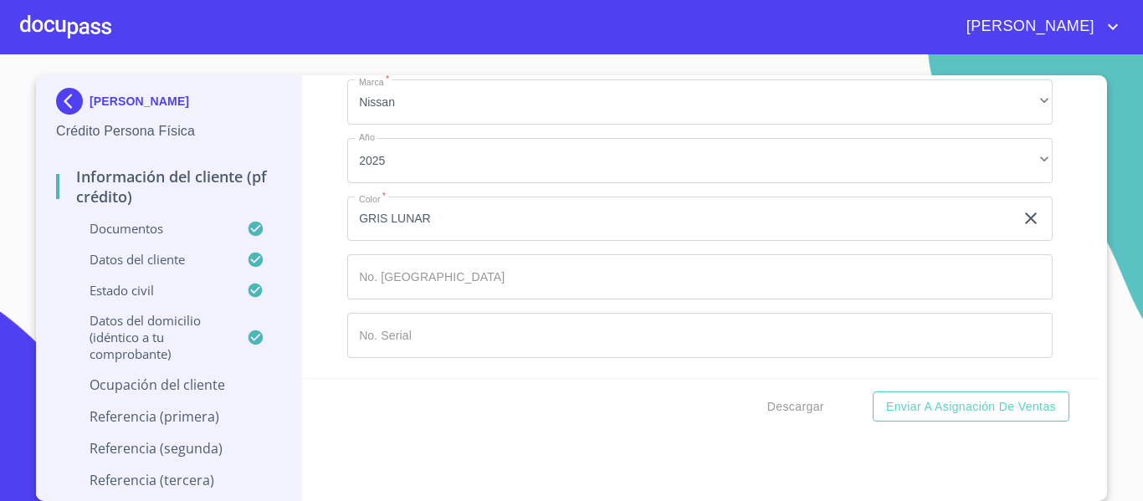
scroll to position [8577, 0]
type input "[PERSON_NAME]"
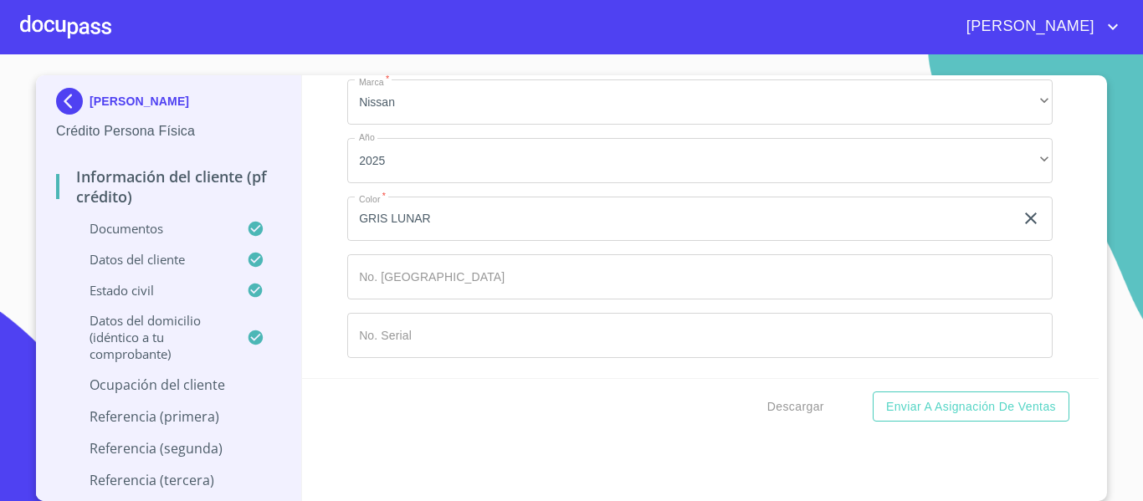
type input "DUEÑA"
paste input "[PHONE_NUMBER]"
type input "[PHONE_NUMBER]"
click at [314, 309] on div "Información del cliente (PF crédito) Documentos Documento de identificación.   …" at bounding box center [700, 226] width 797 height 303
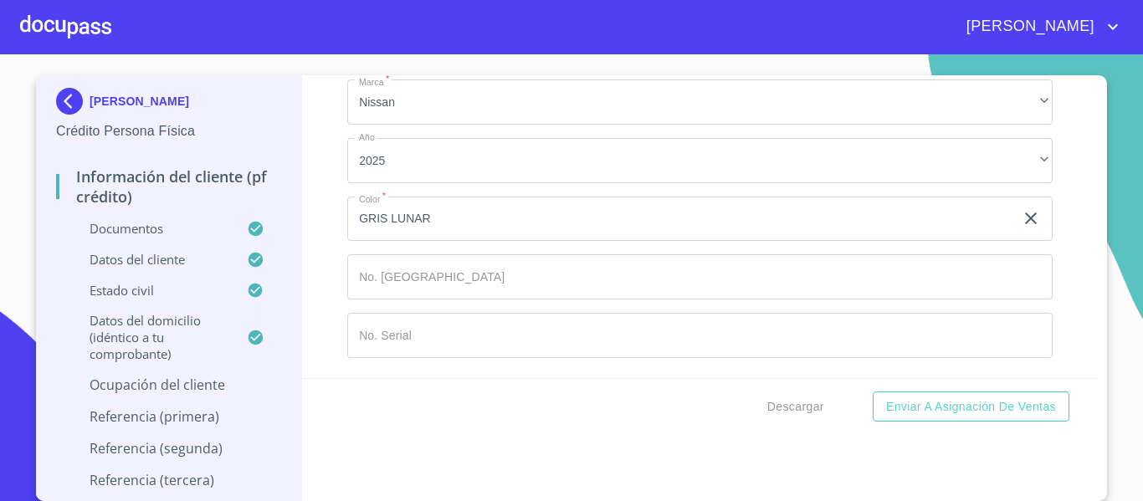
scroll to position [8828, 0]
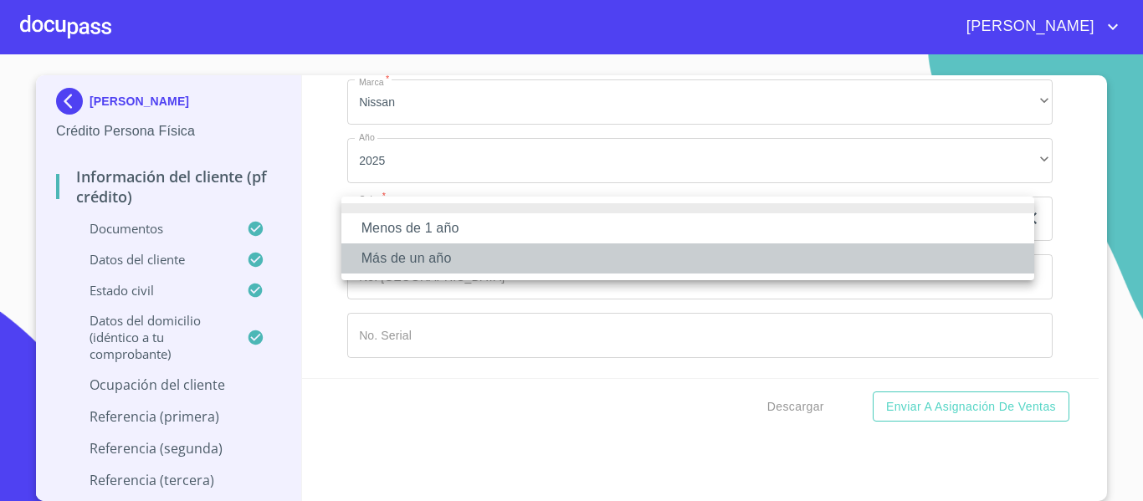
click at [417, 254] on li "Más de un año" at bounding box center [687, 258] width 693 height 30
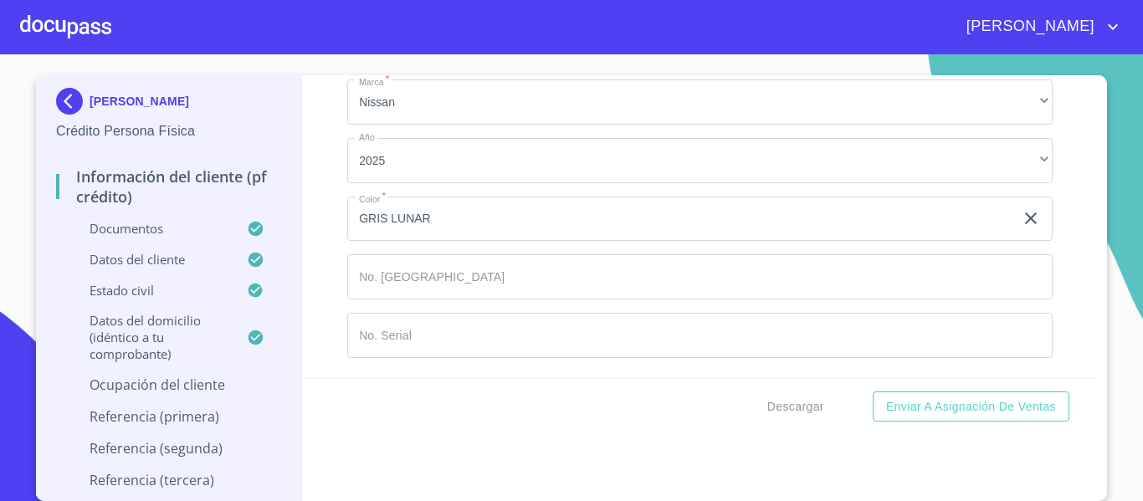
scroll to position [8995, 0]
type input "C"
type input "[PERSON_NAME]"
type input "C"
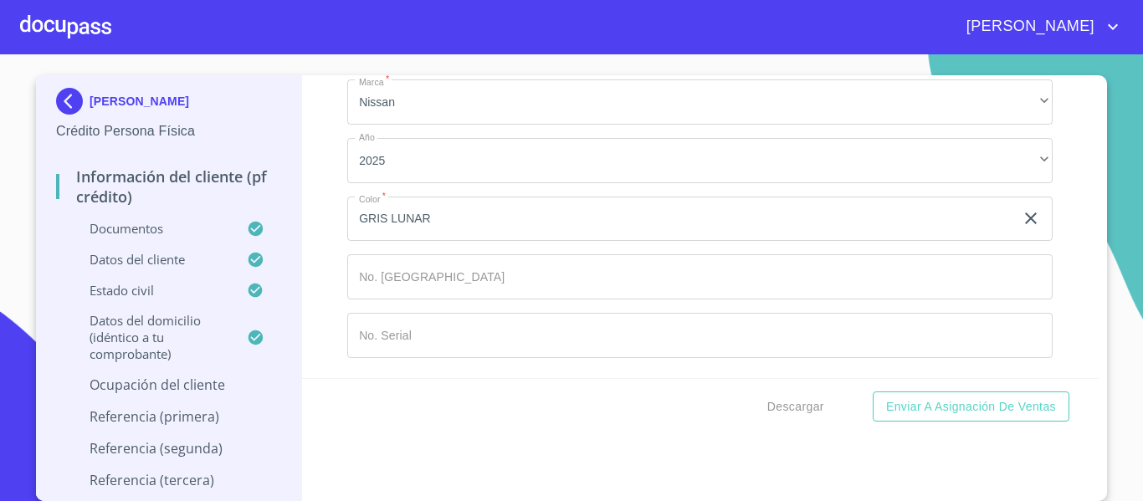
type input "[PERSON_NAME]"
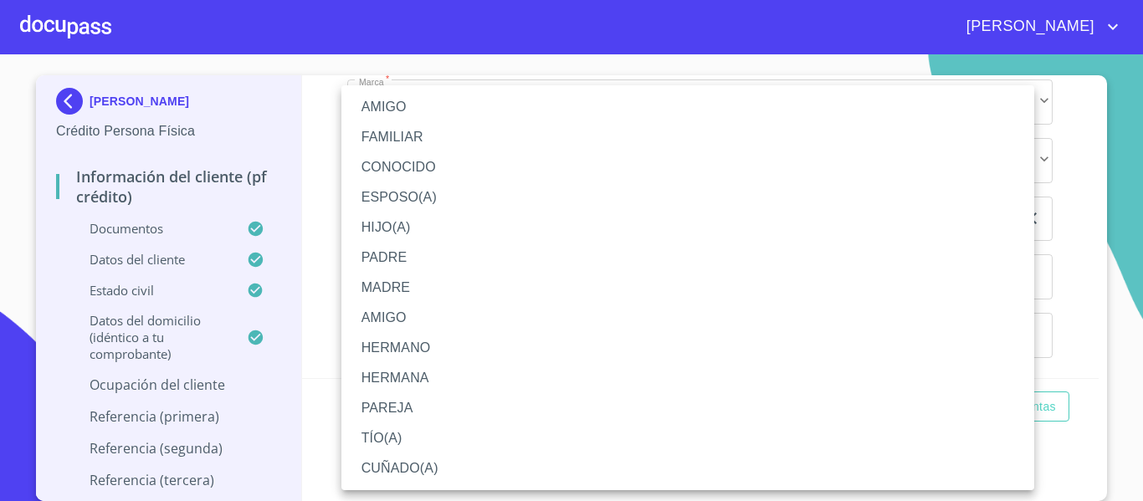
click at [395, 228] on li "HIJO(A)" at bounding box center [687, 227] width 693 height 30
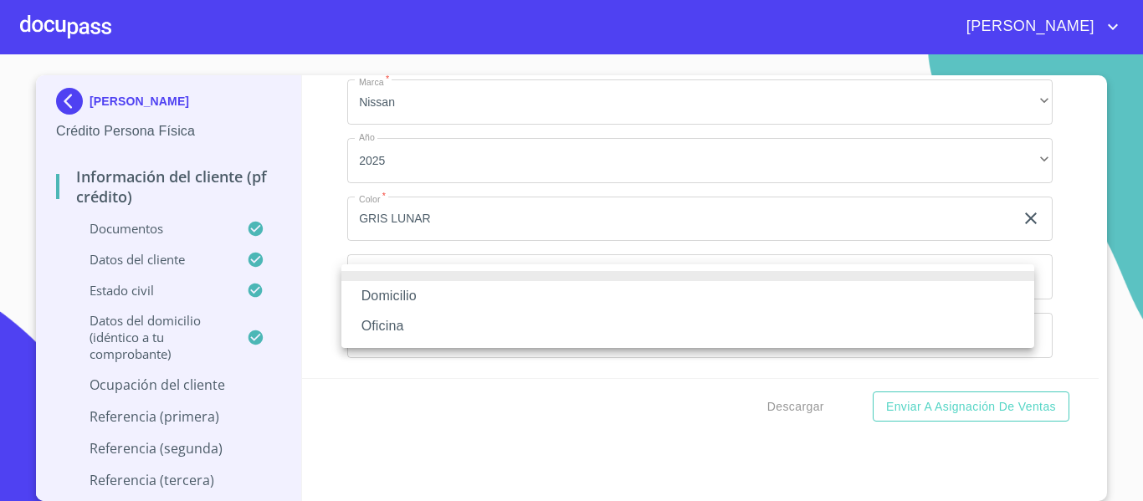
click at [394, 288] on li "Domicilio" at bounding box center [687, 296] width 693 height 30
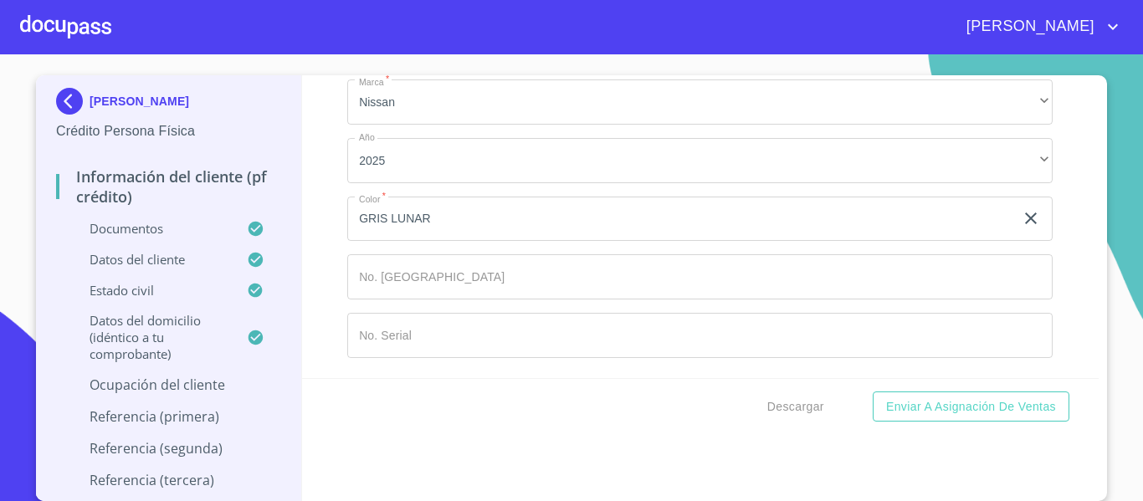
type input "3"
type input "[PHONE_NUMBER]"
click at [310, 301] on div "Información del cliente (PF crédito) Documentos Documento de identificación.   …" at bounding box center [700, 226] width 797 height 303
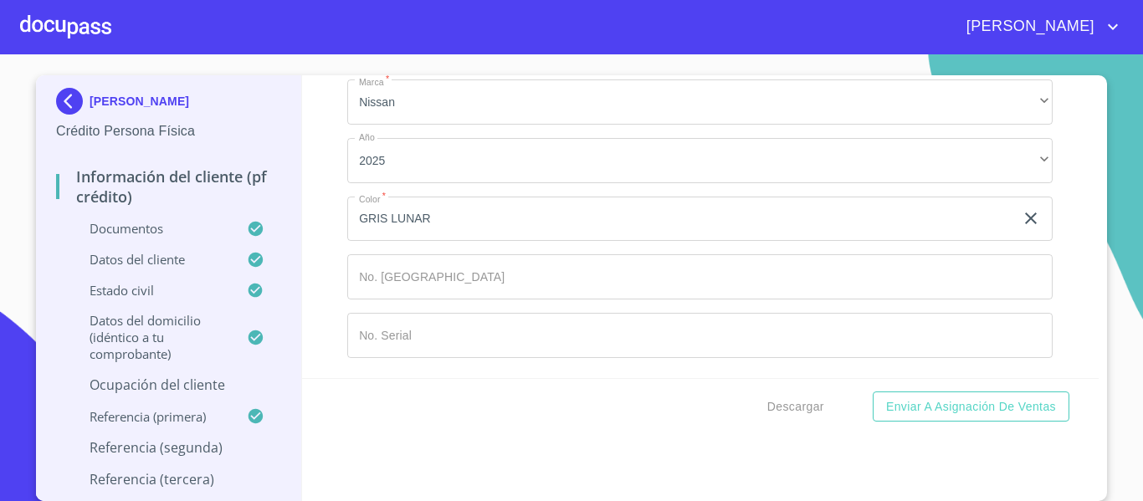
type input "[PERSON_NAME]"
type input "X"
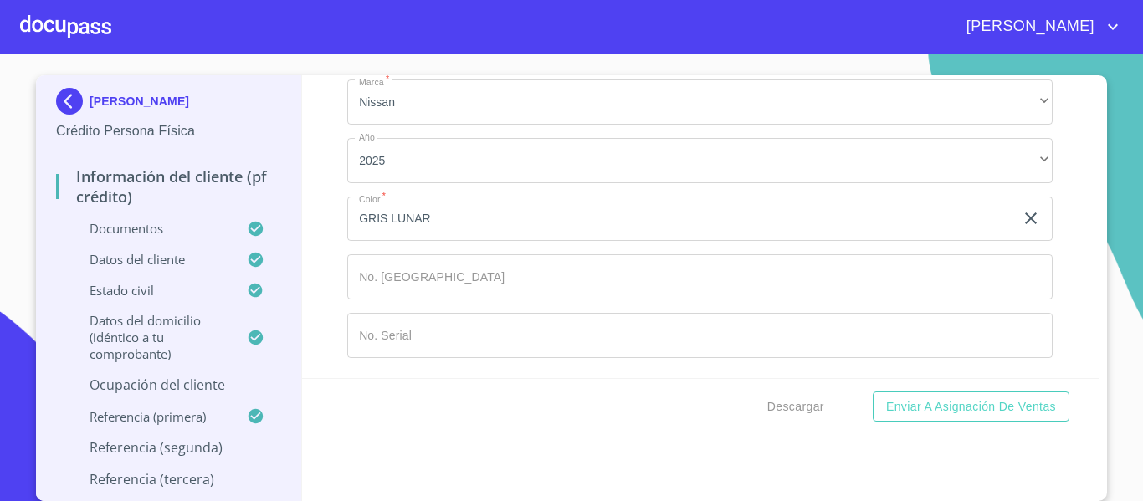
type input "CESAR"
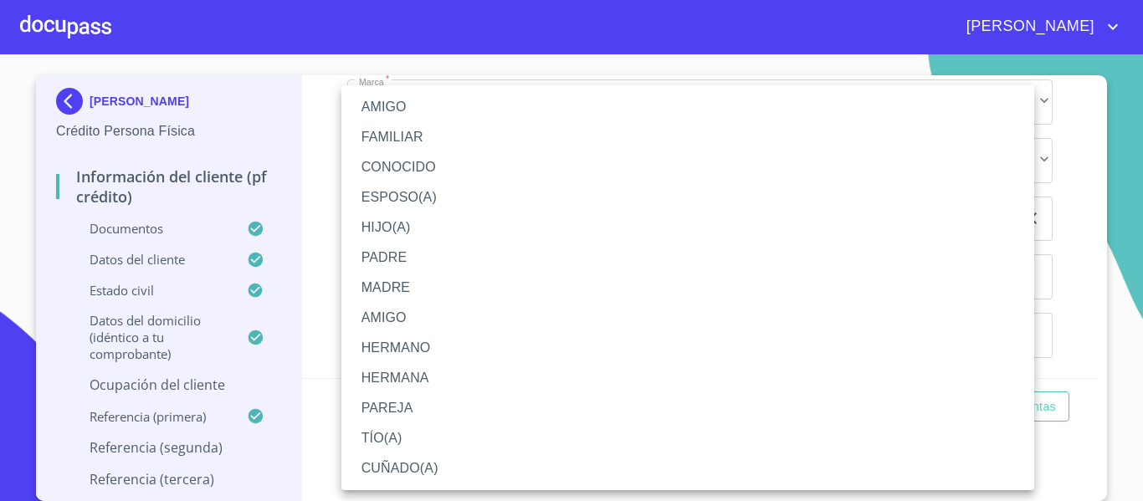
click at [399, 104] on li "AMIGO" at bounding box center [687, 107] width 693 height 30
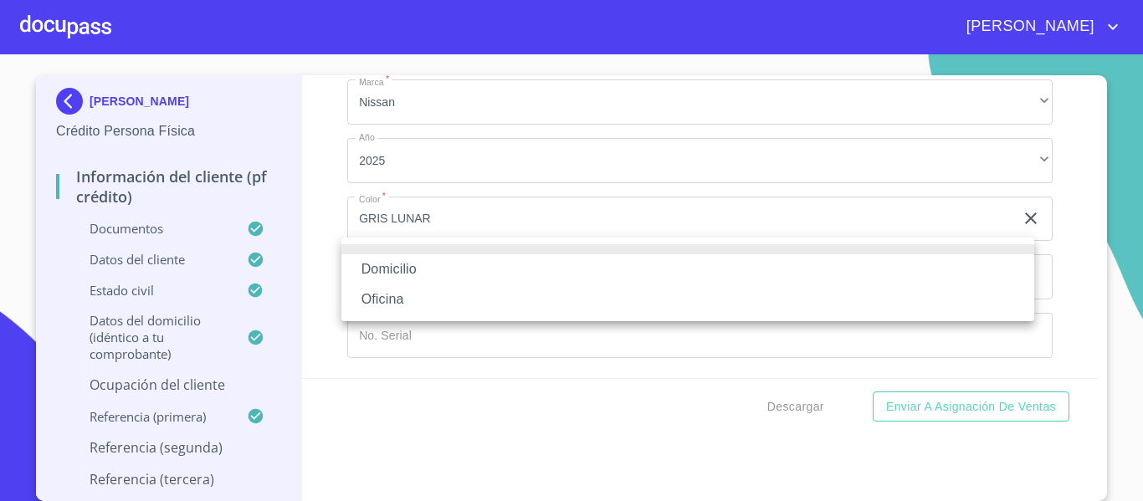
click at [420, 262] on li "Domicilio" at bounding box center [687, 269] width 693 height 30
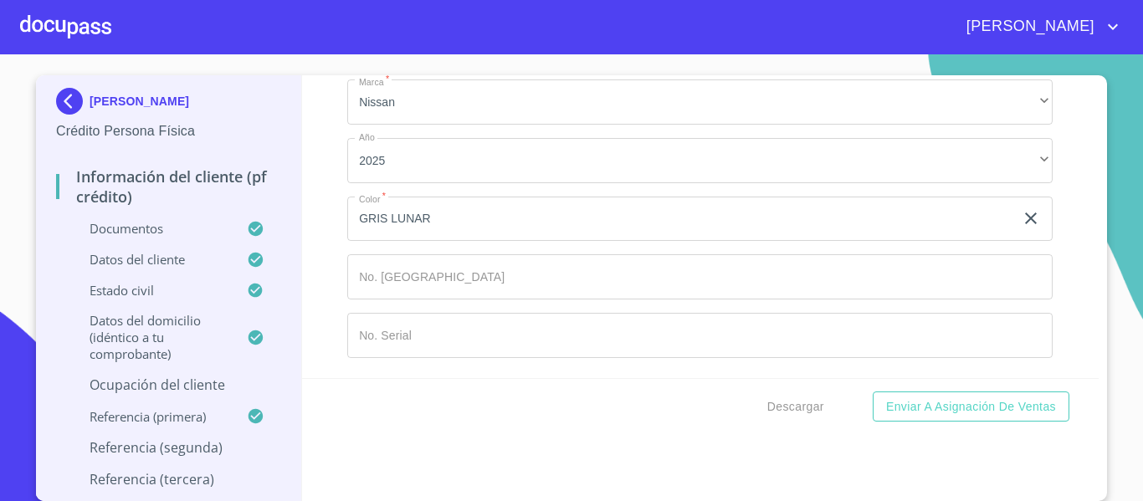
type input "[PHONE_NUMBER]"
click at [318, 293] on div "Información del cliente (PF crédito) Documentos Documento de identificación.   …" at bounding box center [700, 226] width 797 height 303
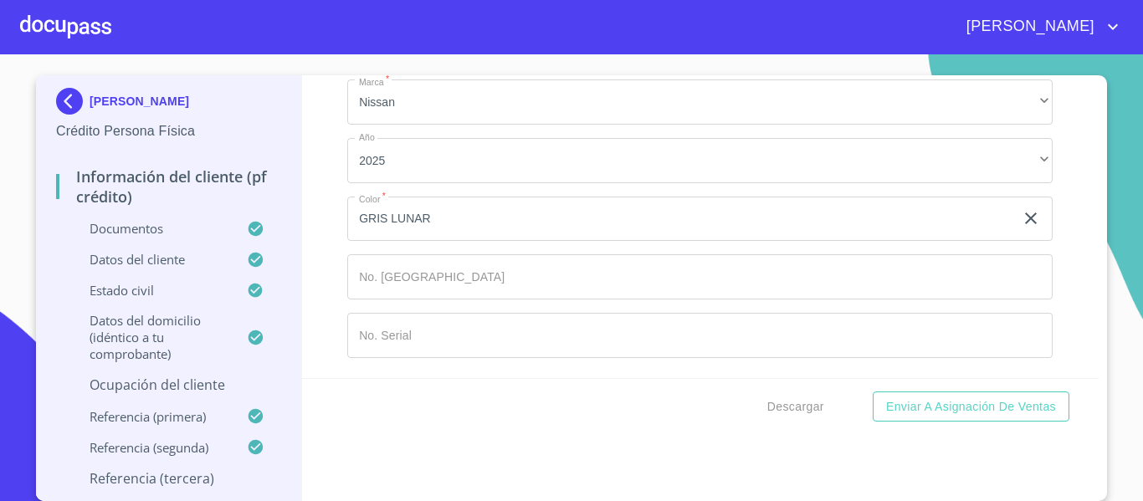
scroll to position [9929, 0]
type input "[PERSON_NAME]"
type input "LUZ"
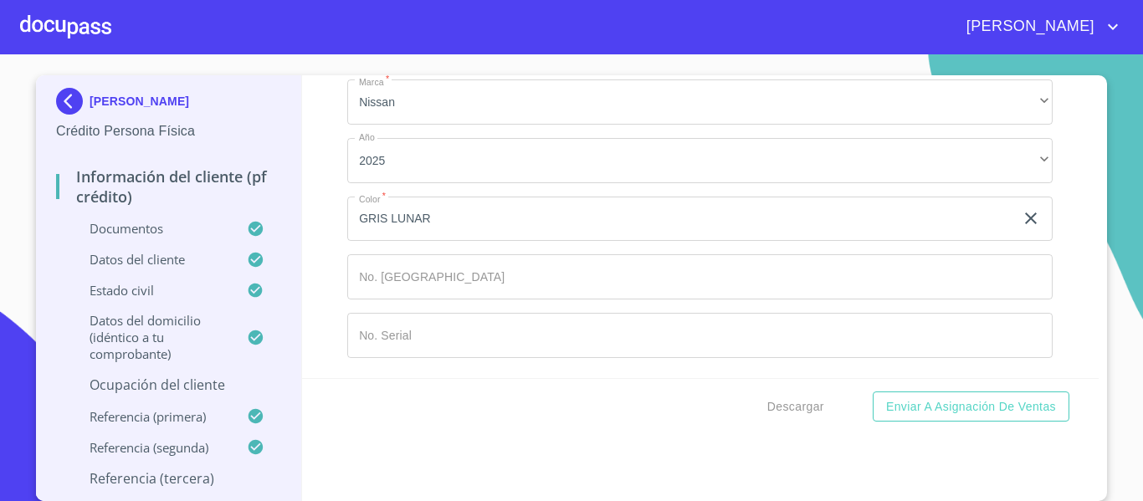
type input "[PERSON_NAME]"
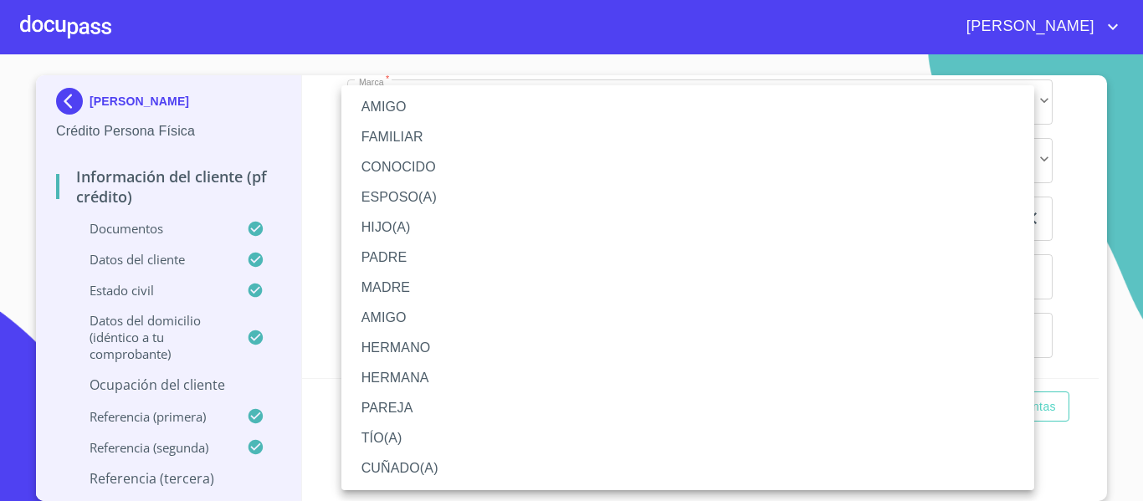
click at [412, 462] on li "CUÑADO(A)" at bounding box center [687, 468] width 693 height 30
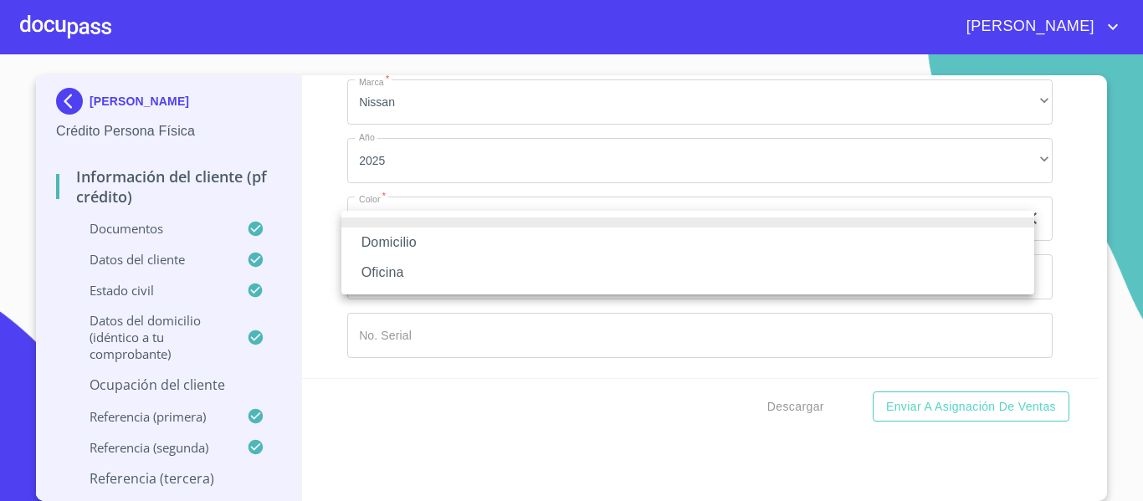
click at [393, 242] on li "Domicilio" at bounding box center [687, 243] width 693 height 30
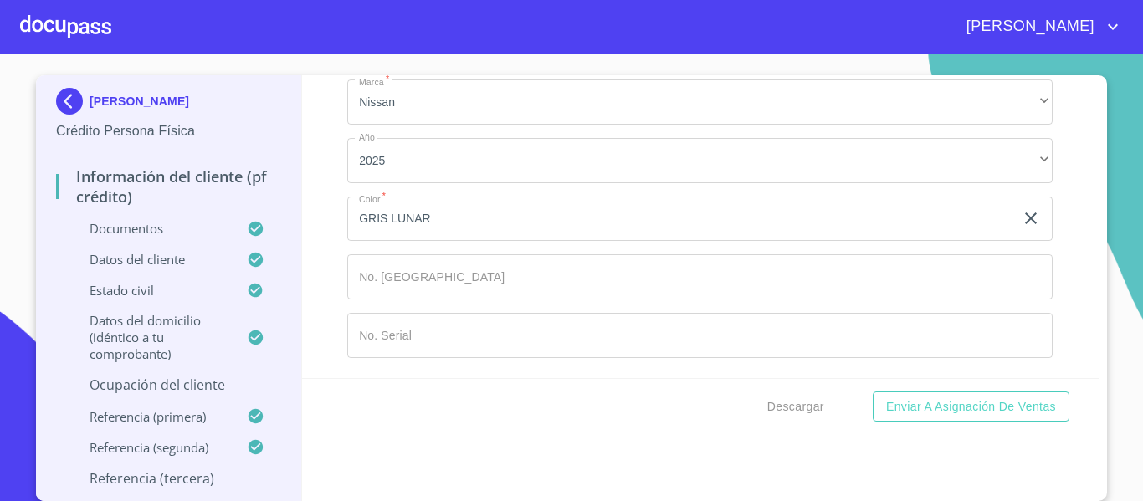
type input "3"
type input "[PHONE_NUMBER]"
click at [325, 276] on div "Información del cliente (PF crédito) Documentos Documento de identificación.   …" at bounding box center [700, 226] width 797 height 303
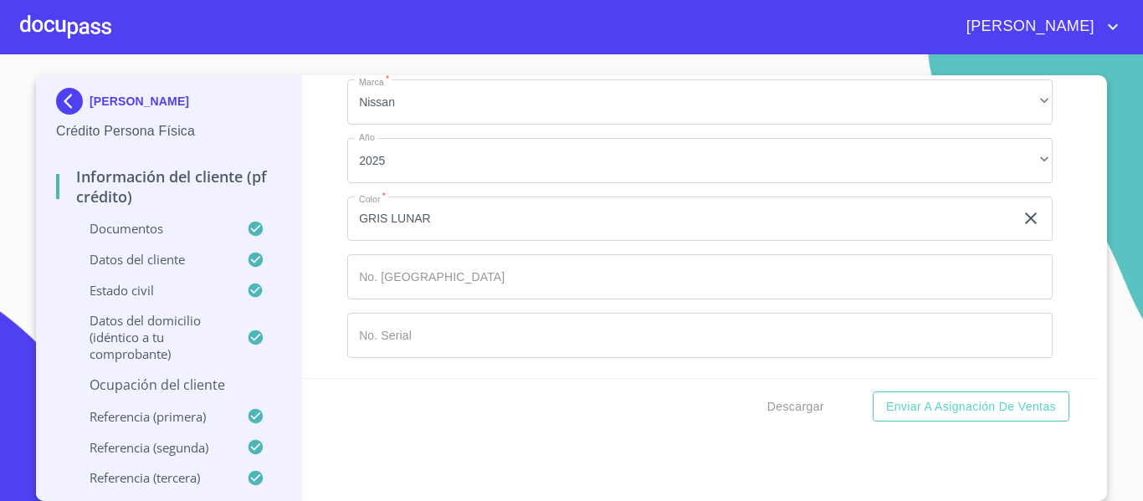
type input "[PHONE_NUMBER]"
click at [320, 219] on div "Información del cliente (PF crédito) Documentos Documento de identificación.   …" at bounding box center [700, 226] width 797 height 303
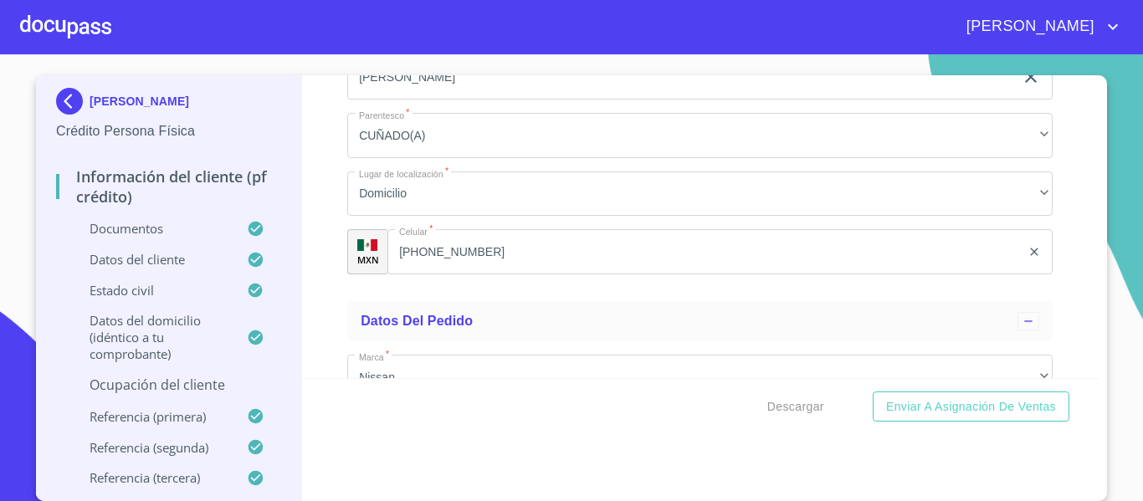
scroll to position [8089, 0]
drag, startPoint x: 509, startPoint y: 313, endPoint x: 357, endPoint y: 314, distance: 151.4
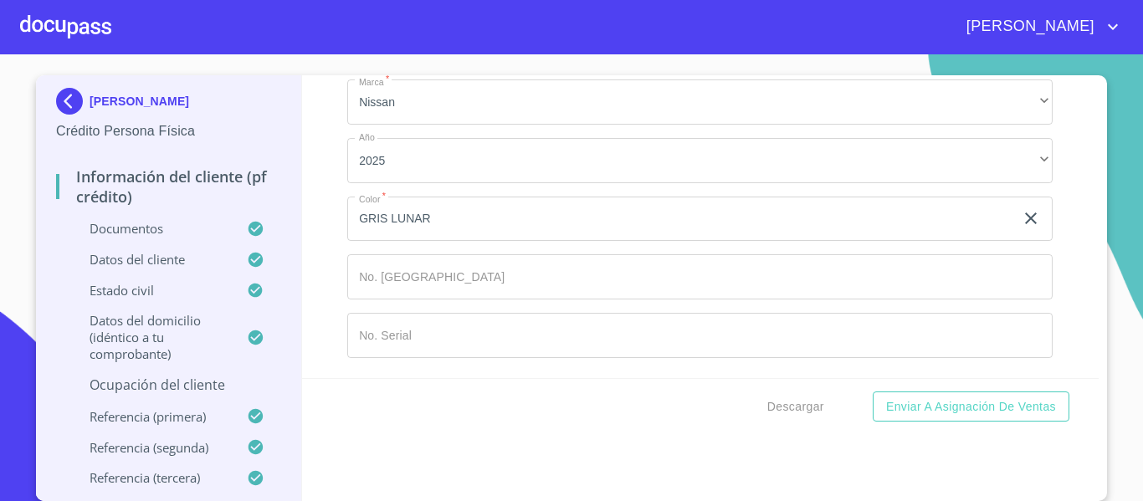
scroll to position [8674, 0]
paste input "[PHONE_NUMBER]"
type input "[PHONE_NUMBER]"
click at [322, 288] on div "Información del cliente (PF crédito) Documentos Documento de identificación.   …" at bounding box center [700, 226] width 797 height 303
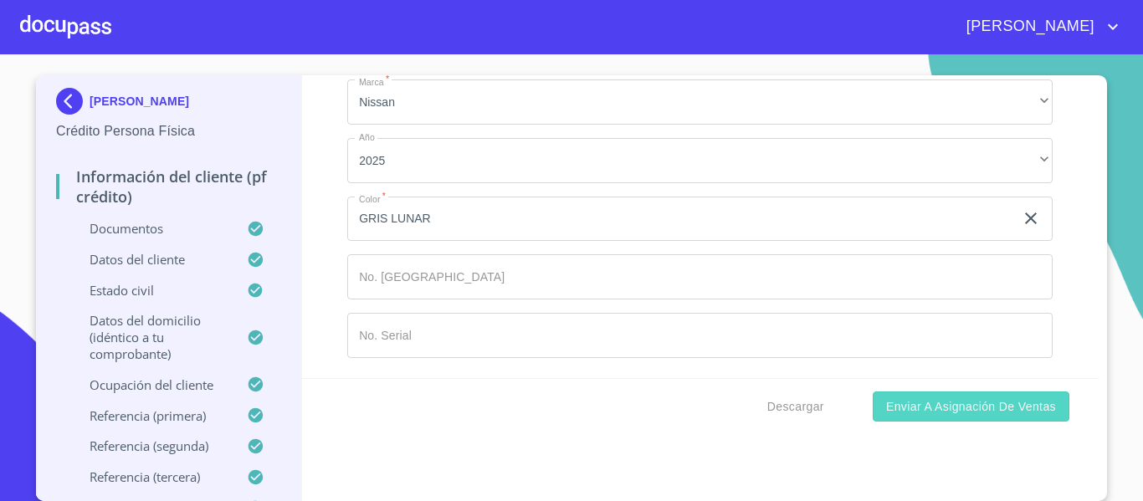
click at [897, 409] on span "Enviar a Asignación de Ventas" at bounding box center [971, 406] width 170 height 21
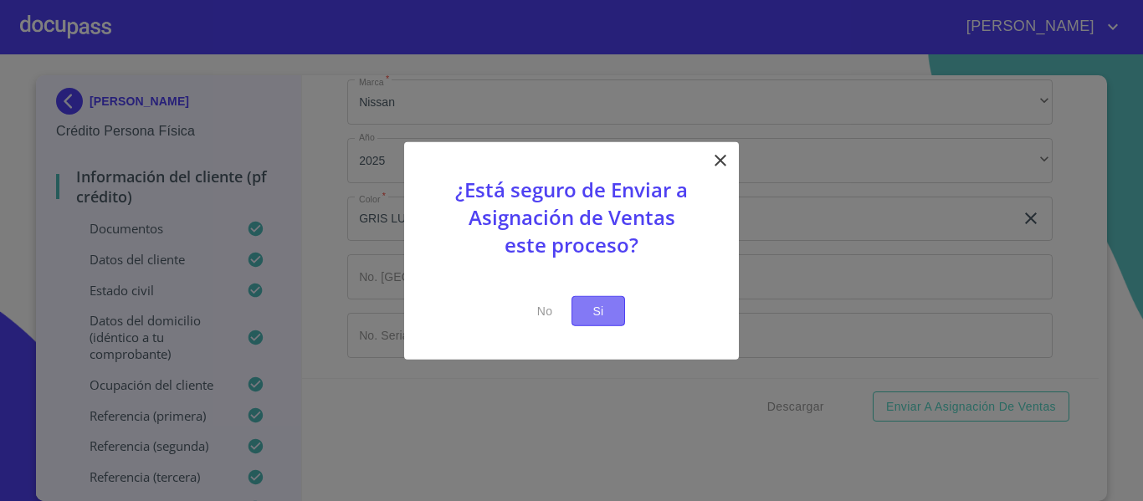
click at [606, 306] on span "Si" at bounding box center [598, 310] width 27 height 21
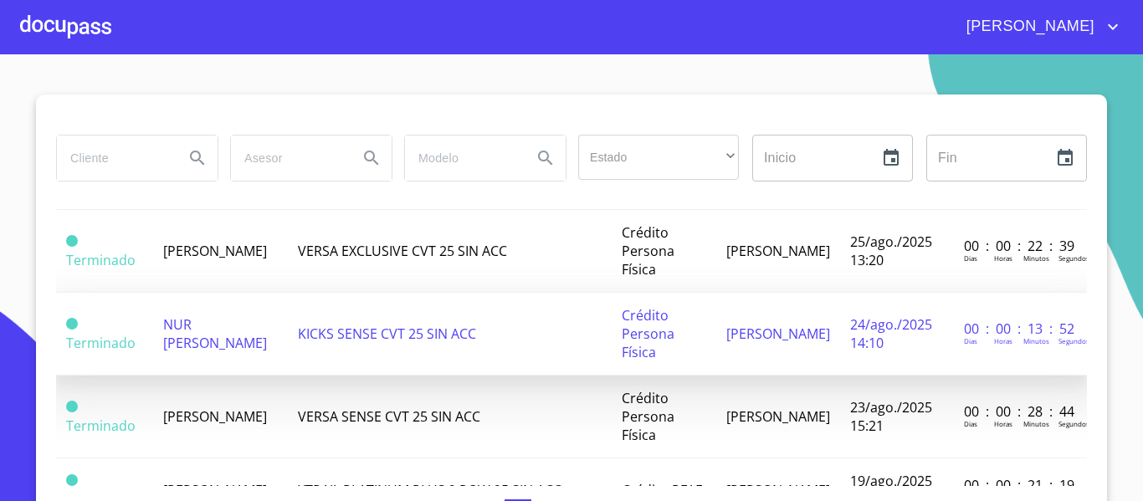
scroll to position [502, 0]
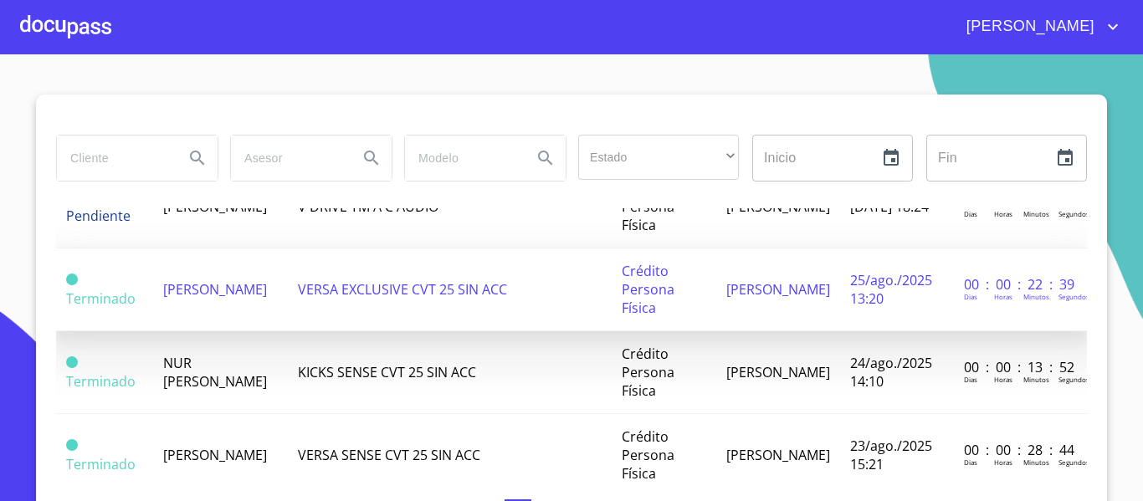
click at [169, 288] on span "[PERSON_NAME]" at bounding box center [215, 289] width 104 height 18
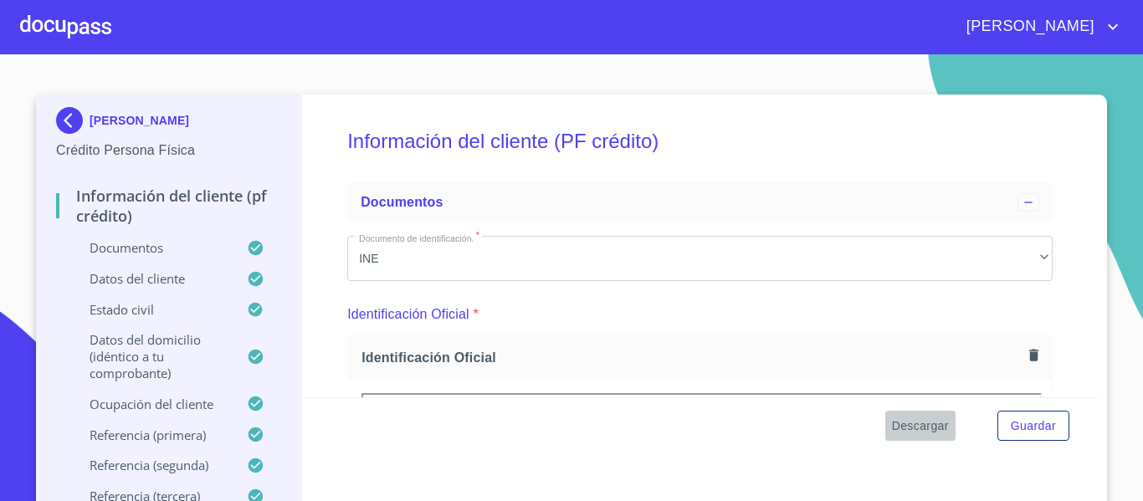
click at [931, 428] on span "Descargar" at bounding box center [920, 426] width 57 height 21
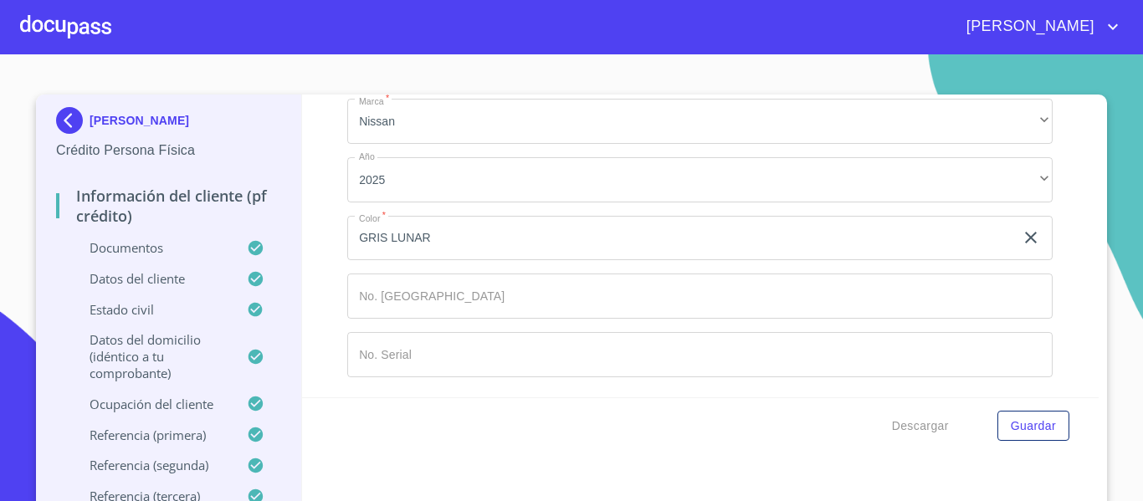
scroll to position [9739, 0]
type input "[PHONE_NUMBER]"
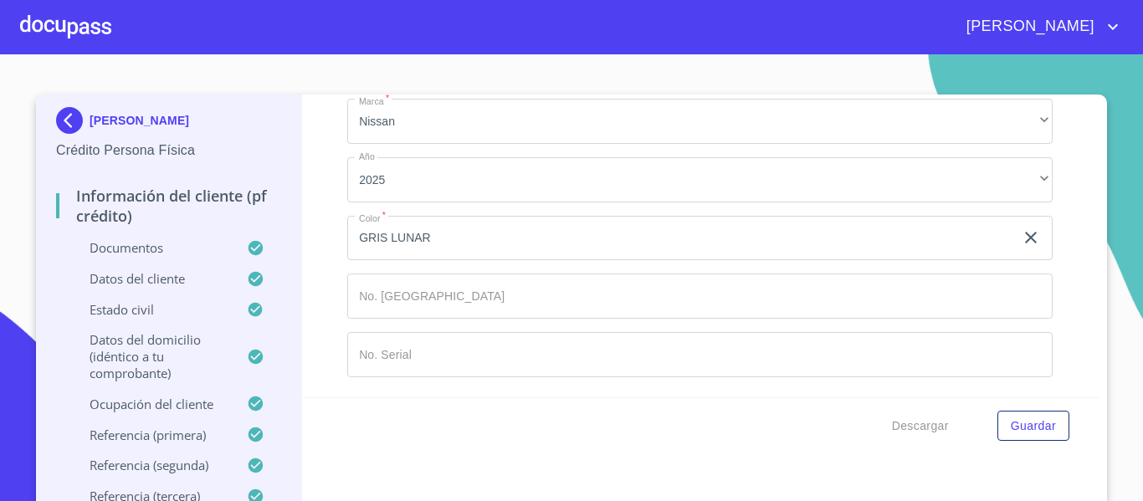
click at [322, 274] on div "Información del cliente (PF crédito) Documentos Documento de identificación.   …" at bounding box center [700, 246] width 797 height 303
click at [1039, 409] on div "Descargar Guardar" at bounding box center [700, 425] width 797 height 57
click at [1040, 421] on span "Guardar" at bounding box center [1032, 426] width 45 height 21
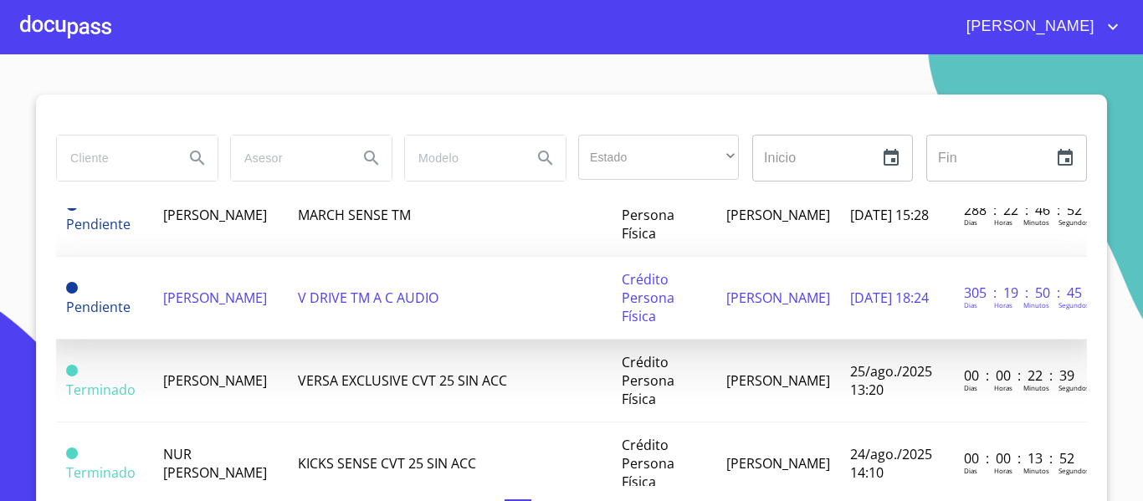
scroll to position [418, 0]
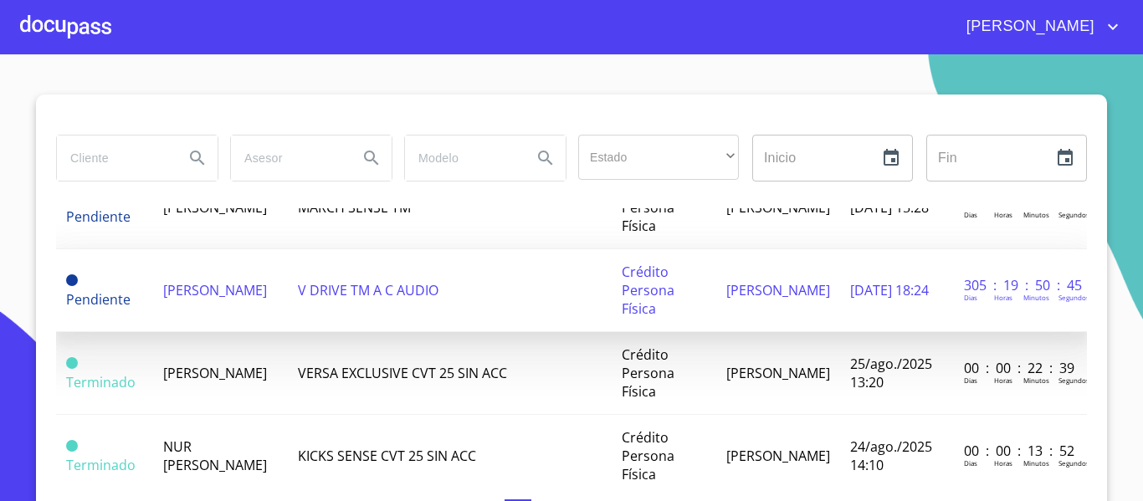
click at [209, 311] on td "[PERSON_NAME]" at bounding box center [220, 290] width 134 height 83
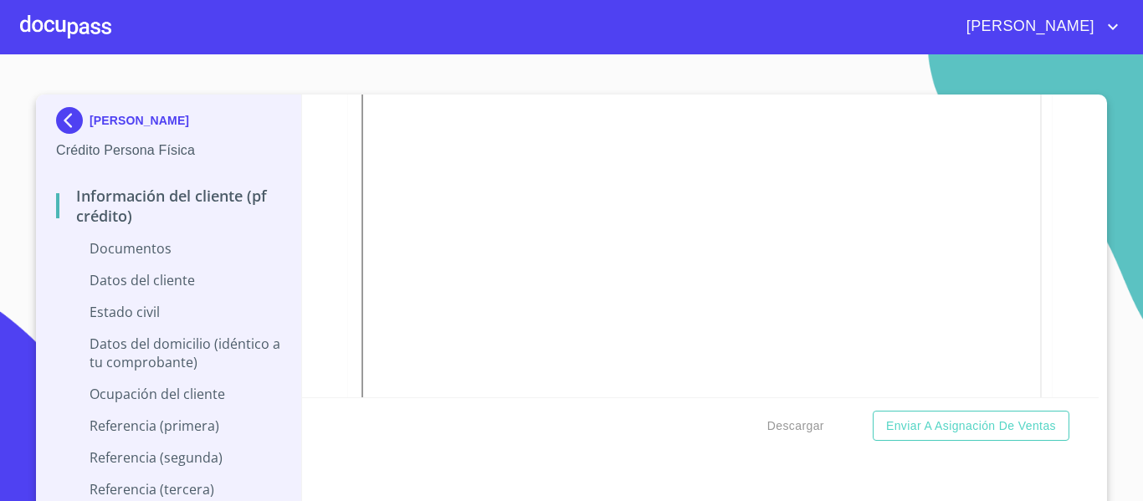
scroll to position [418, 0]
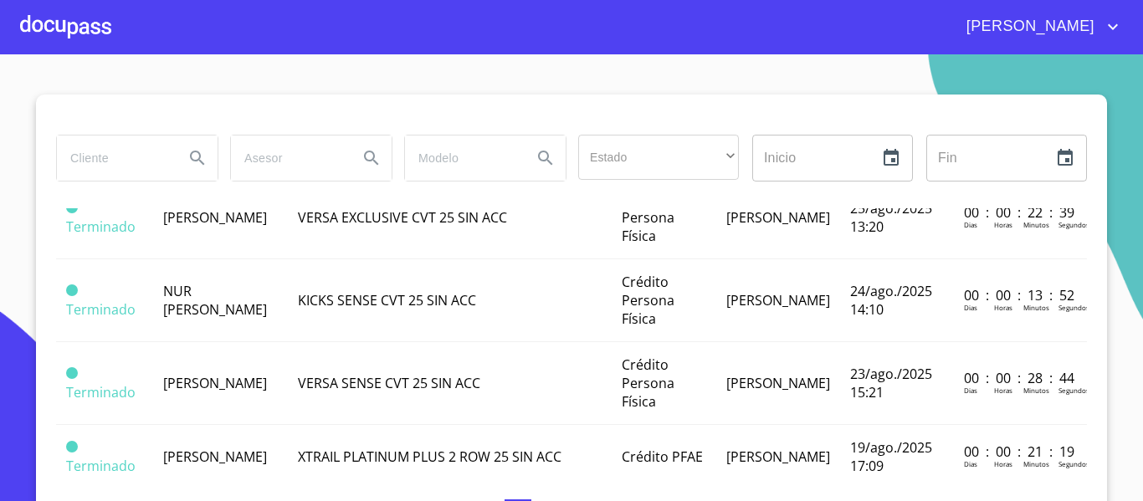
scroll to position [585, 0]
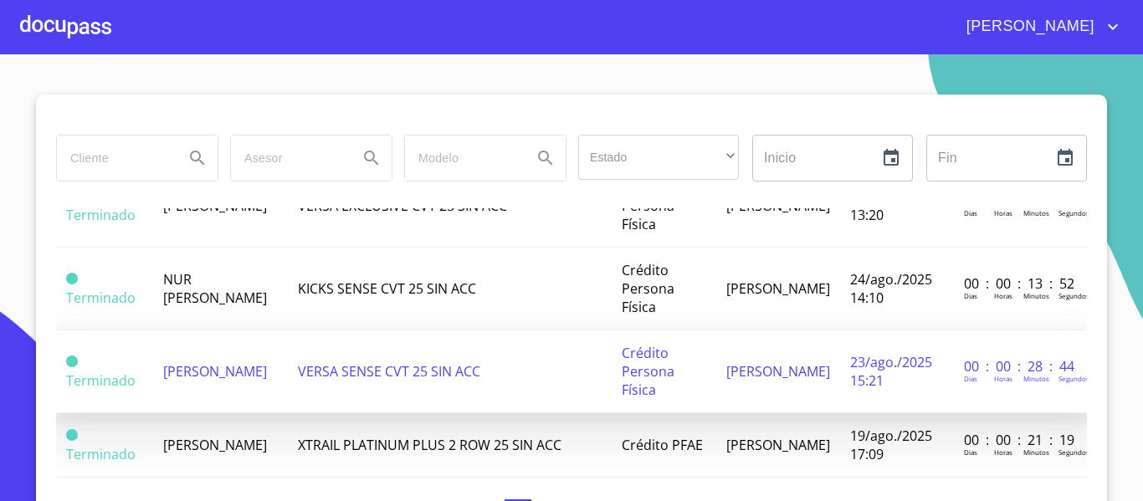
click at [243, 374] on td "[PERSON_NAME]" at bounding box center [220, 371] width 134 height 83
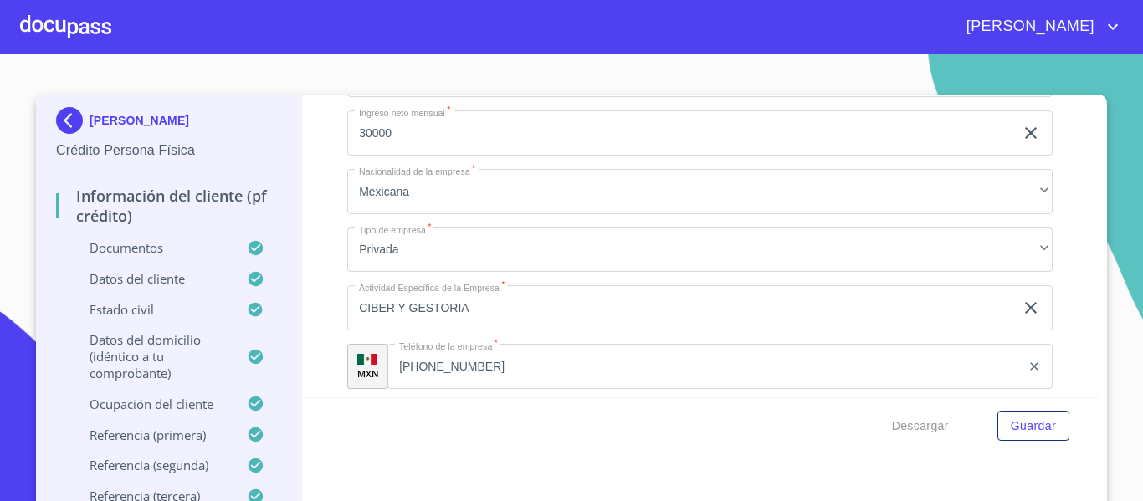
scroll to position [5938, 0]
drag, startPoint x: 434, startPoint y: 244, endPoint x: 328, endPoint y: 261, distance: 107.5
click at [328, 261] on div "Información del cliente (PF crédito) Documentos Documento de identificación.   …" at bounding box center [700, 246] width 797 height 303
click at [68, 29] on div at bounding box center [65, 27] width 91 height 54
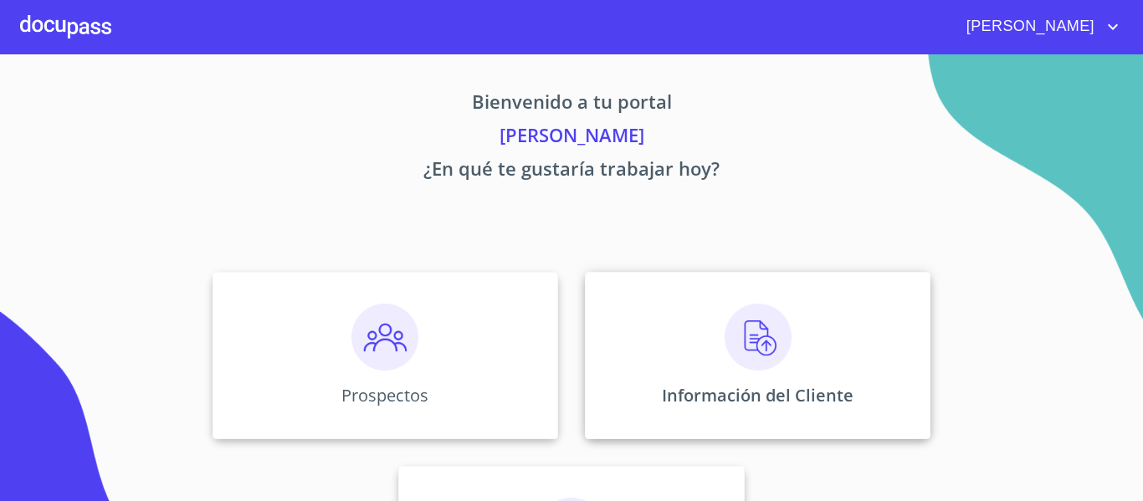
click at [749, 368] on img at bounding box center [757, 337] width 67 height 67
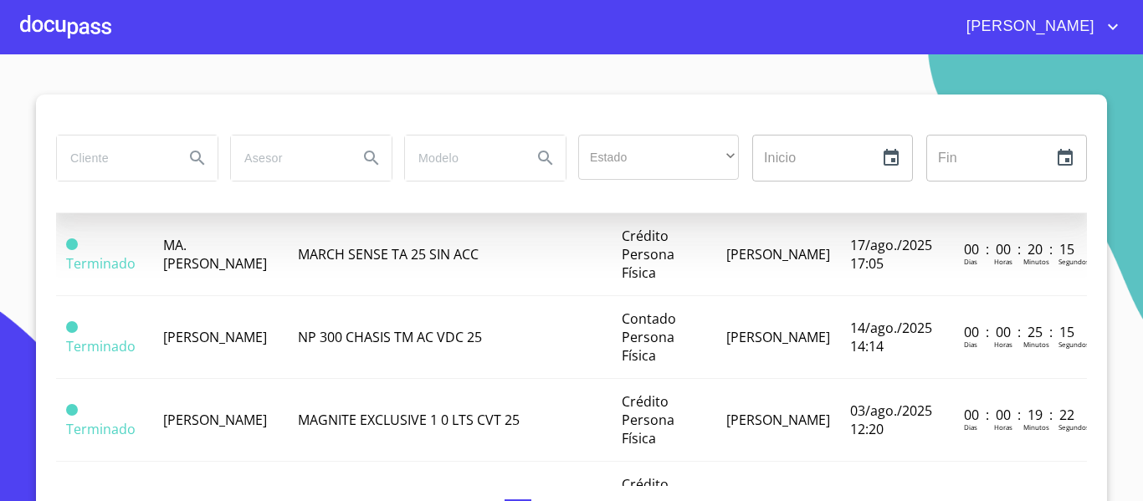
scroll to position [920, 0]
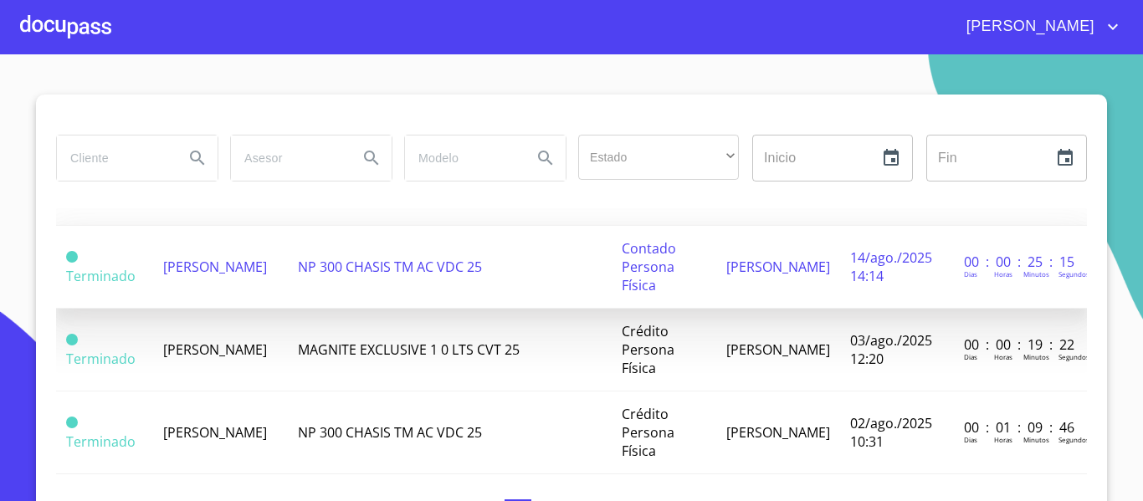
click at [259, 285] on td "[PERSON_NAME]" at bounding box center [220, 267] width 134 height 83
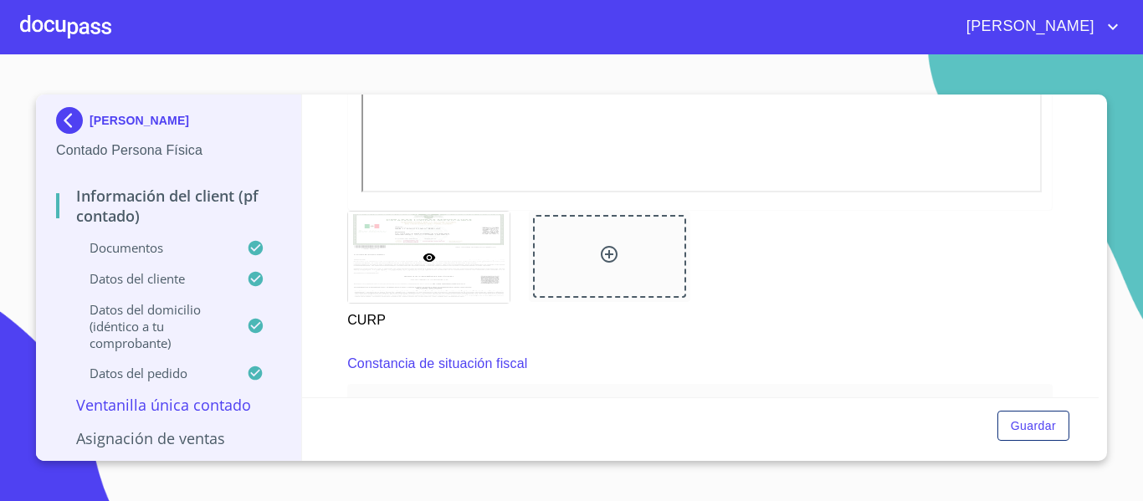
scroll to position [1171, 0]
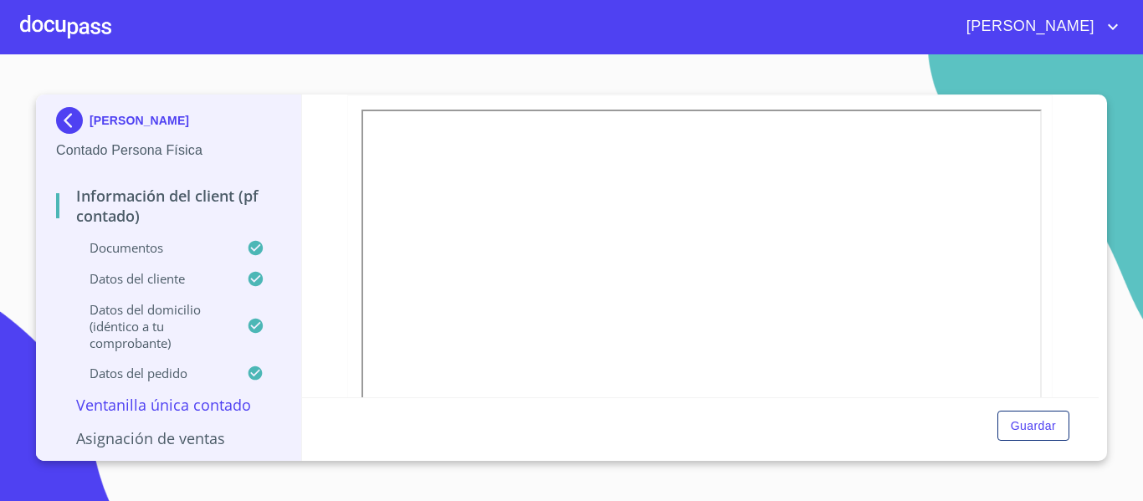
scroll to position [251, 0]
click at [1025, 100] on icon "button" at bounding box center [1033, 104] width 16 height 16
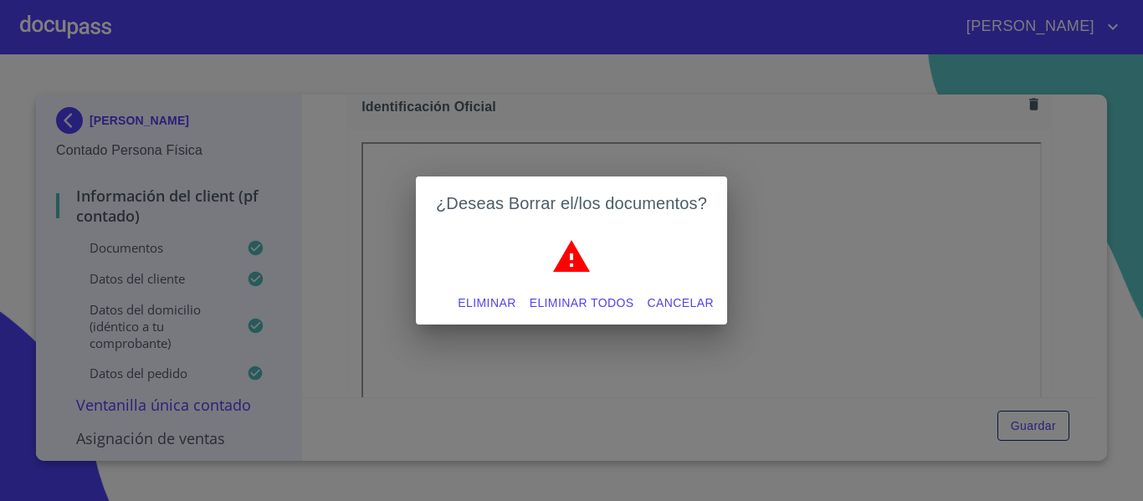
click at [582, 304] on span "Eliminar todos" at bounding box center [581, 303] width 105 height 21
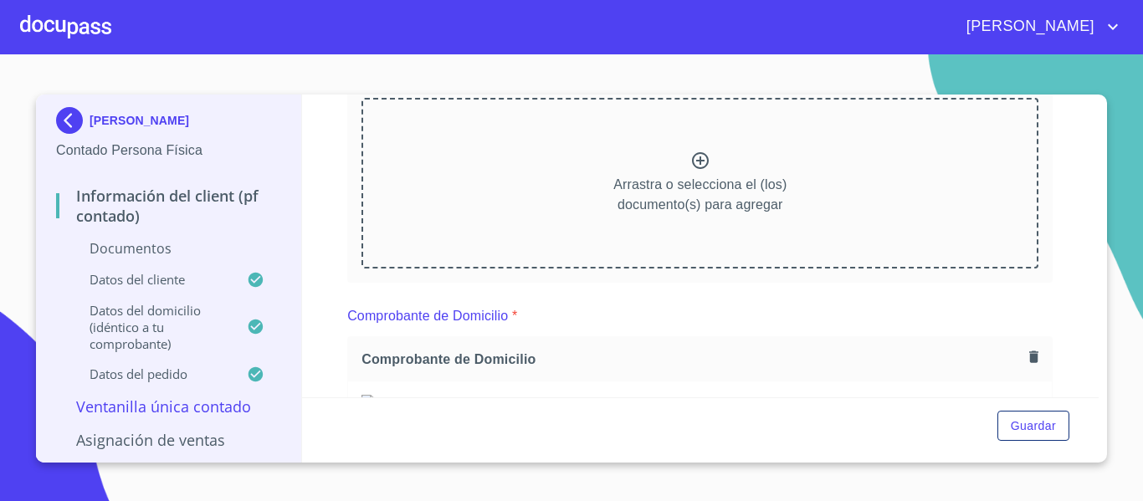
click at [694, 160] on icon at bounding box center [700, 160] width 17 height 17
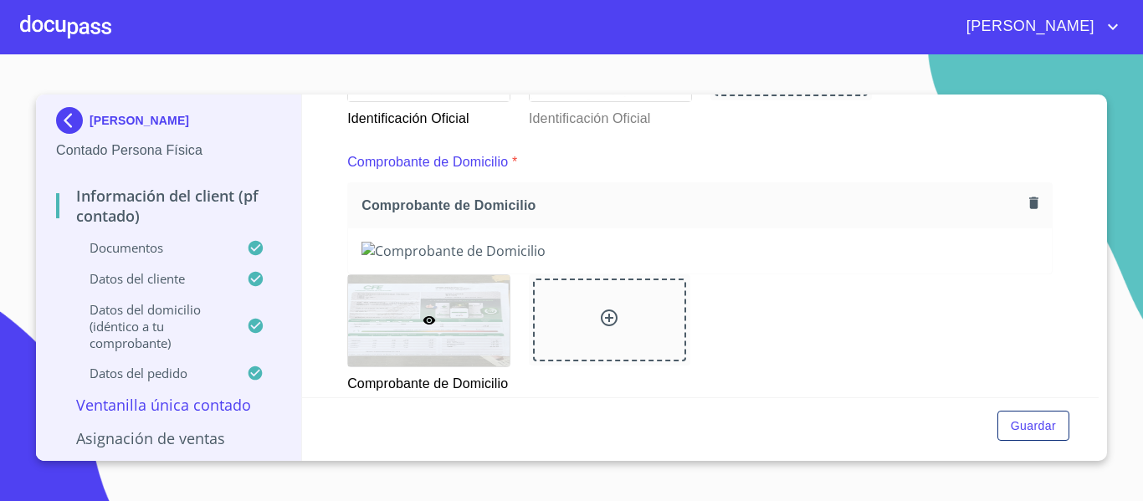
scroll to position [836, 0]
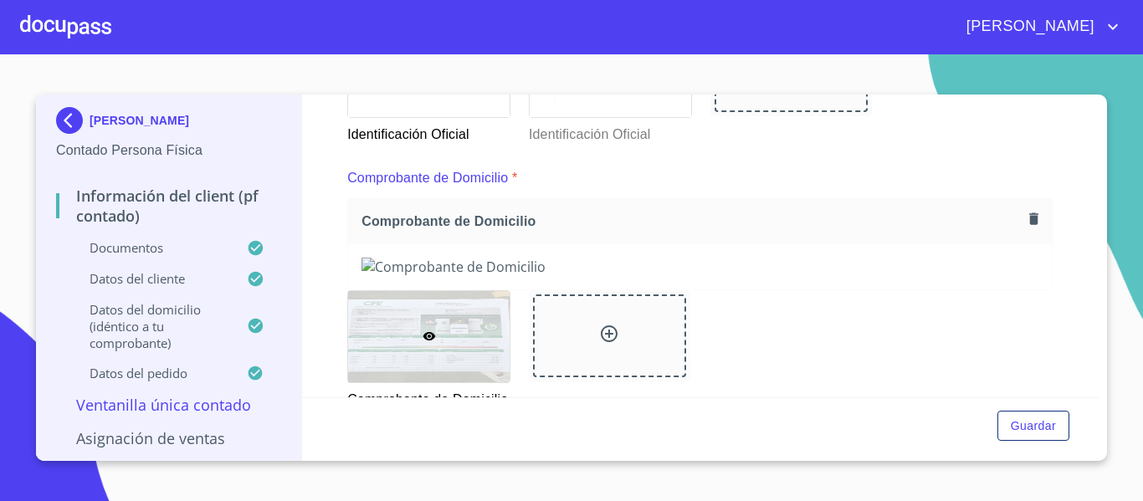
click at [1029, 214] on icon "button" at bounding box center [1033, 219] width 9 height 12
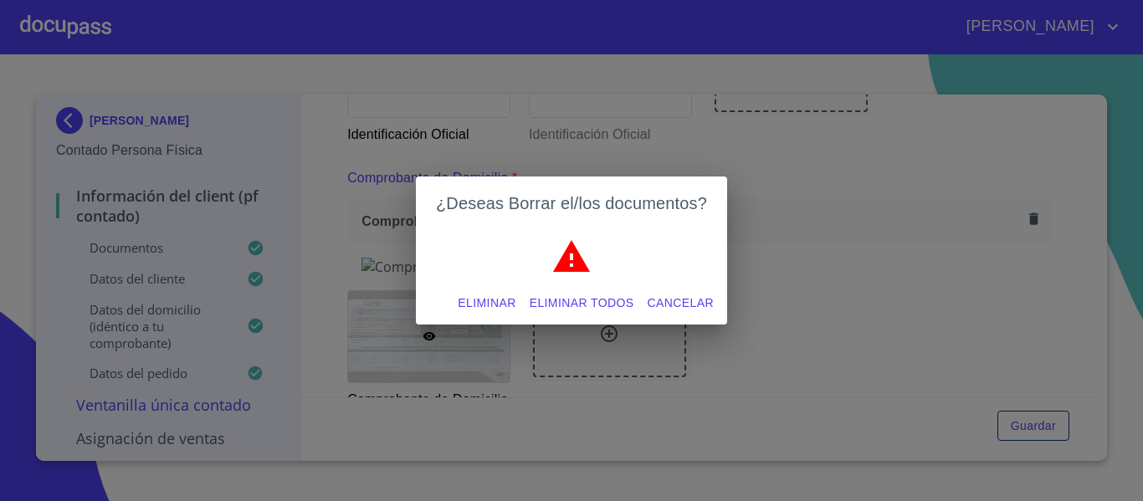
click at [565, 307] on span "Eliminar todos" at bounding box center [581, 303] width 105 height 21
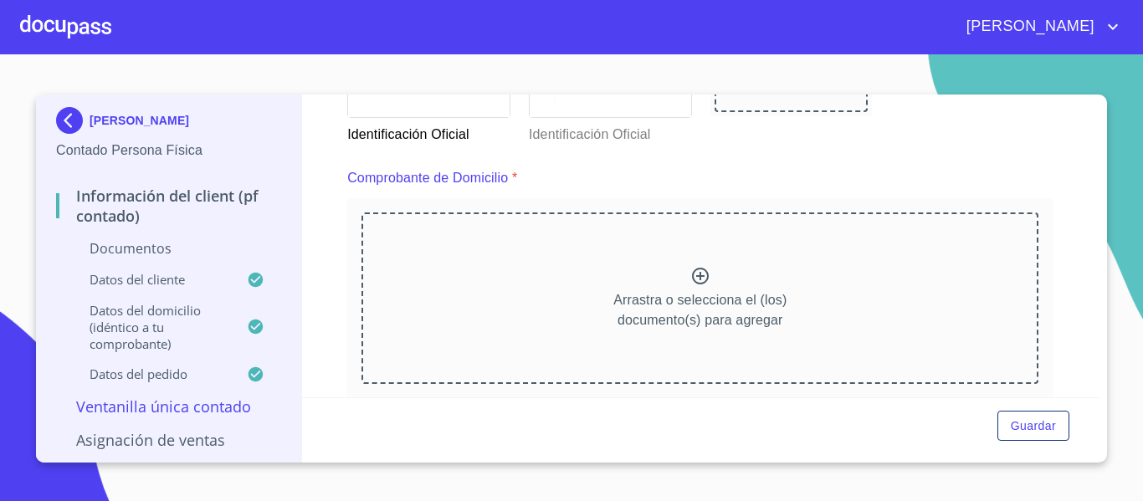
click at [697, 279] on icon at bounding box center [700, 276] width 20 height 20
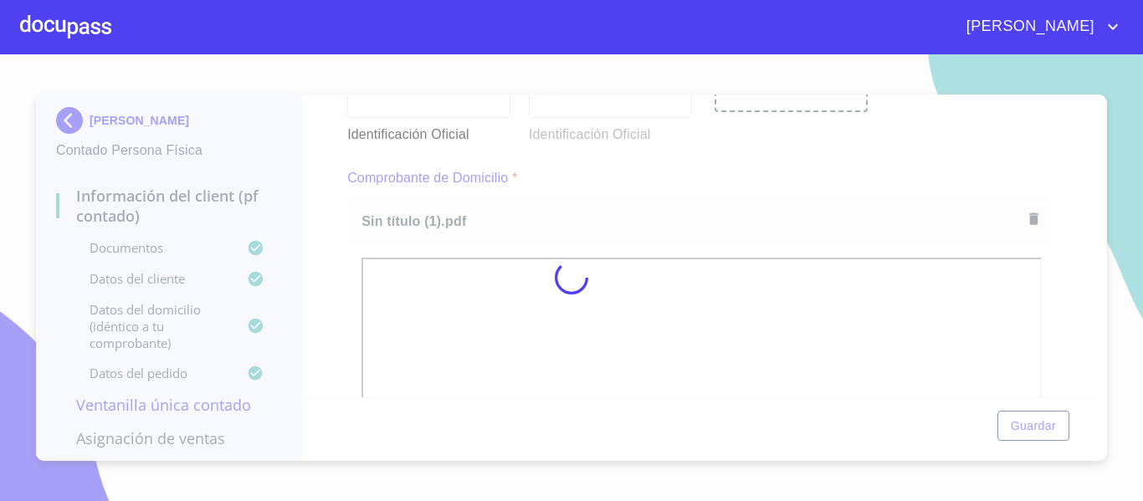
click at [1048, 432] on div at bounding box center [571, 277] width 1143 height 447
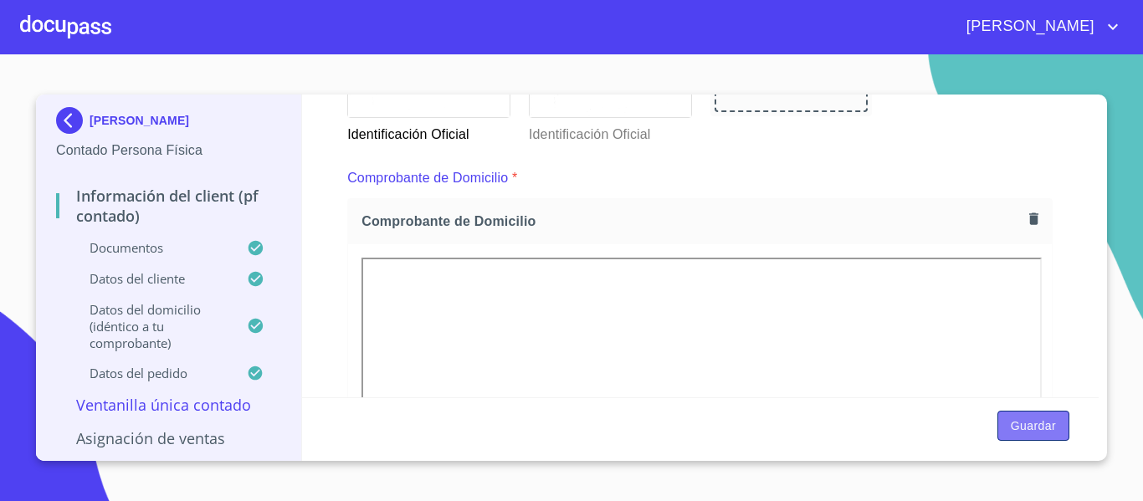
click at [1049, 432] on span "Guardar" at bounding box center [1032, 426] width 45 height 21
